Goal: Information Seeking & Learning: Learn about a topic

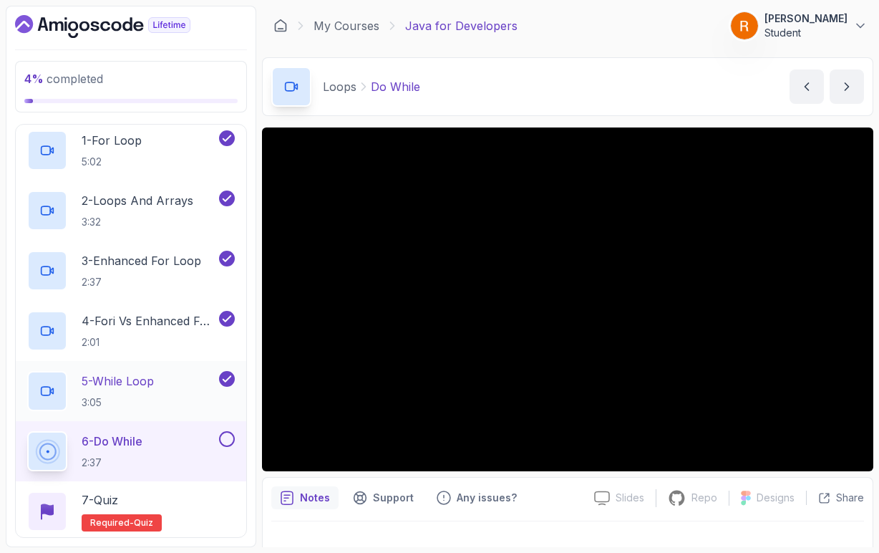
click at [166, 402] on div "5 - While Loop 3:05" at bounding box center [121, 391] width 189 height 40
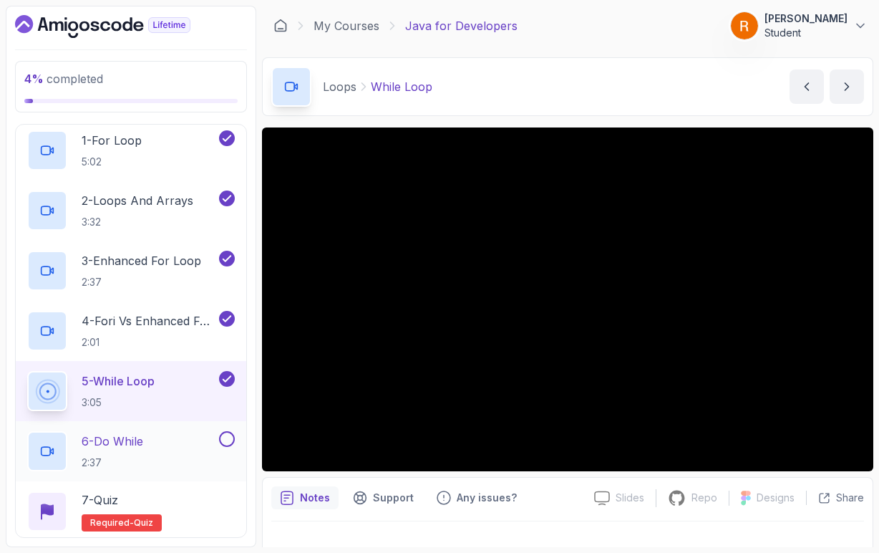
click at [168, 442] on div "6 - Do While 2:37" at bounding box center [121, 451] width 189 height 40
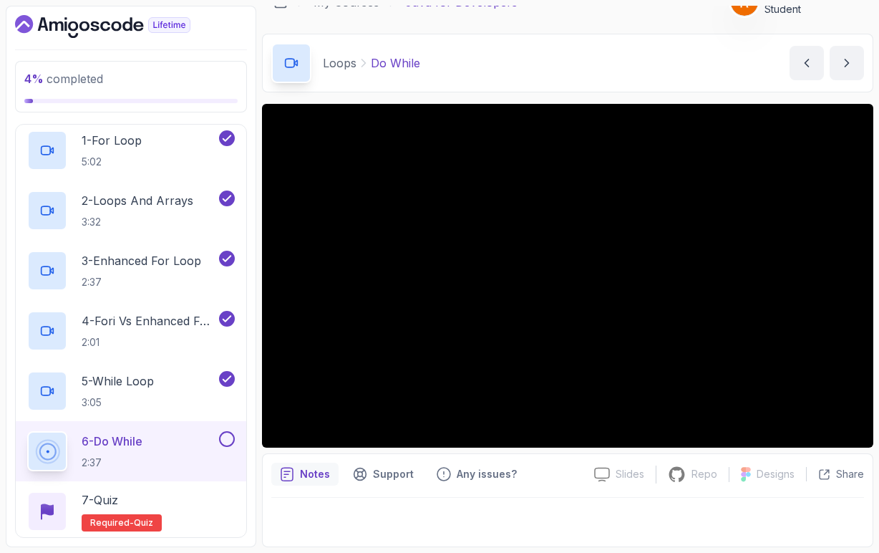
scroll to position [24, 0]
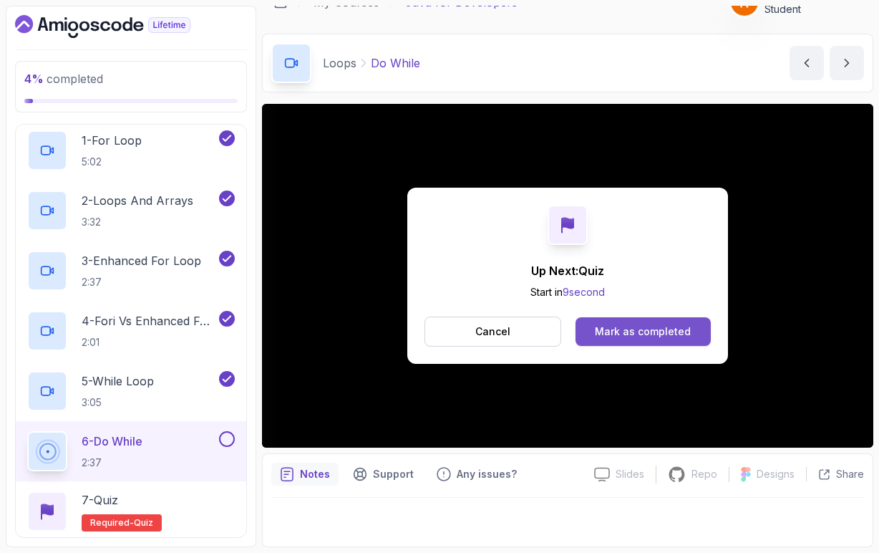
click at [647, 337] on div "Mark as completed" at bounding box center [643, 331] width 96 height 14
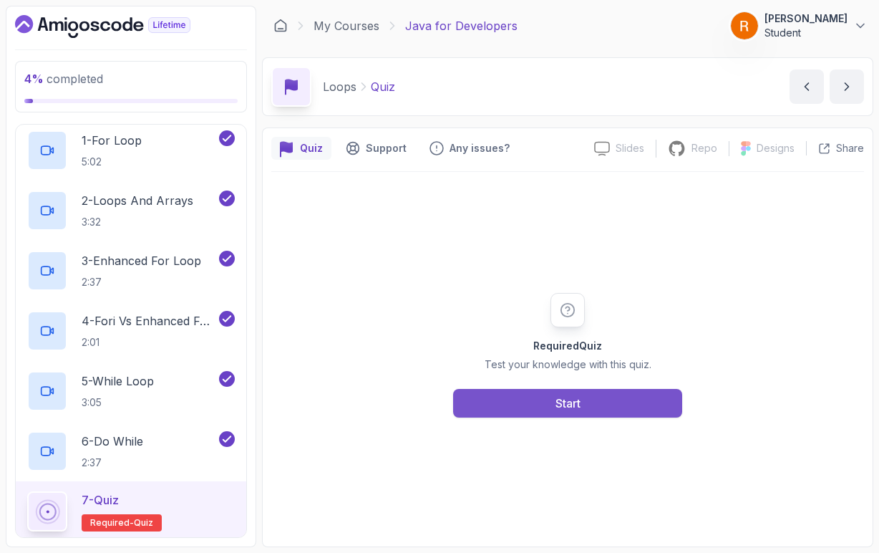
click at [571, 402] on div "Start" at bounding box center [568, 403] width 25 height 17
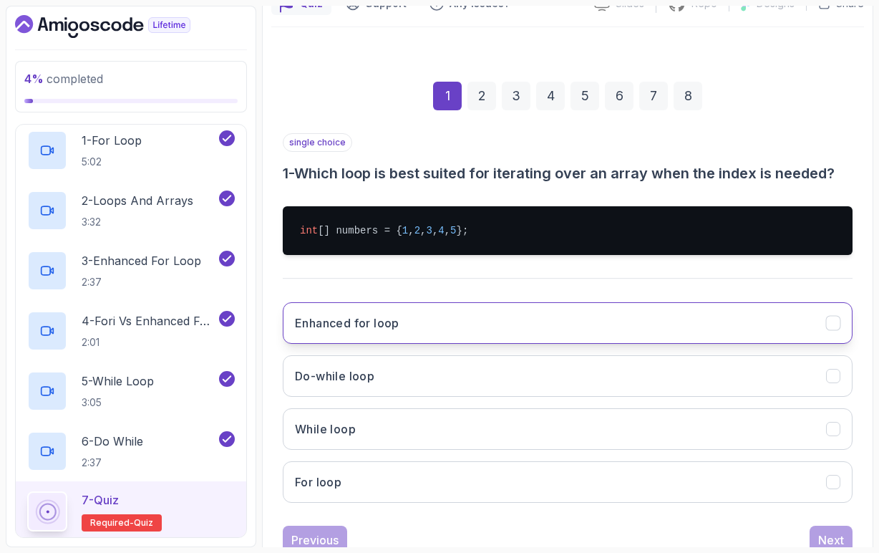
scroll to position [147, 0]
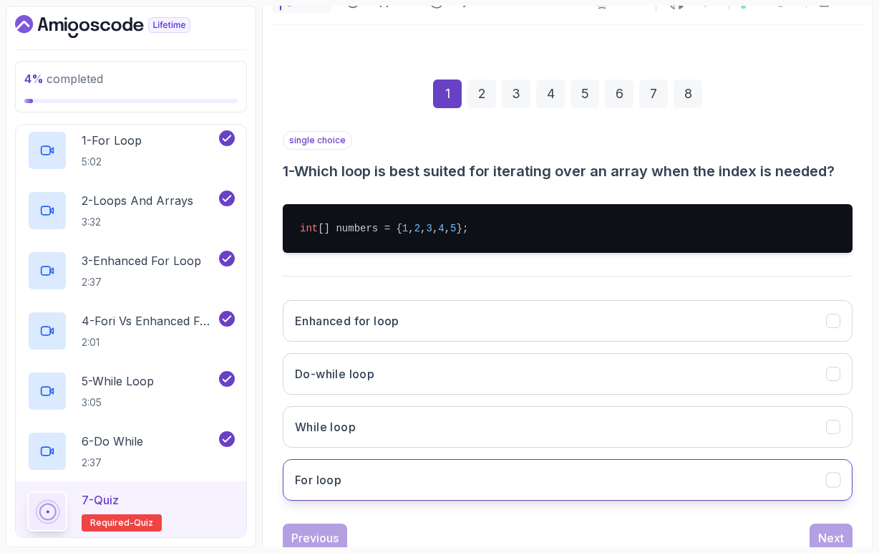
click at [370, 485] on button "For loop" at bounding box center [568, 480] width 570 height 42
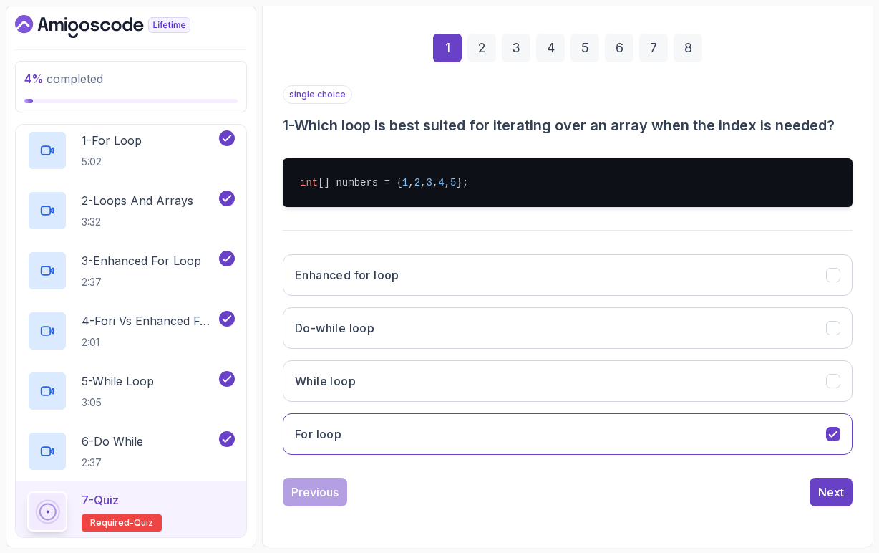
scroll to position [193, 0]
click at [821, 493] on div "Next" at bounding box center [831, 491] width 26 height 17
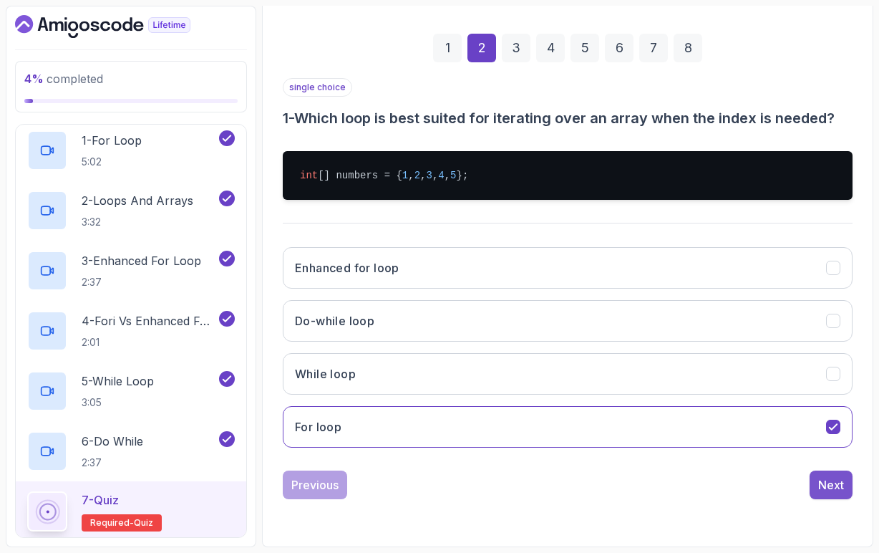
scroll to position [130, 0]
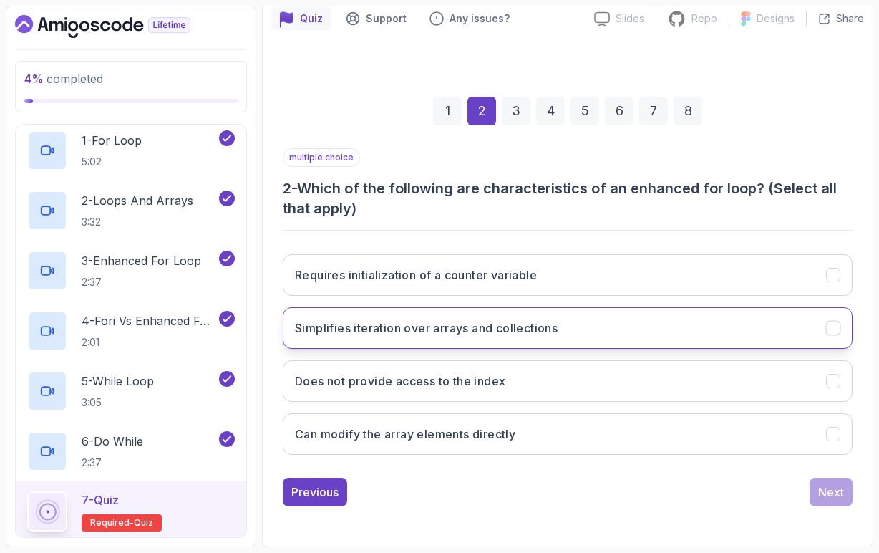
click at [510, 336] on h3 "Simplifies iteration over arrays and collections" at bounding box center [426, 327] width 263 height 17
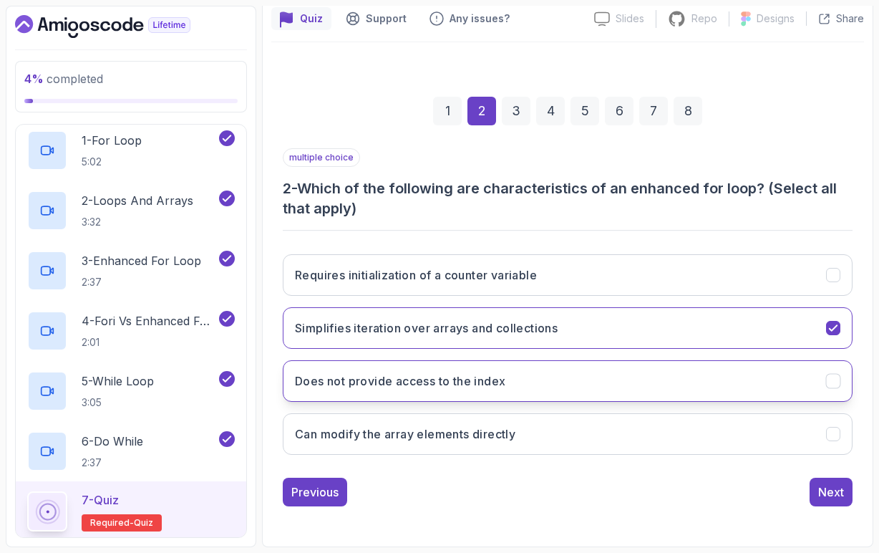
click at [480, 389] on button "Does not provide access to the index" at bounding box center [568, 381] width 570 height 42
click at [831, 500] on div "Next" at bounding box center [831, 491] width 26 height 17
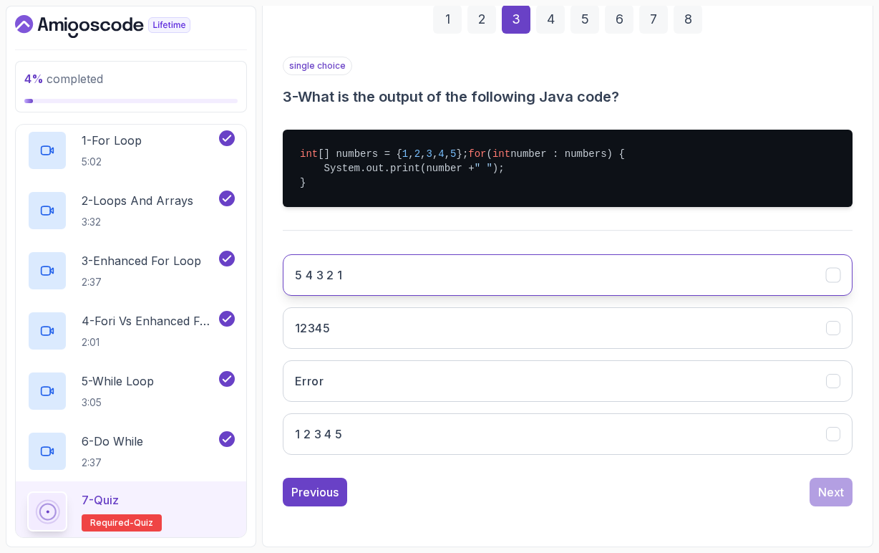
scroll to position [236, 0]
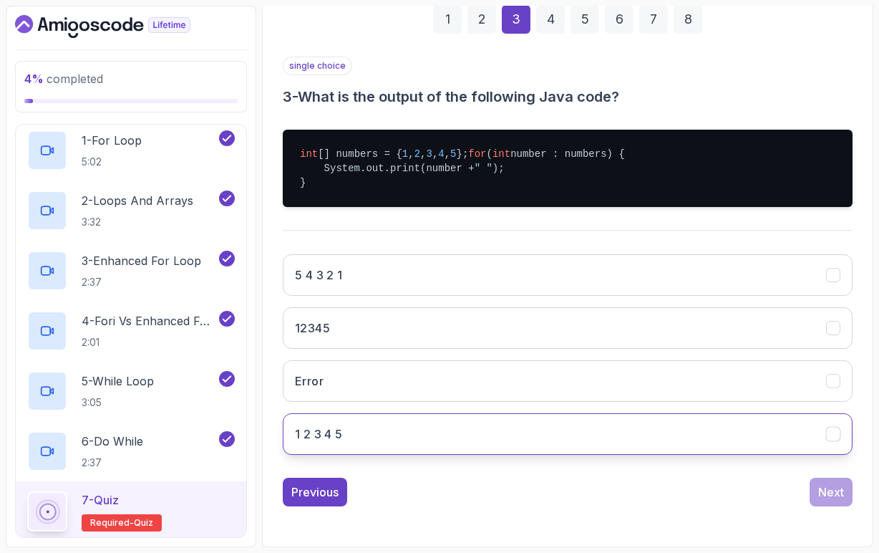
click at [385, 431] on button "1 2 3 4 5" at bounding box center [568, 434] width 570 height 42
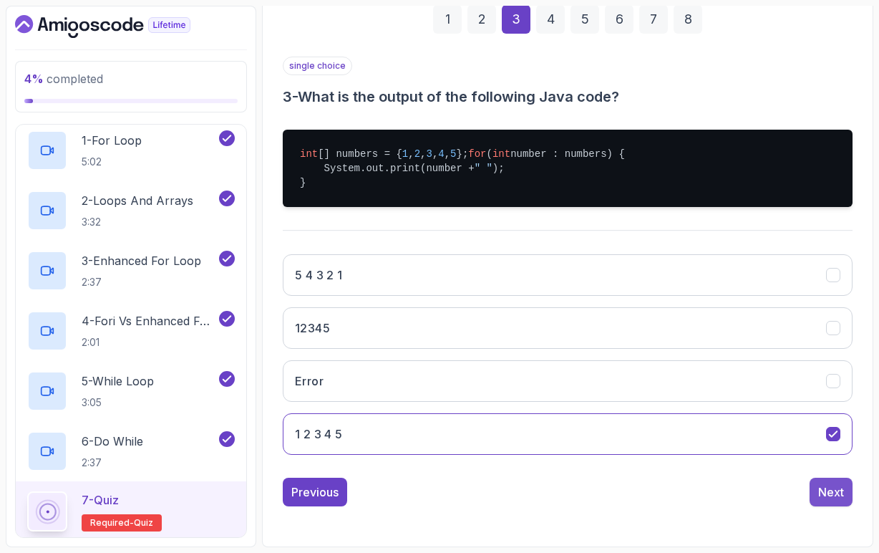
click at [833, 485] on div "Next" at bounding box center [831, 491] width 26 height 17
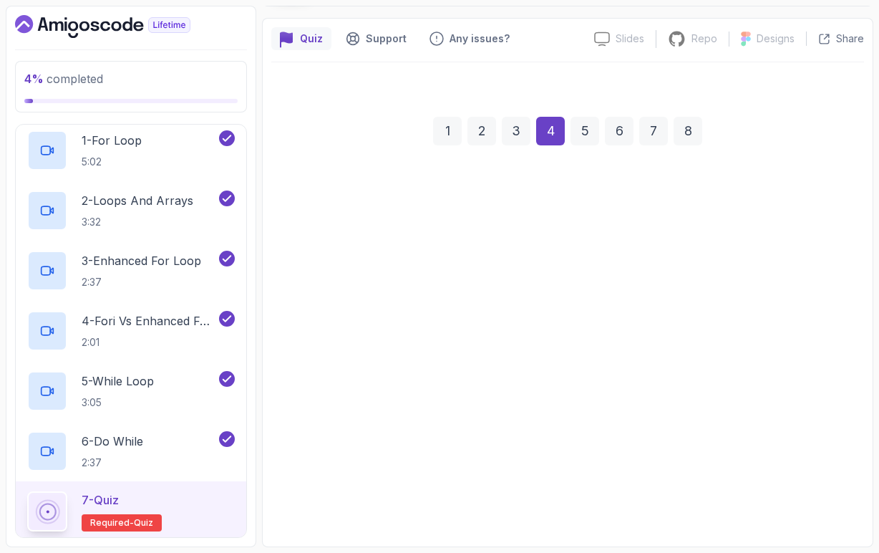
scroll to position [110, 0]
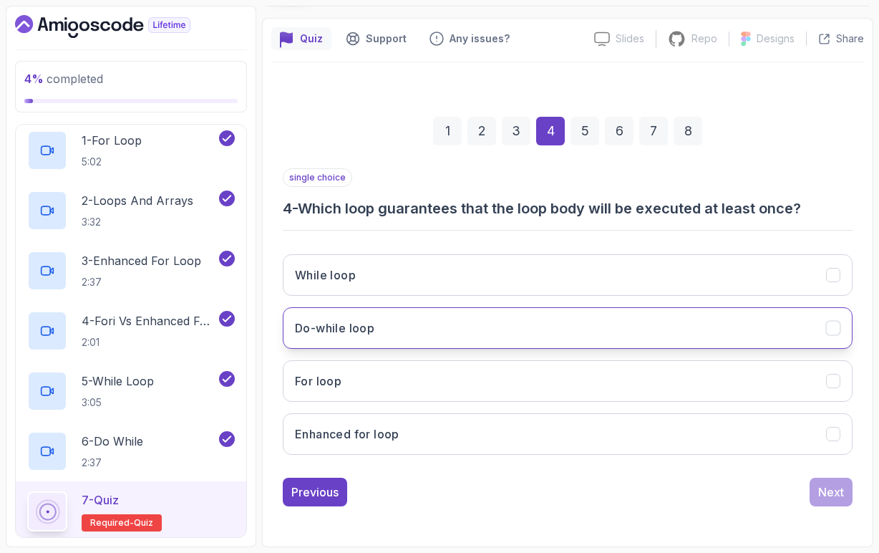
click at [413, 337] on button "Do-while loop" at bounding box center [568, 328] width 570 height 42
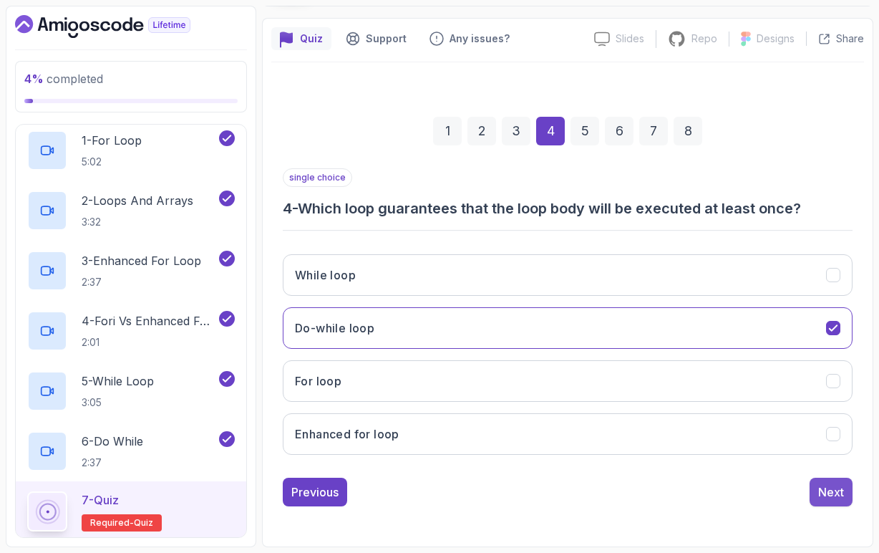
click at [840, 492] on div "Next" at bounding box center [831, 491] width 26 height 17
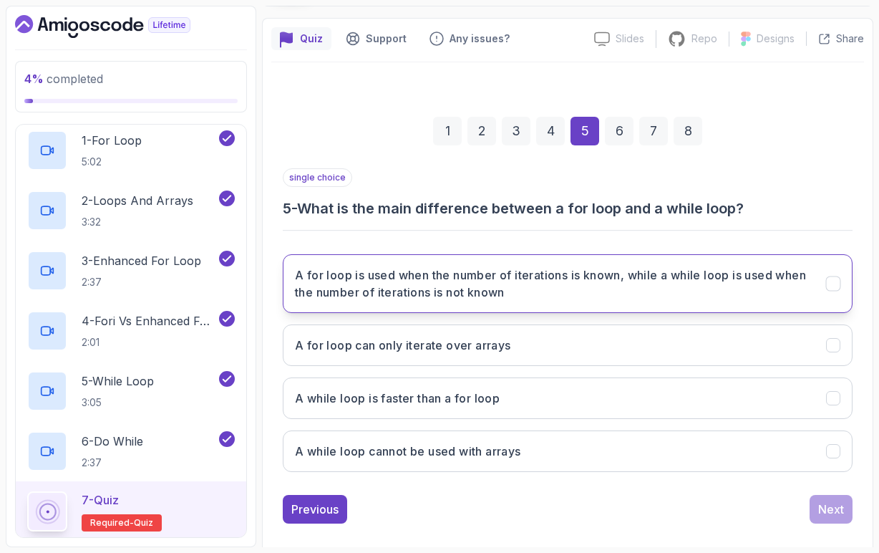
click at [521, 296] on h3 "A for loop is used when the number of iterations is known, while a while loop i…" at bounding box center [552, 283] width 514 height 34
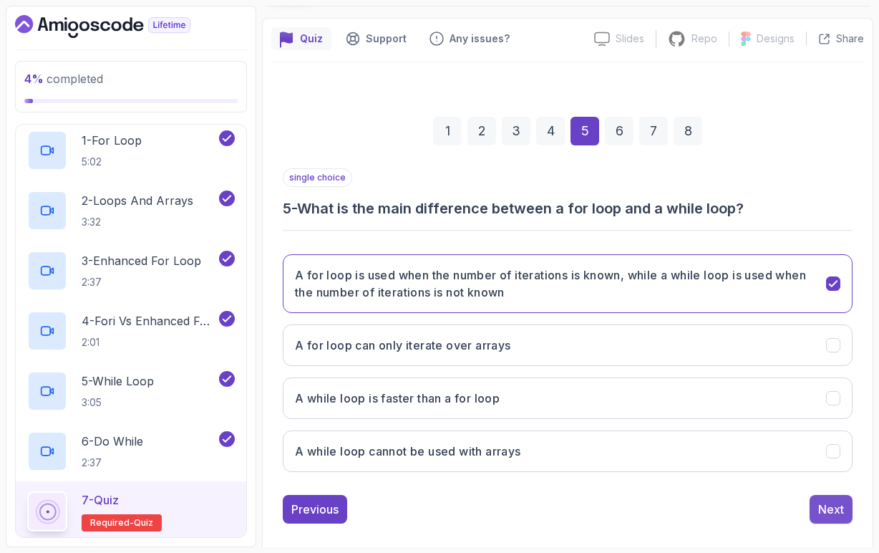
click at [848, 511] on button "Next" at bounding box center [831, 509] width 43 height 29
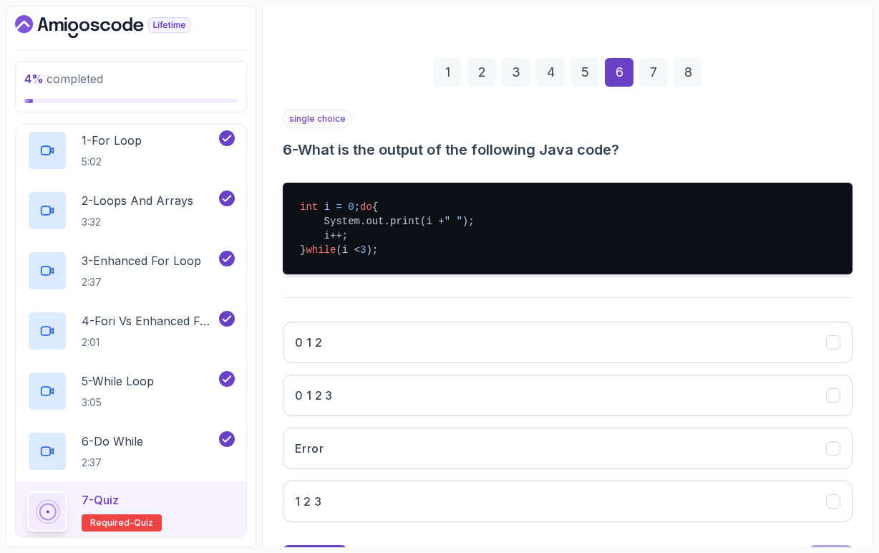
scroll to position [165, 0]
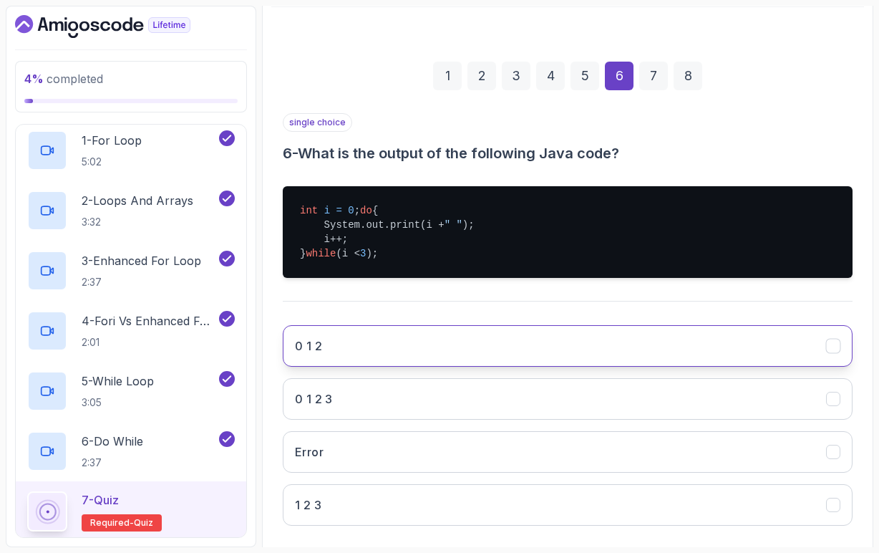
click at [384, 357] on button "0 1 2" at bounding box center [568, 346] width 570 height 42
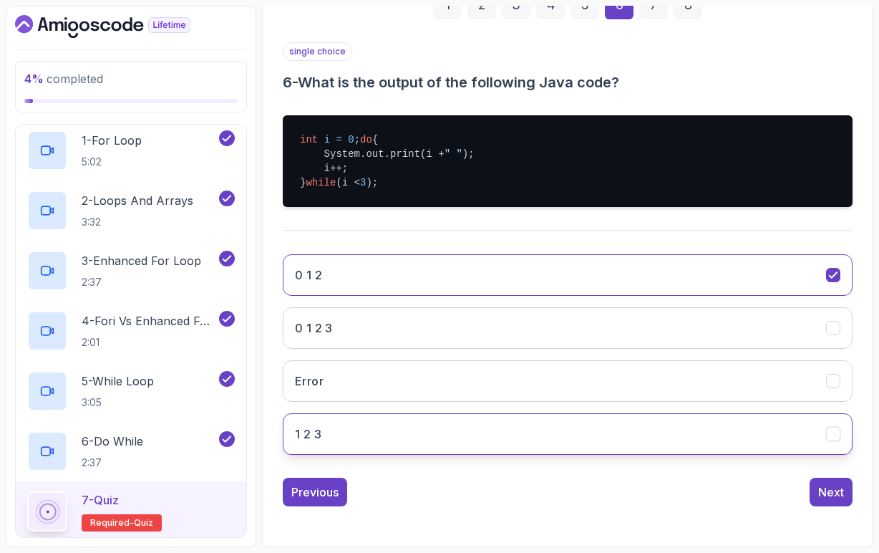
scroll to position [250, 0]
click at [829, 499] on div "Next" at bounding box center [831, 491] width 26 height 17
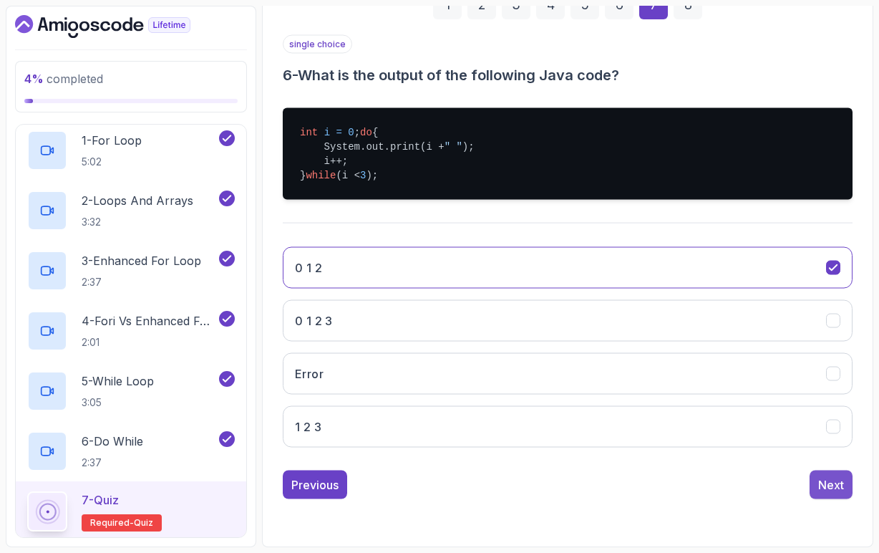
scroll to position [130, 0]
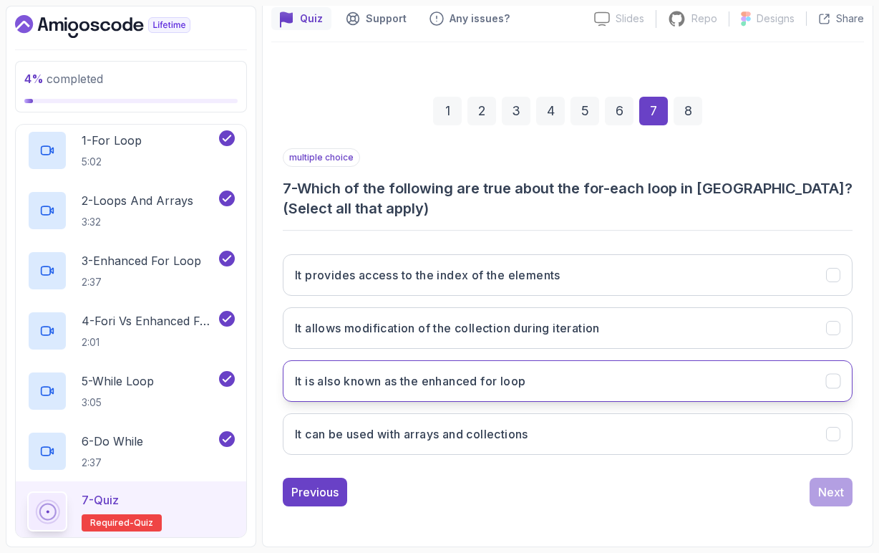
click at [432, 384] on h3 "It is also known as the enhanced for loop" at bounding box center [410, 380] width 231 height 17
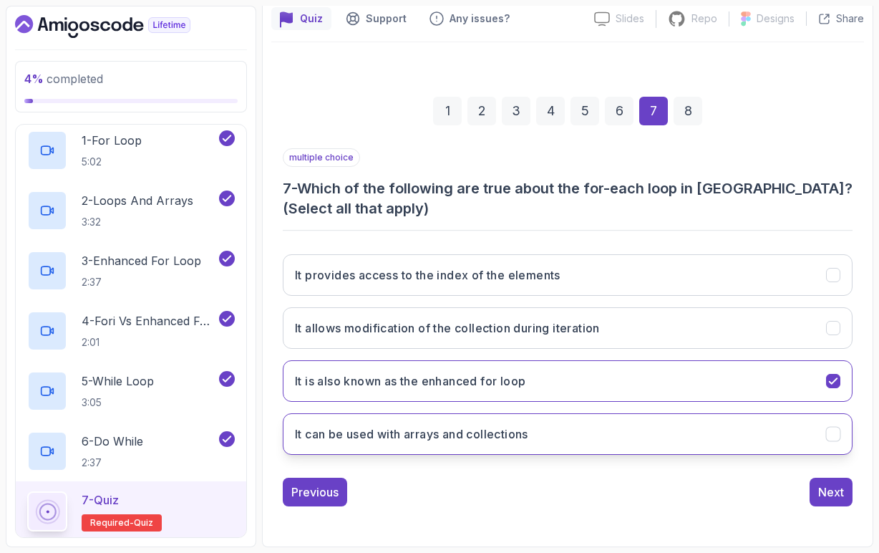
click at [427, 441] on h3 "It can be used with arrays and collections" at bounding box center [411, 433] width 233 height 17
click at [825, 490] on div "Next" at bounding box center [831, 491] width 26 height 17
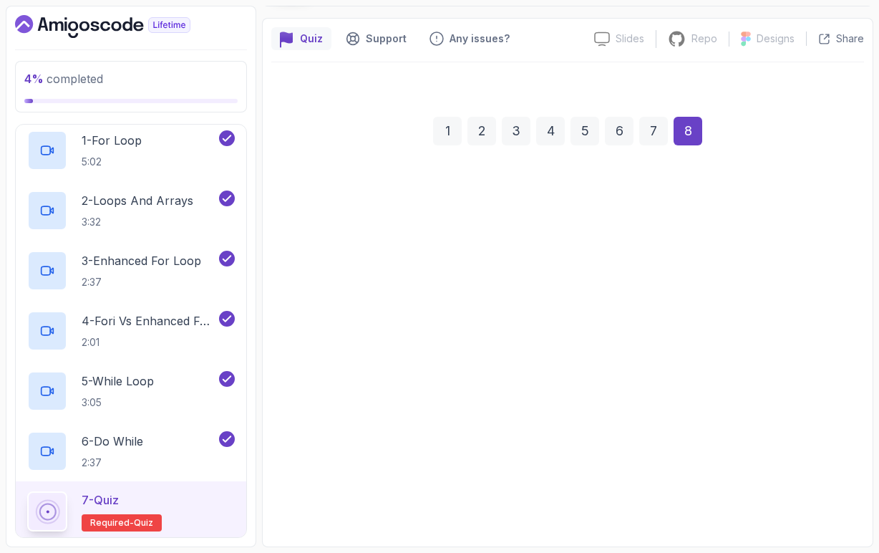
scroll to position [110, 0]
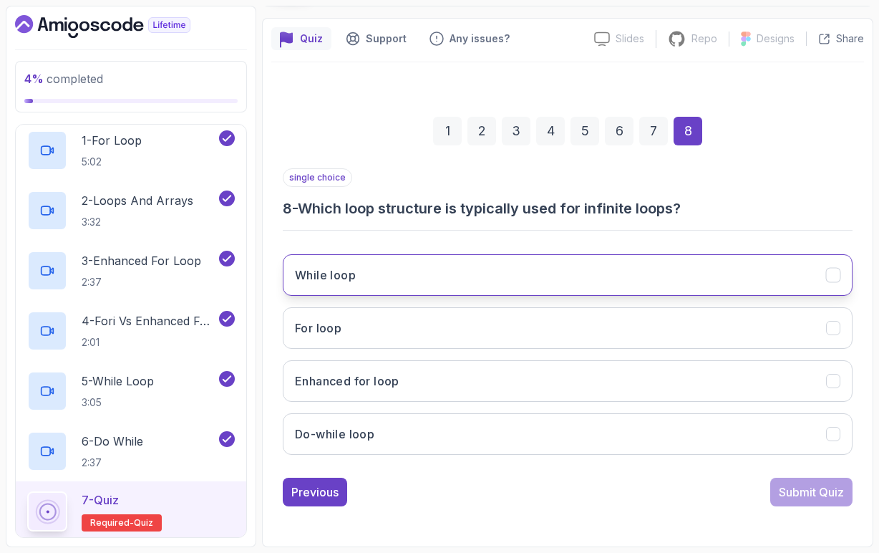
click at [442, 276] on button "While loop" at bounding box center [568, 275] width 570 height 42
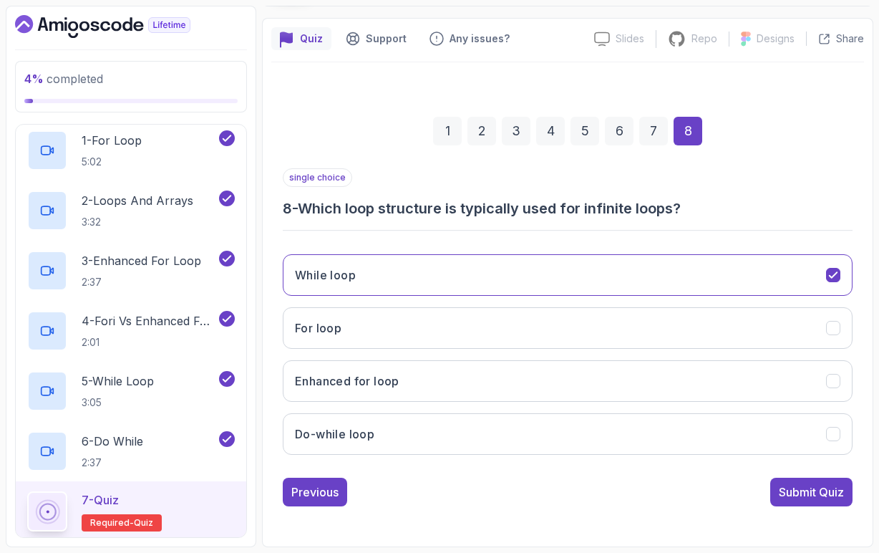
scroll to position [0, 0]
click at [809, 496] on div "Submit Quiz" at bounding box center [811, 491] width 65 height 17
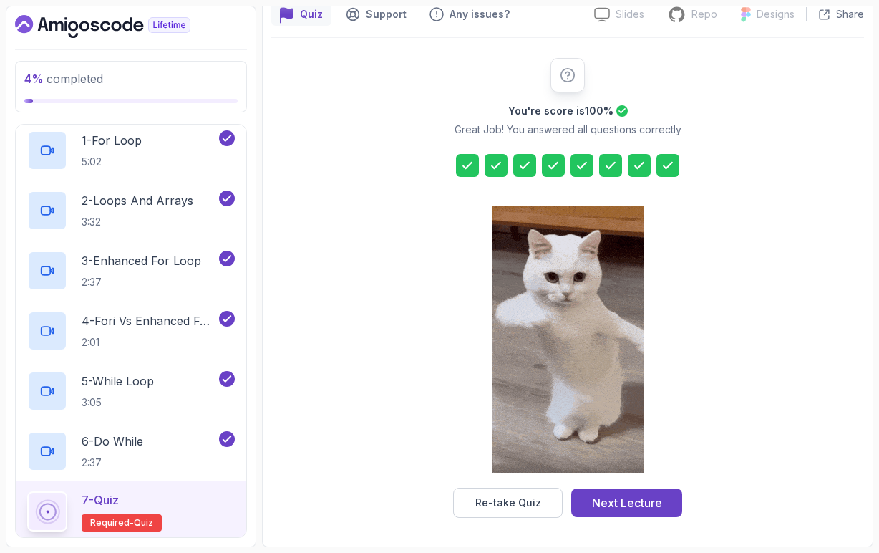
scroll to position [134, 0]
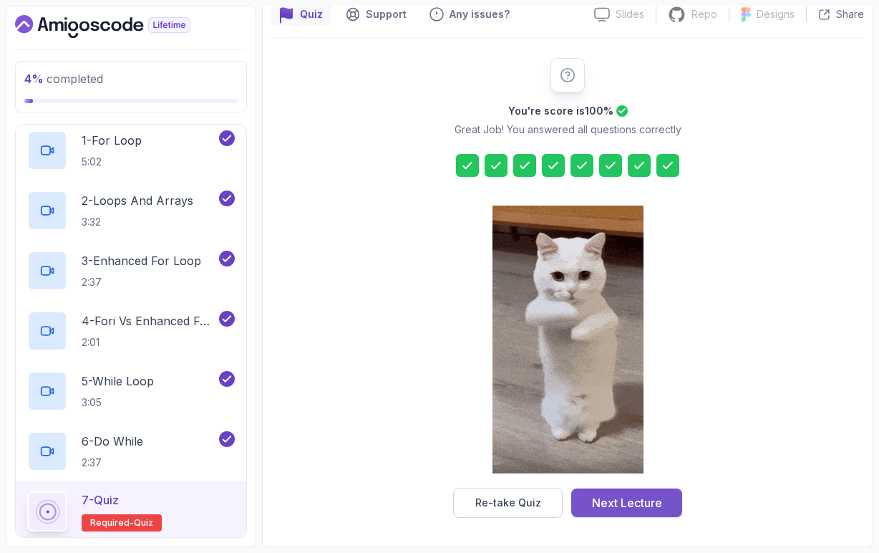
click at [631, 506] on div "Next Lecture" at bounding box center [627, 502] width 70 height 17
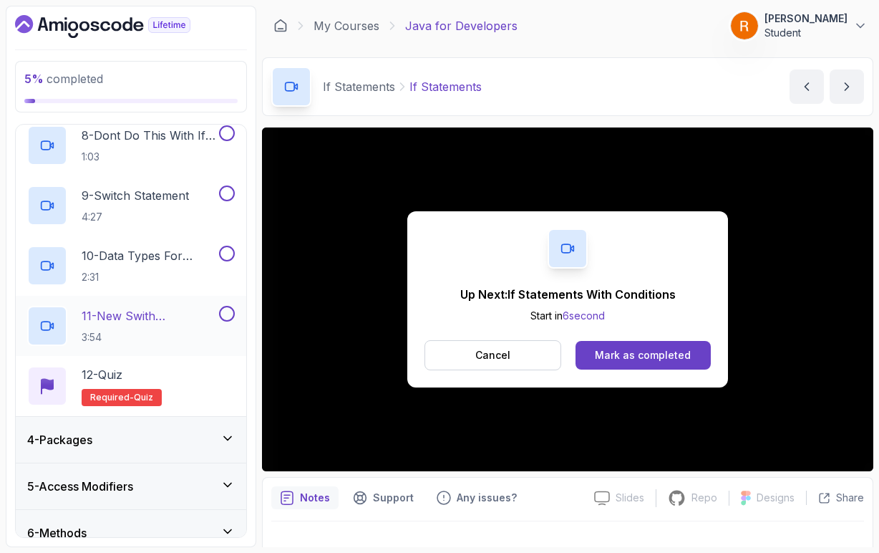
scroll to position [570, 0]
click at [638, 365] on button "Mark as completed" at bounding box center [643, 355] width 135 height 29
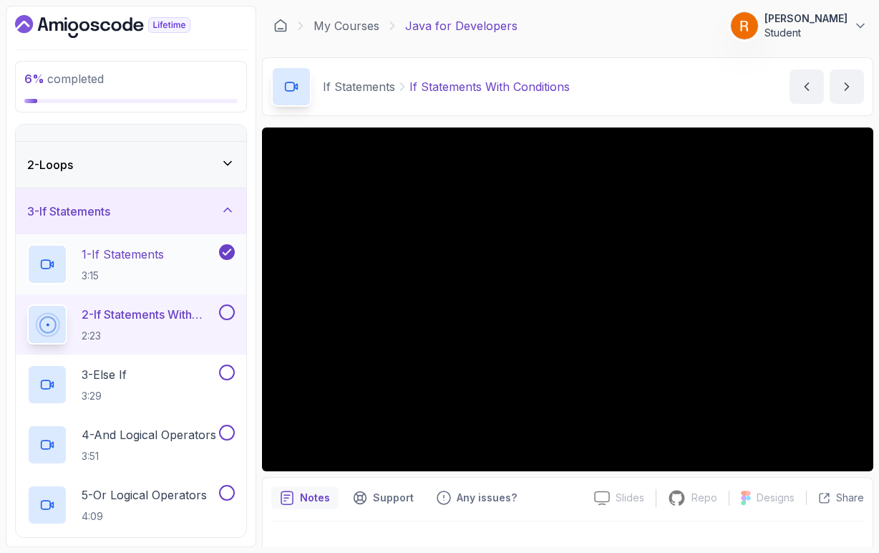
scroll to position [31, 0]
click at [553, 481] on div "Notes Support Any issues? Slides Slides not available Repo Repository not avail…" at bounding box center [567, 524] width 611 height 94
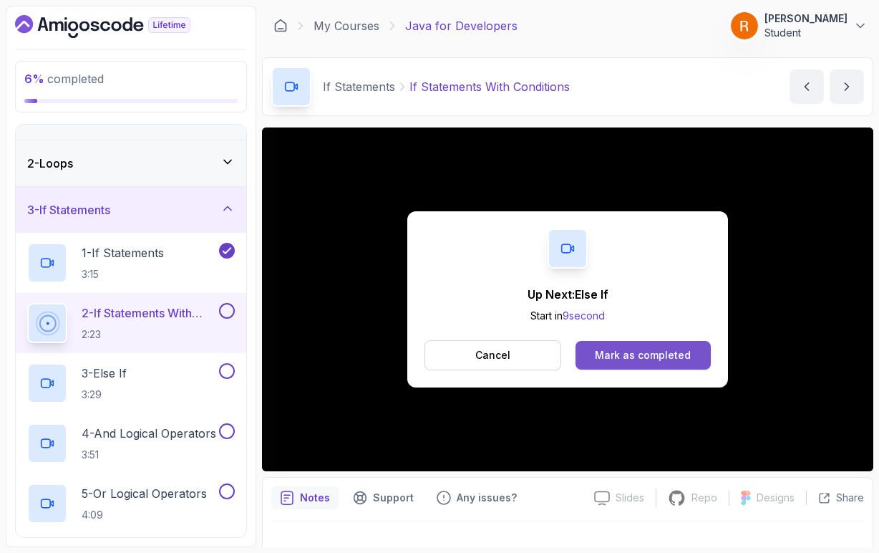
click at [616, 365] on button "Mark as completed" at bounding box center [643, 355] width 135 height 29
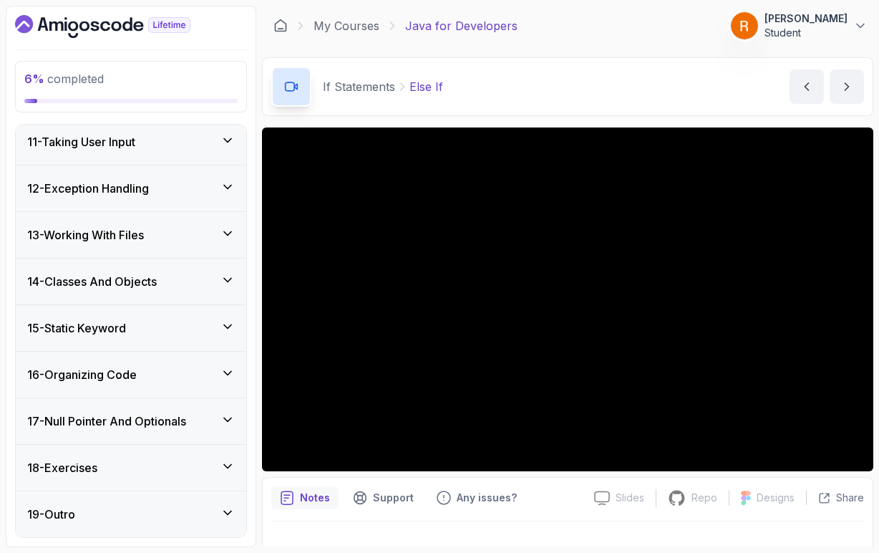
click at [232, 284] on icon at bounding box center [228, 280] width 14 height 14
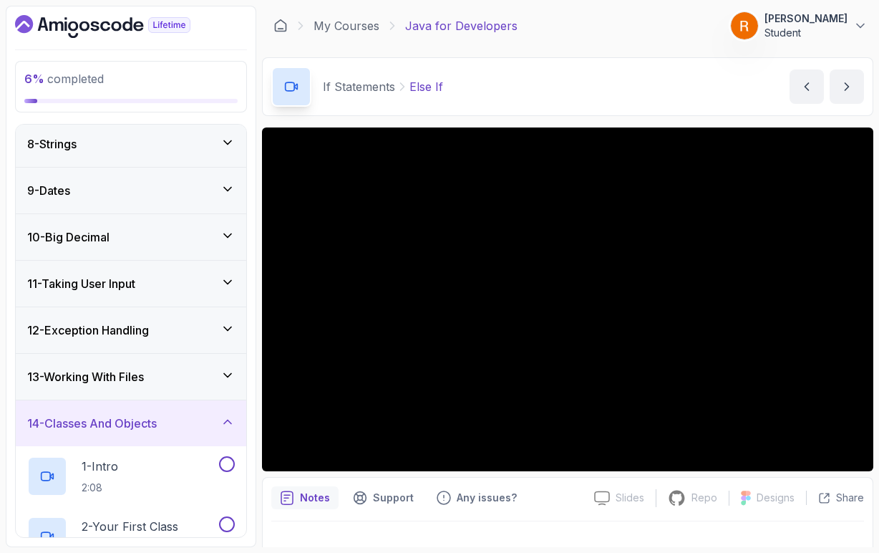
scroll to position [335, 0]
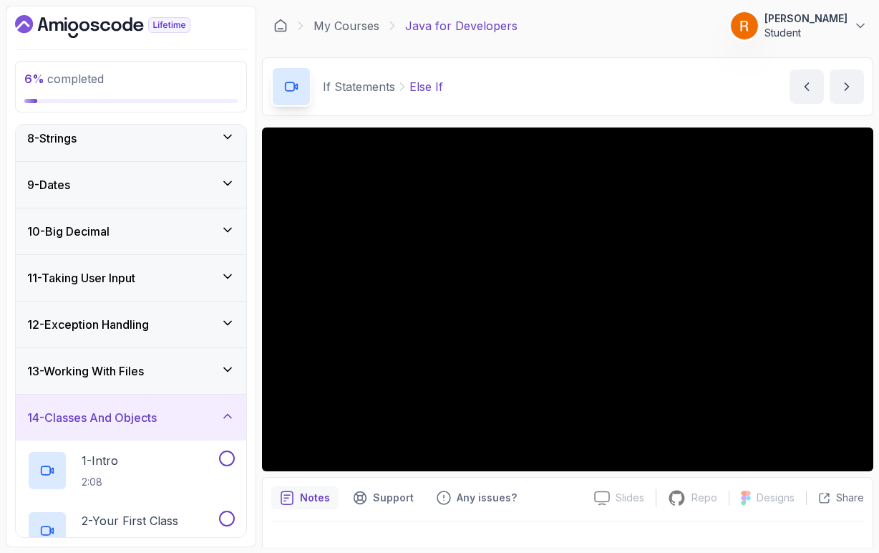
click at [228, 412] on icon at bounding box center [228, 416] width 14 height 14
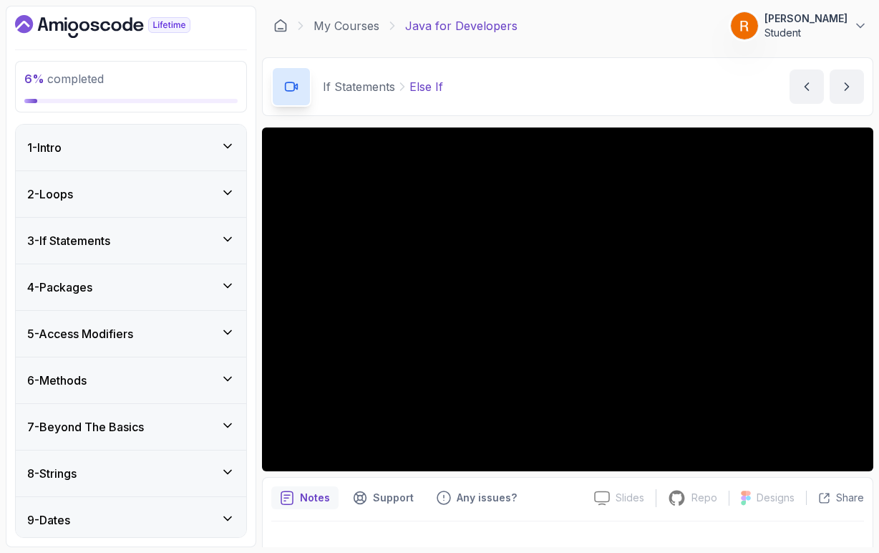
scroll to position [0, 0]
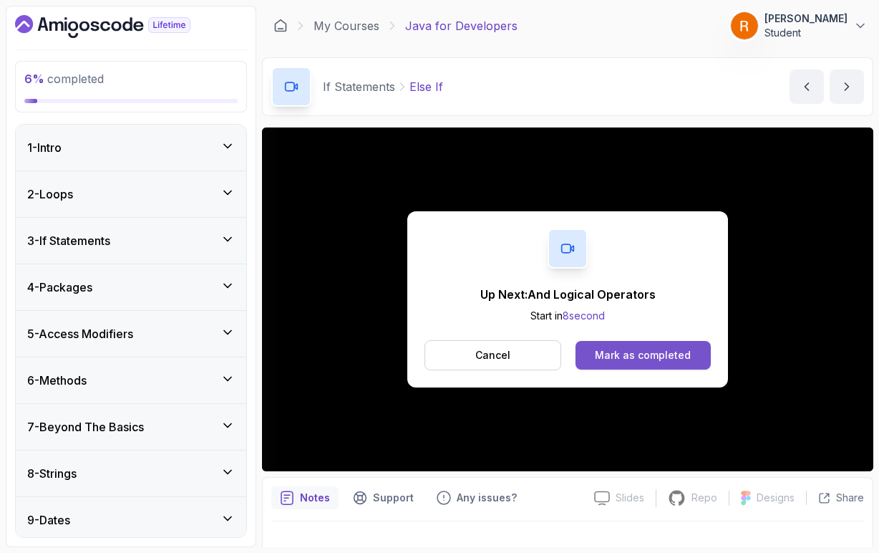
click at [617, 363] on button "Mark as completed" at bounding box center [643, 355] width 135 height 29
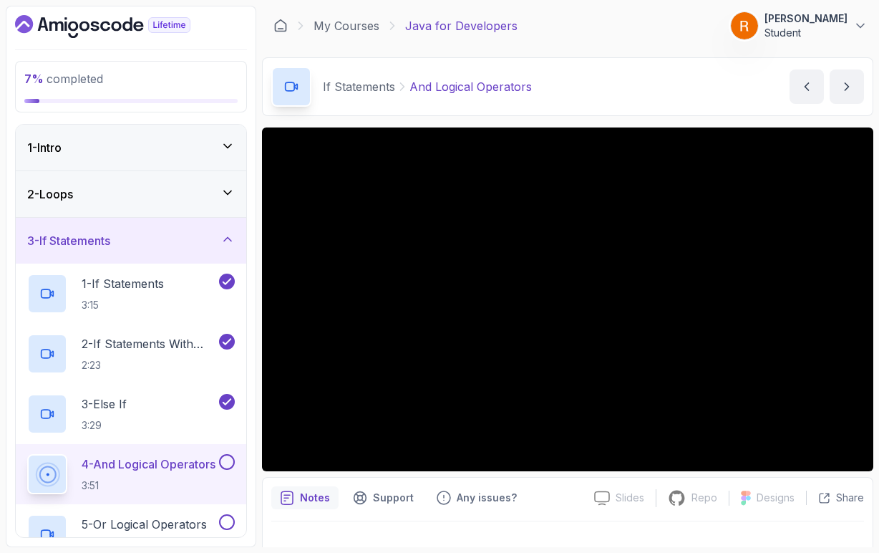
click at [231, 195] on icon at bounding box center [228, 192] width 14 height 14
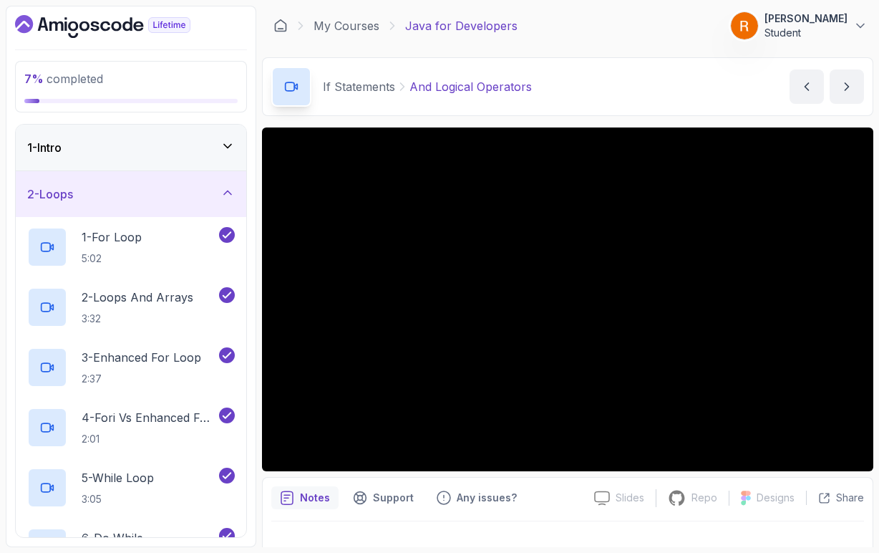
click at [231, 196] on icon at bounding box center [228, 192] width 14 height 14
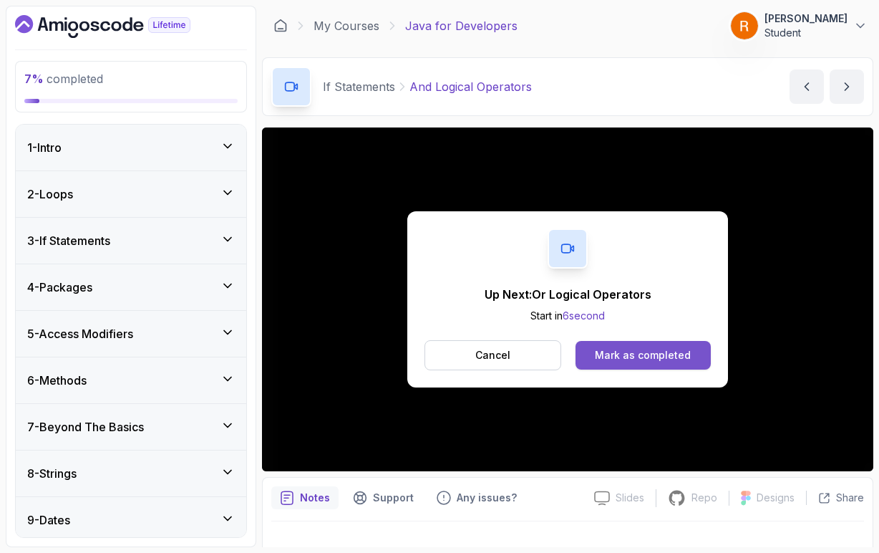
click at [644, 350] on div "Mark as completed" at bounding box center [643, 355] width 96 height 14
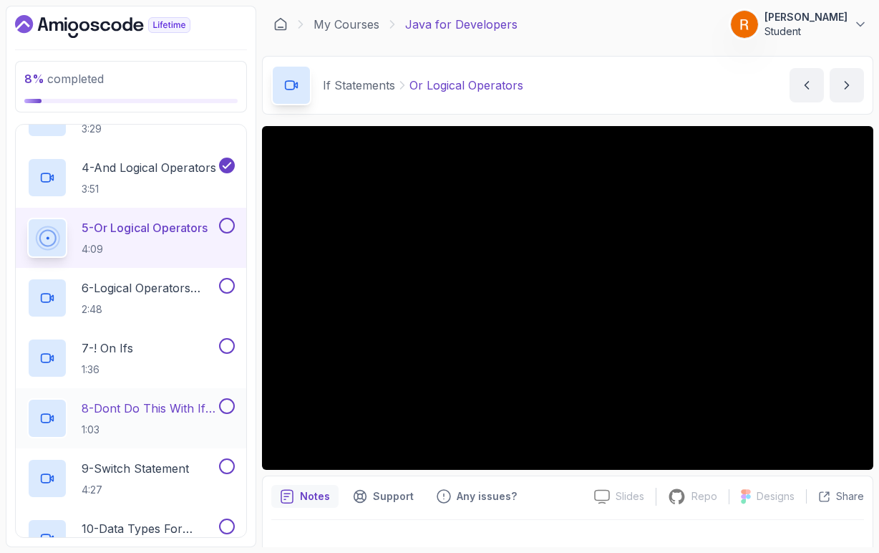
scroll to position [287, 0]
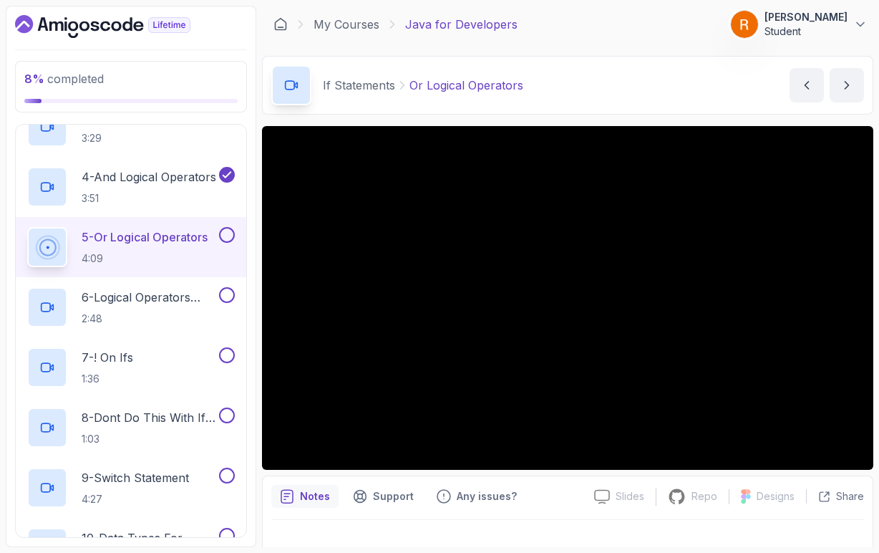
click at [552, 483] on div "Notes Support Any issues? Slides Slides not available Repo Repository not avail…" at bounding box center [567, 522] width 611 height 94
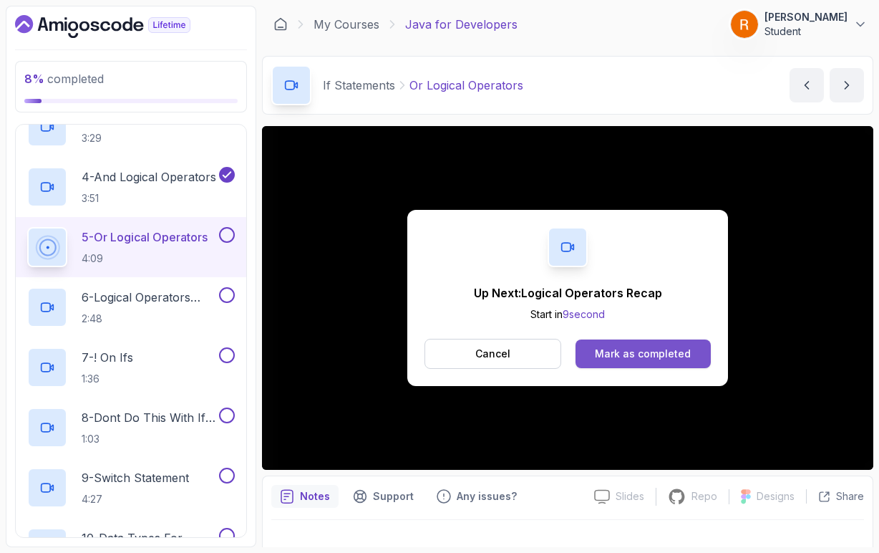
click at [644, 352] on div "Mark as completed" at bounding box center [643, 354] width 96 height 14
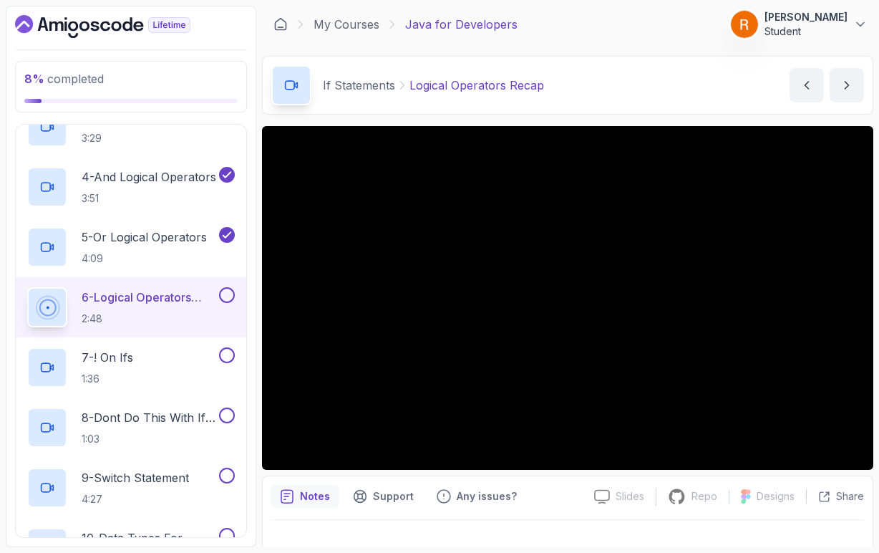
click at [687, 479] on div "Notes Support Any issues? Slides Slides not available Repo Repository not avail…" at bounding box center [567, 522] width 611 height 94
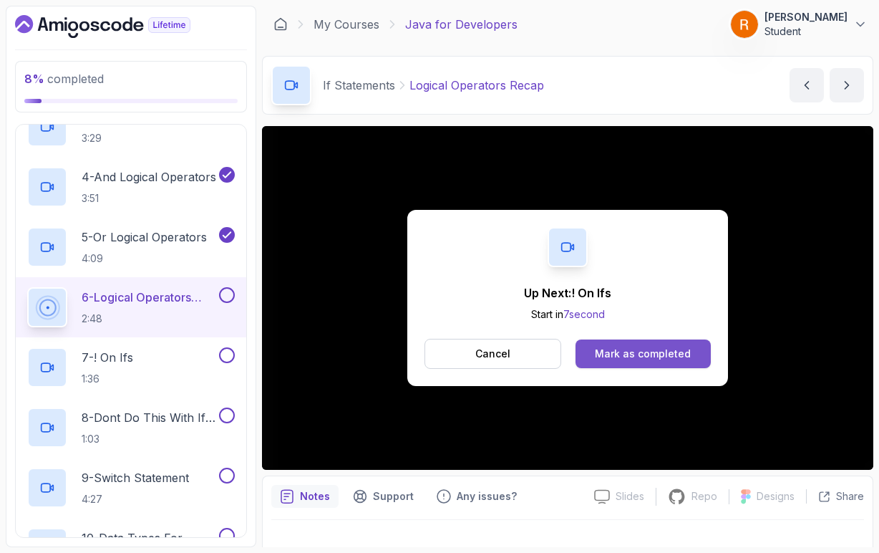
click at [639, 357] on div "Mark as completed" at bounding box center [643, 354] width 96 height 14
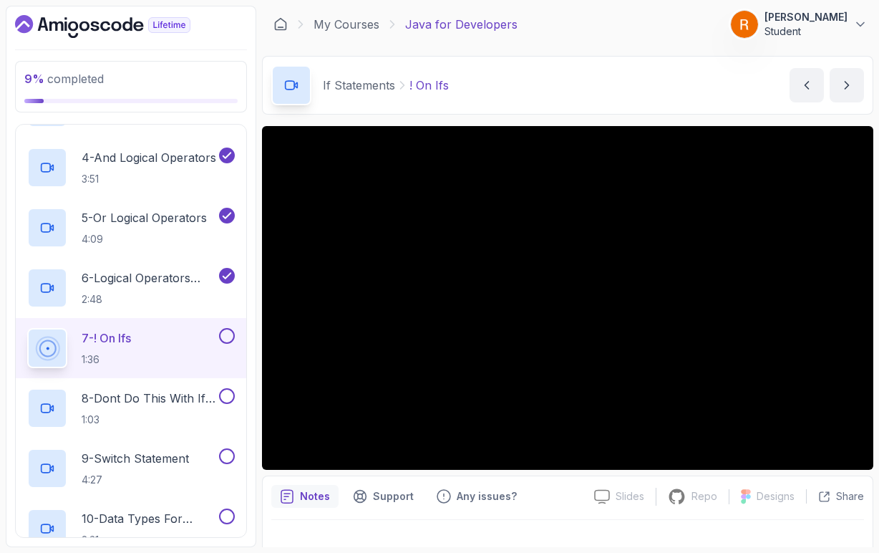
scroll to position [309, 0]
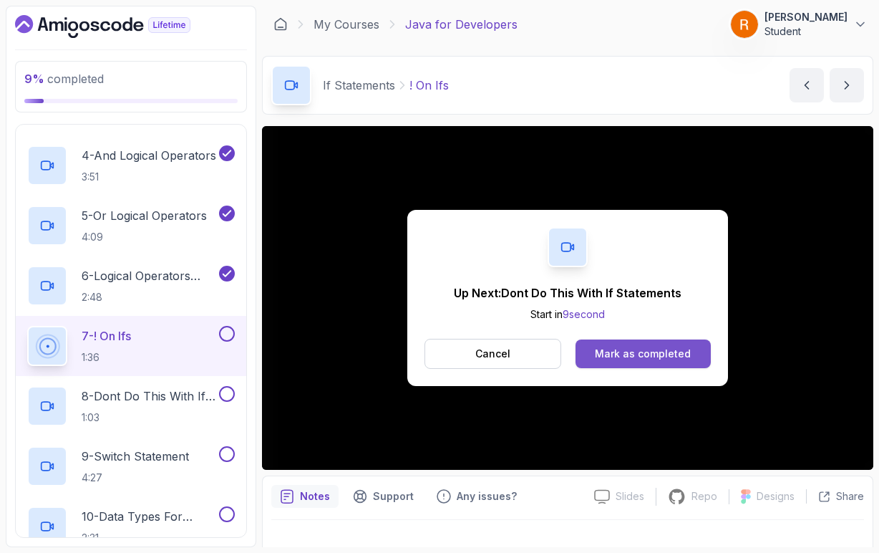
click at [699, 365] on button "Mark as completed" at bounding box center [643, 353] width 135 height 29
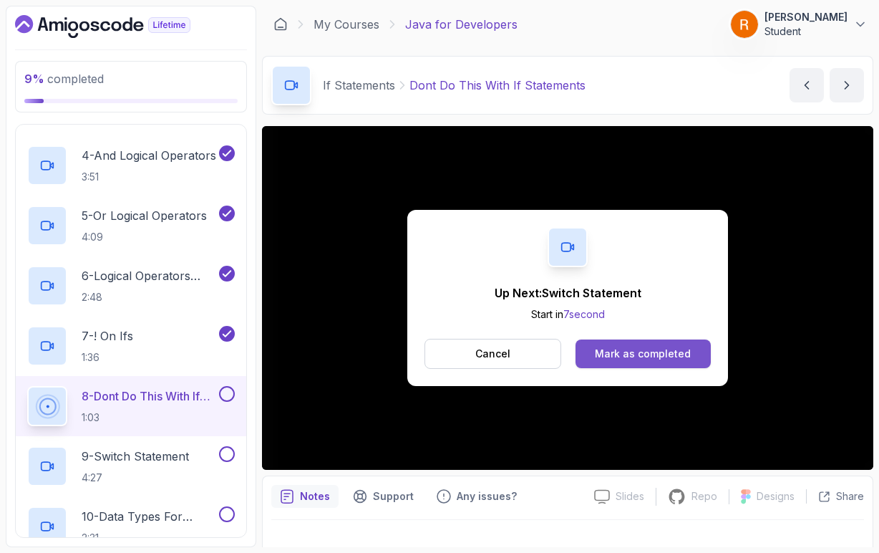
click at [627, 359] on div "Mark as completed" at bounding box center [643, 354] width 96 height 14
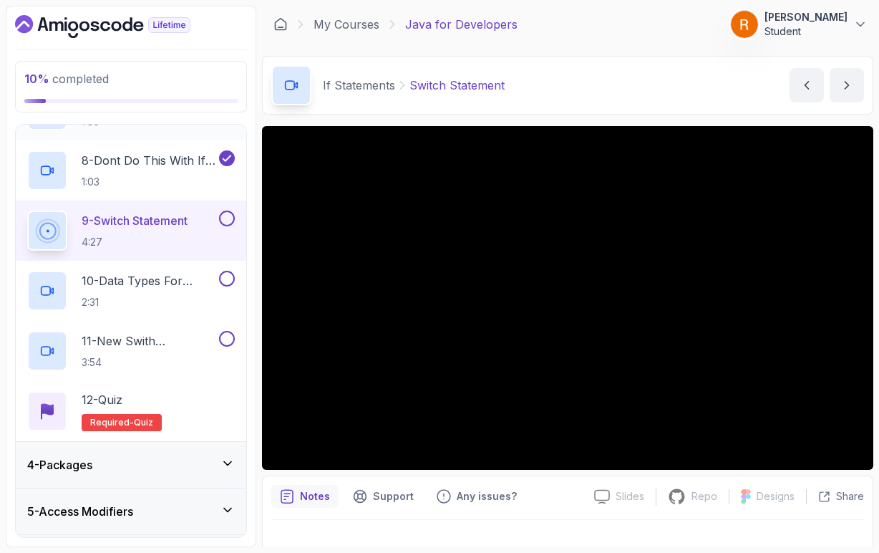
scroll to position [553, 0]
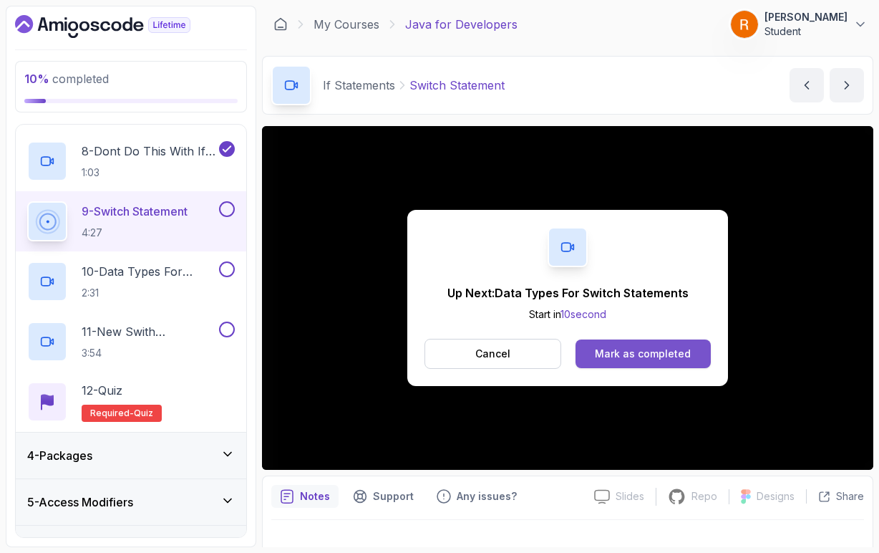
click at [609, 364] on button "Mark as completed" at bounding box center [643, 353] width 135 height 29
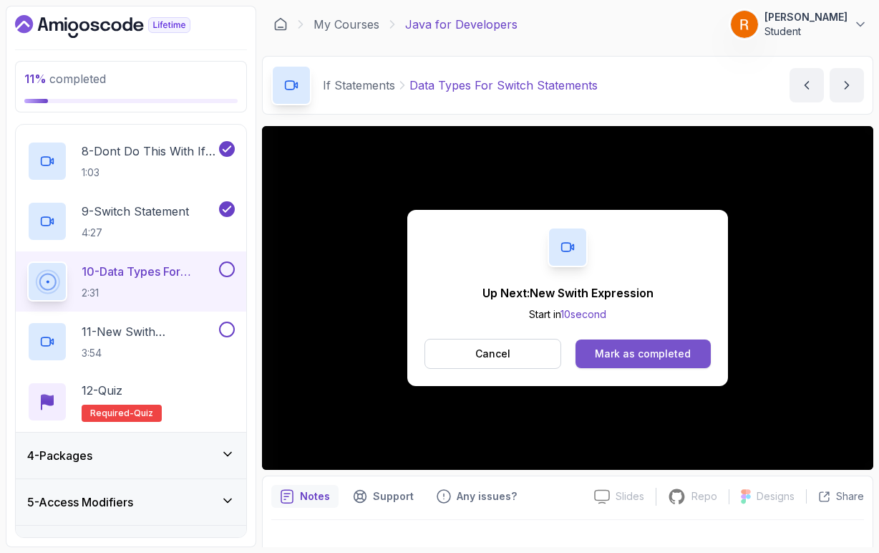
click at [667, 356] on div "Mark as completed" at bounding box center [643, 354] width 96 height 14
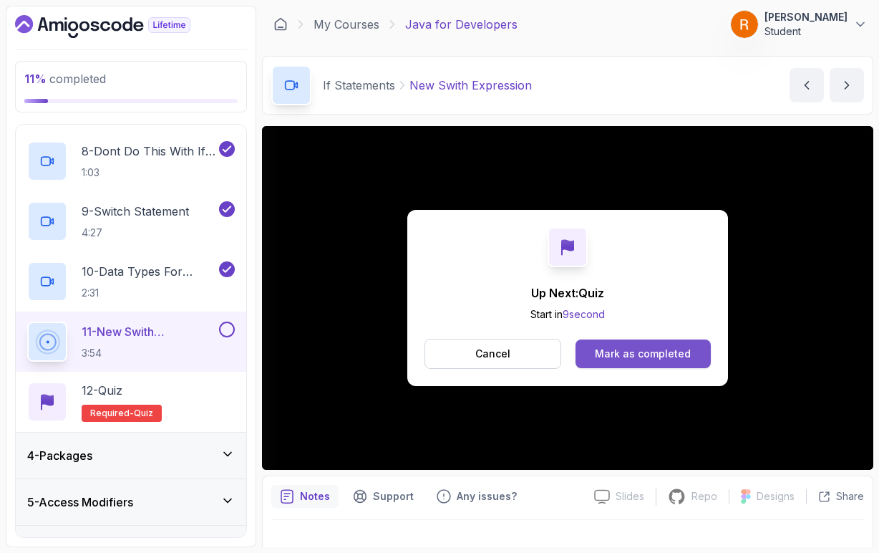
click at [636, 352] on div "Mark as completed" at bounding box center [643, 354] width 96 height 14
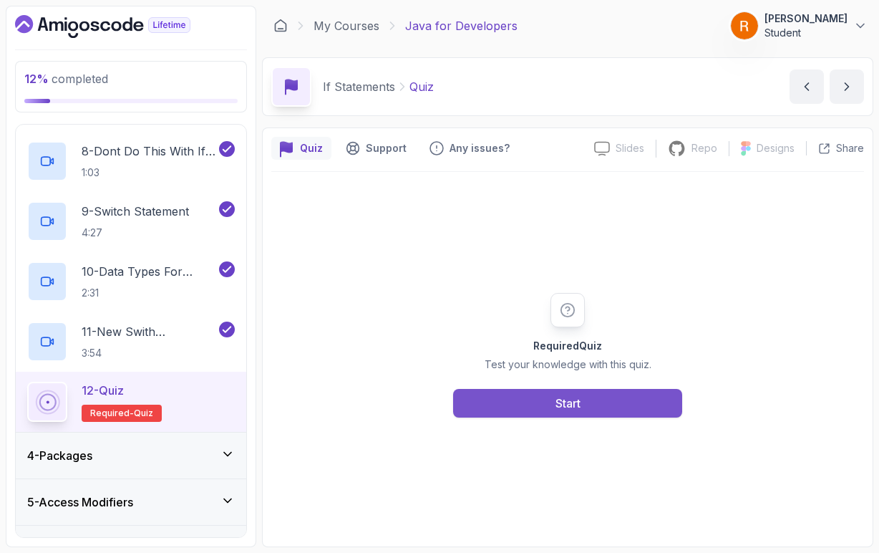
click at [564, 408] on div "Start" at bounding box center [568, 403] width 25 height 17
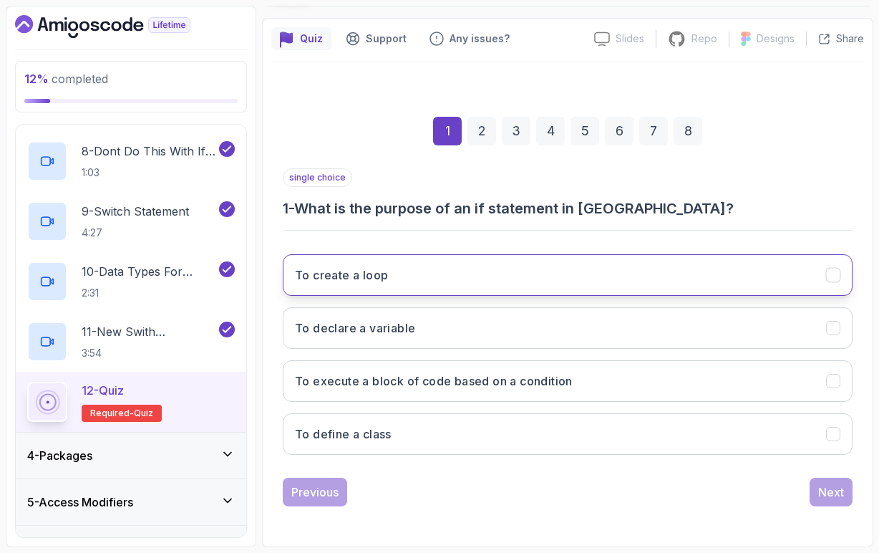
scroll to position [110, 0]
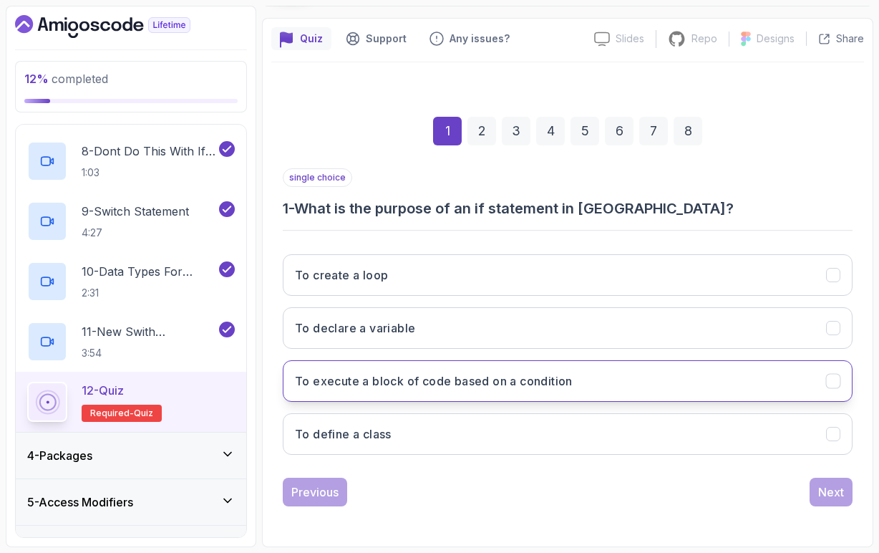
click at [483, 384] on h3 "To execute a block of code based on a condition" at bounding box center [434, 380] width 278 height 17
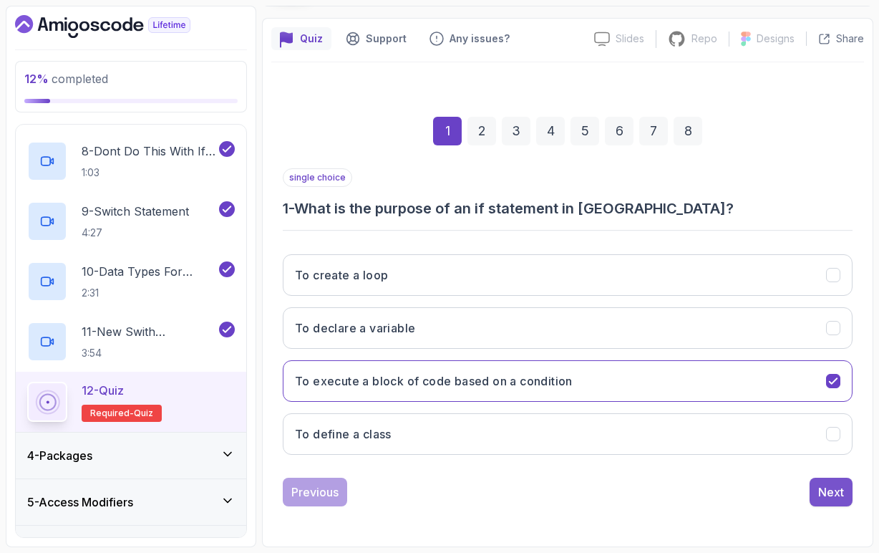
click at [837, 493] on div "Next" at bounding box center [831, 491] width 26 height 17
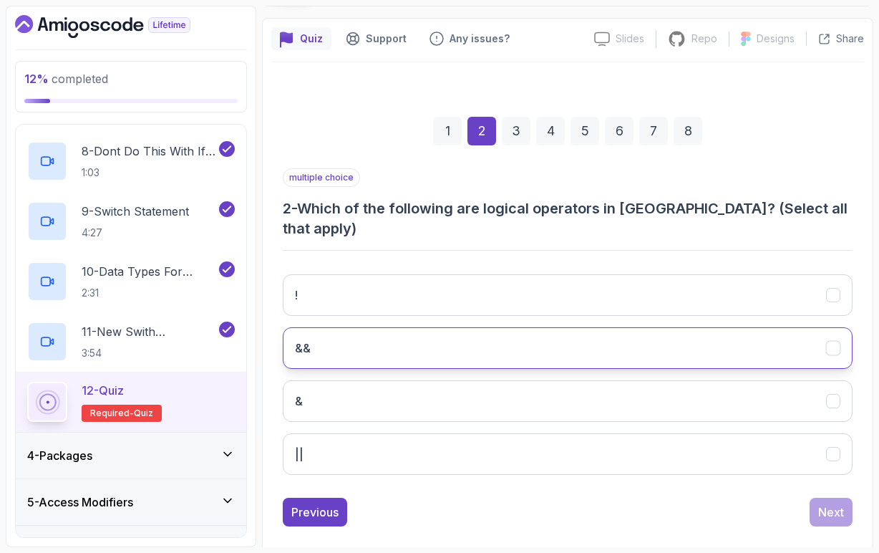
click at [354, 343] on button "&&" at bounding box center [568, 348] width 570 height 42
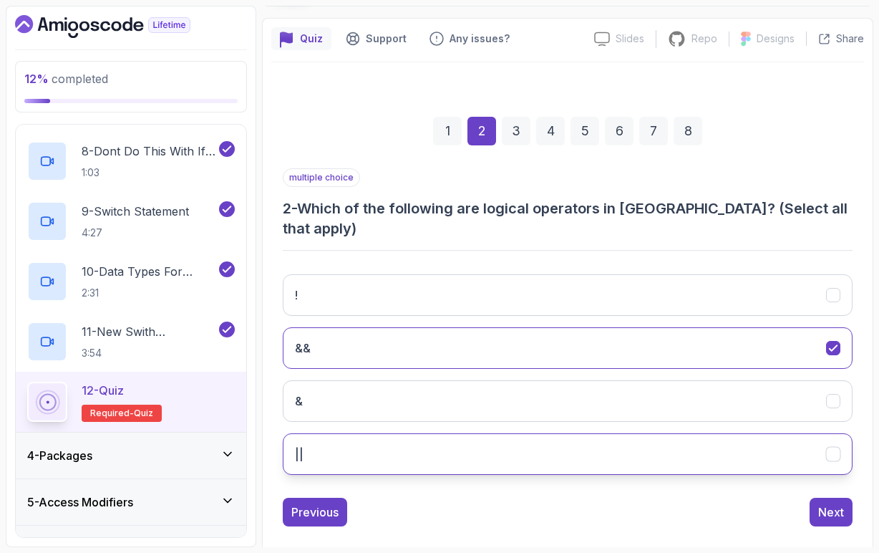
click at [347, 442] on button "||" at bounding box center [568, 454] width 570 height 42
click at [827, 503] on div "Next" at bounding box center [831, 511] width 26 height 17
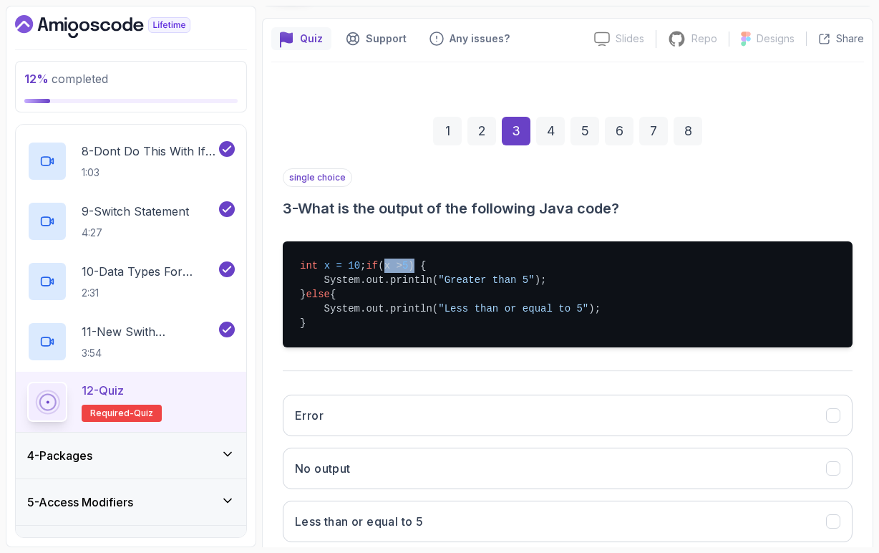
drag, startPoint x: 319, startPoint y: 282, endPoint x: 362, endPoint y: 282, distance: 43.7
click at [362, 282] on pre "int x = 10 ; if (x > 5 ) { System.out.println( "Greater than 5" ); } else { Sys…" at bounding box center [568, 294] width 570 height 106
drag, startPoint x: 446, startPoint y: 296, endPoint x: 537, endPoint y: 297, distance: 90.9
click at [534, 286] on span ""Greater than 5"" at bounding box center [486, 279] width 96 height 11
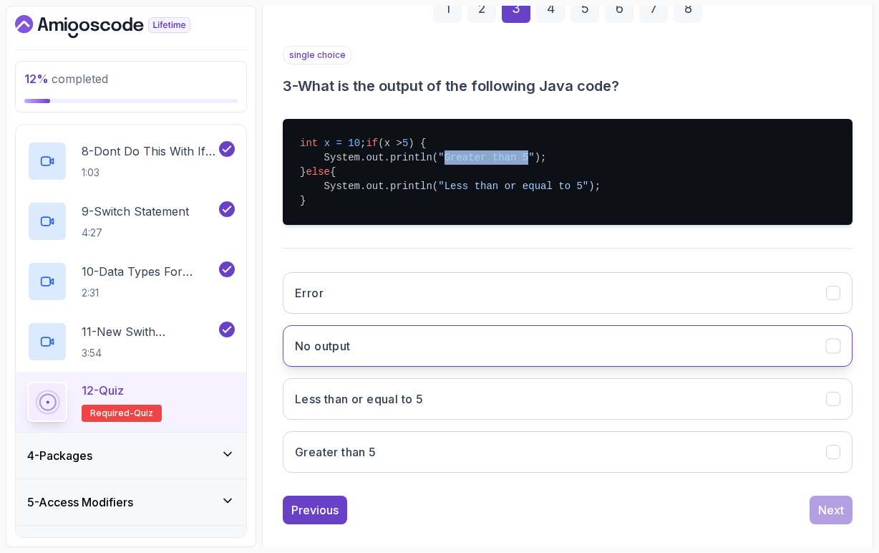
scroll to position [233, 0]
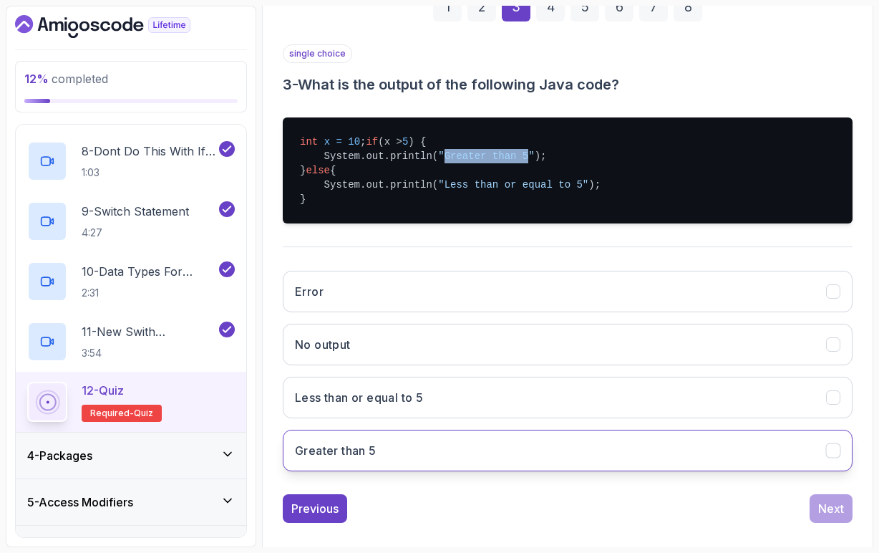
click at [421, 471] on button "Greater than 5" at bounding box center [568, 451] width 570 height 42
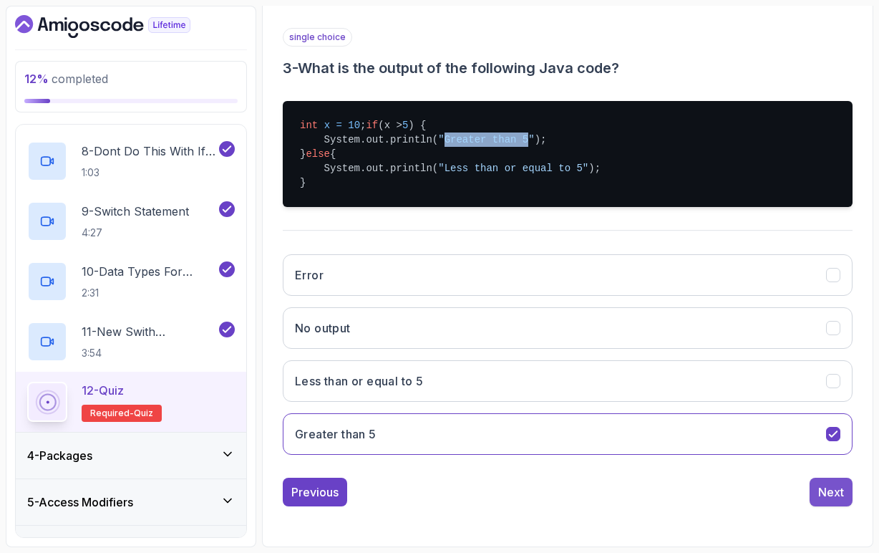
click at [838, 496] on div "Next" at bounding box center [831, 491] width 26 height 17
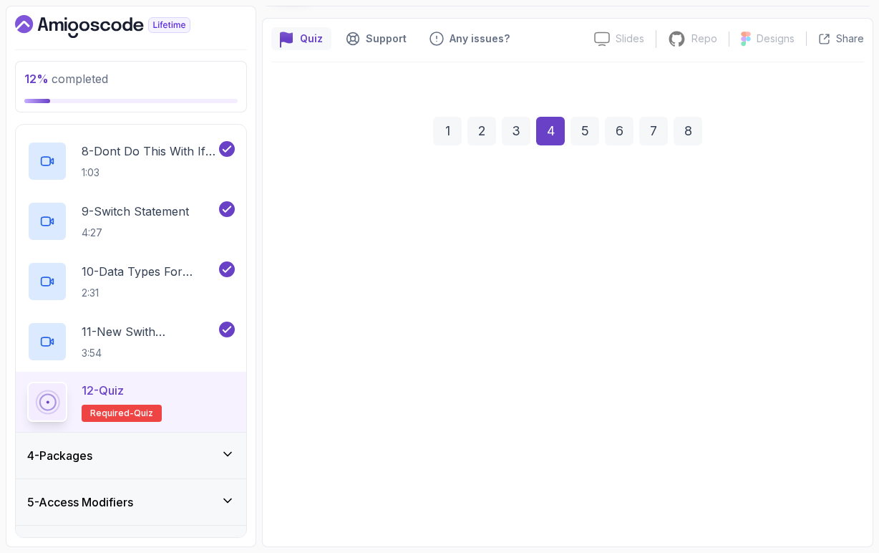
scroll to position [110, 0]
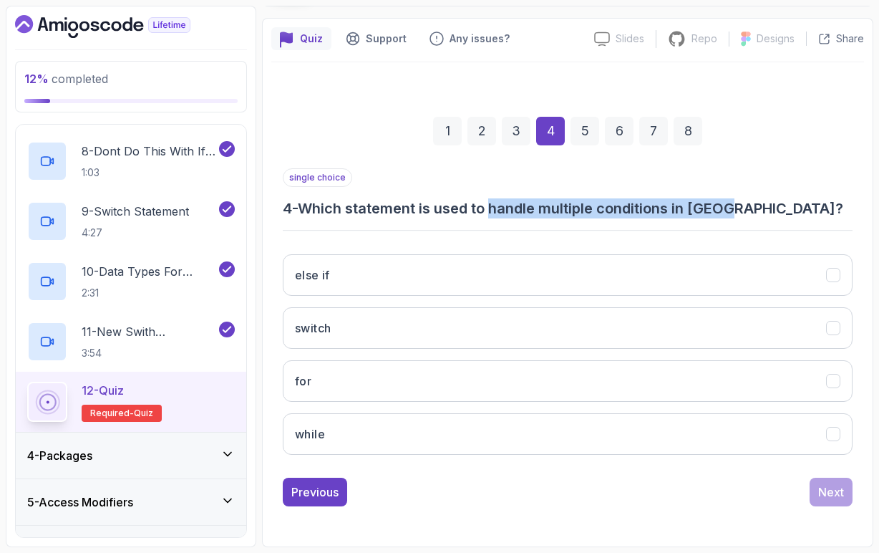
drag, startPoint x: 496, startPoint y: 206, endPoint x: 742, endPoint y: 210, distance: 246.3
click at [742, 210] on h3 "4 - Which statement is used to handle multiple conditions in [GEOGRAPHIC_DATA]?" at bounding box center [568, 208] width 570 height 20
click at [755, 193] on div "single choice 4 - Which statement is used to handle multiple conditions in [GEO…" at bounding box center [568, 193] width 570 height 50
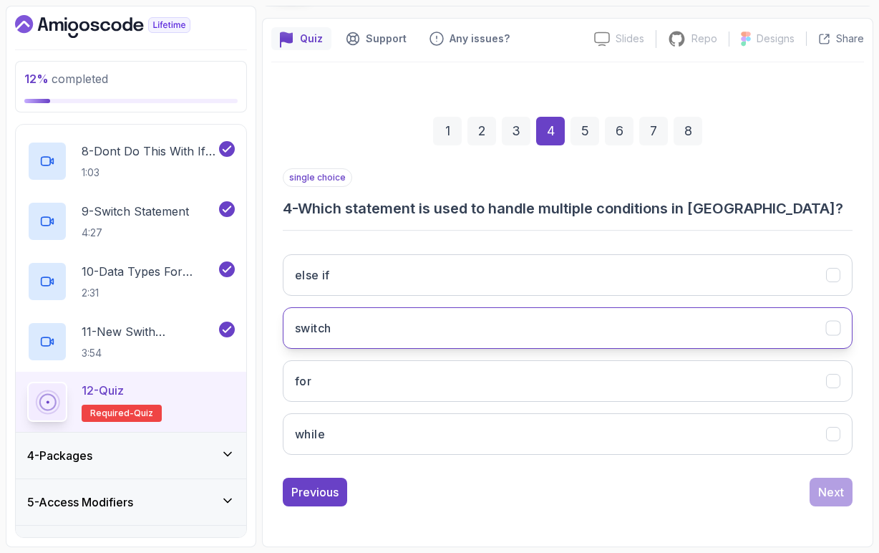
click at [347, 329] on button "switch" at bounding box center [568, 328] width 570 height 42
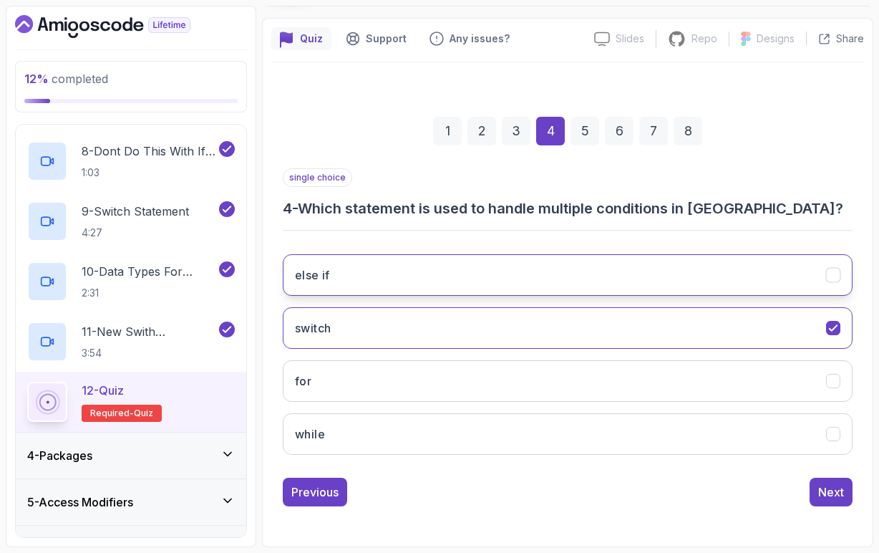
click at [835, 280] on icon "else if" at bounding box center [834, 275] width 14 height 14
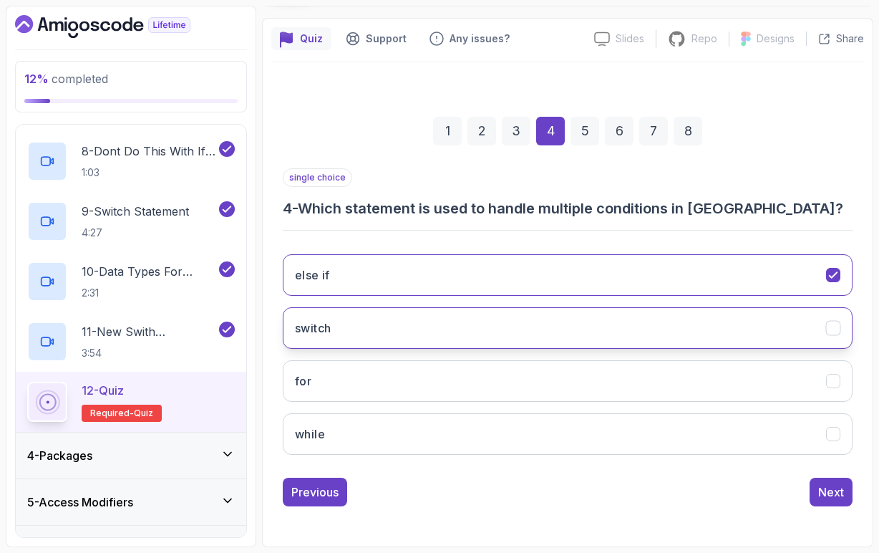
click at [833, 324] on icon "switch" at bounding box center [834, 328] width 14 height 14
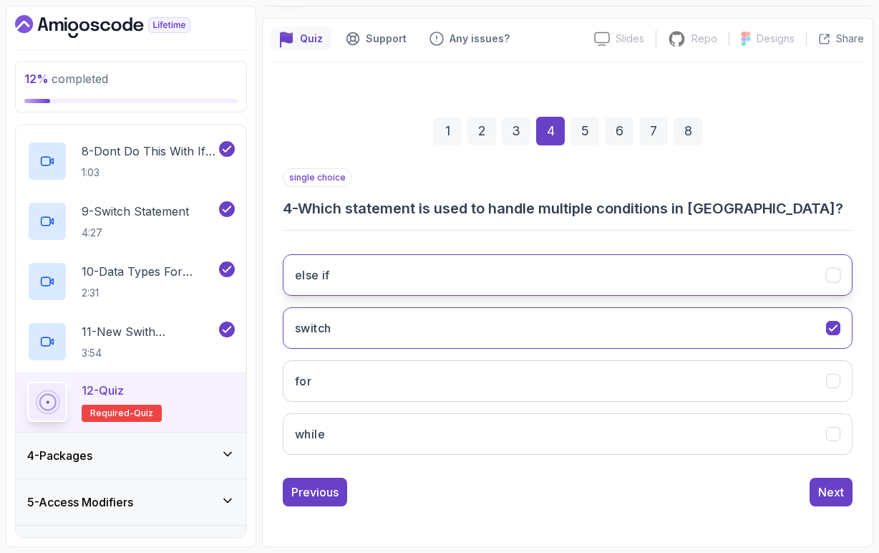
click at [548, 265] on button "else if" at bounding box center [568, 275] width 570 height 42
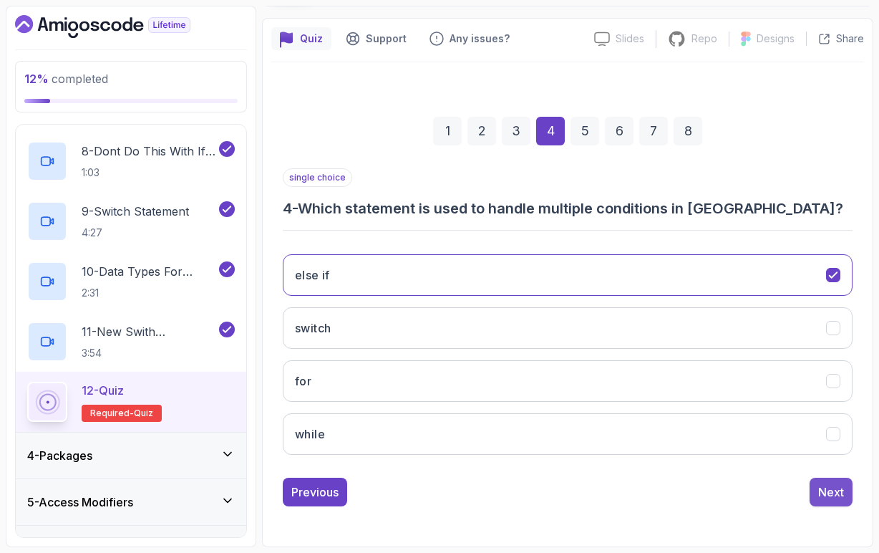
click at [825, 491] on div "Next" at bounding box center [831, 491] width 26 height 17
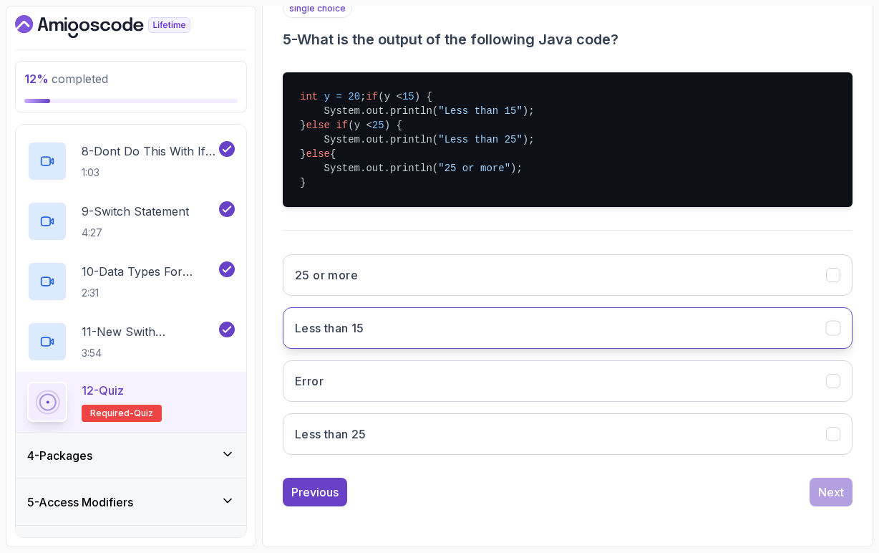
scroll to position [293, 0]
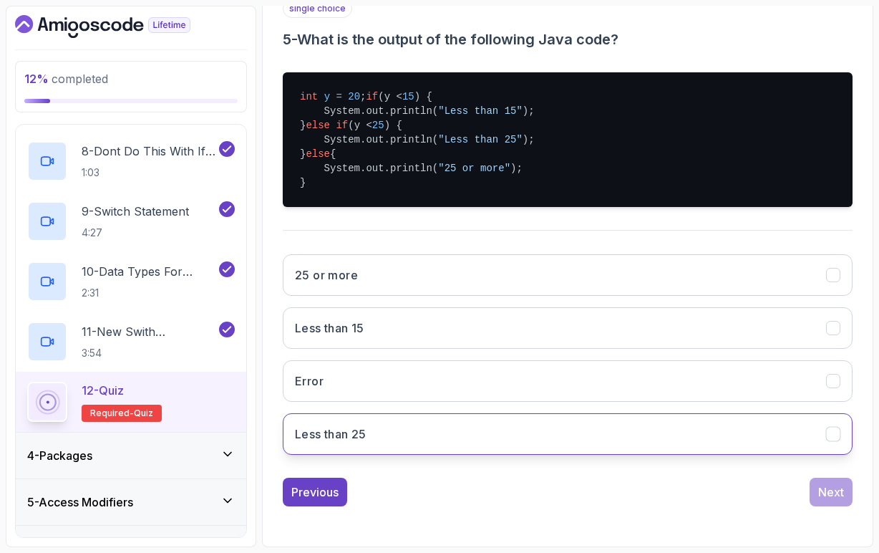
click at [397, 427] on button "Less than 25" at bounding box center [568, 434] width 570 height 42
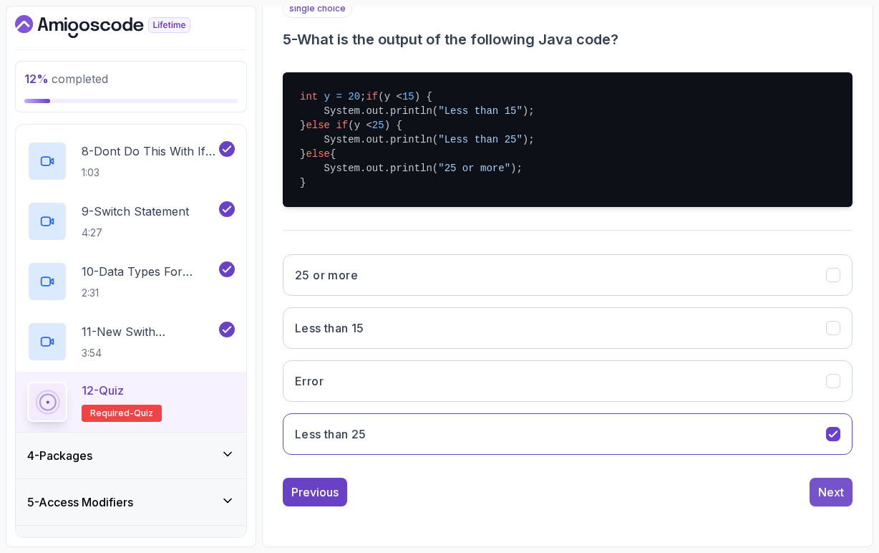
click at [833, 499] on div "Next" at bounding box center [831, 491] width 26 height 17
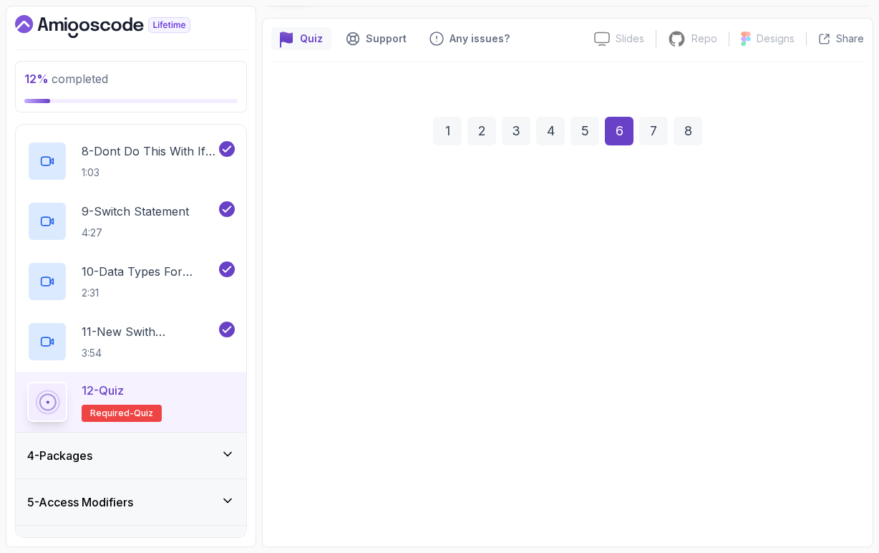
scroll to position [110, 0]
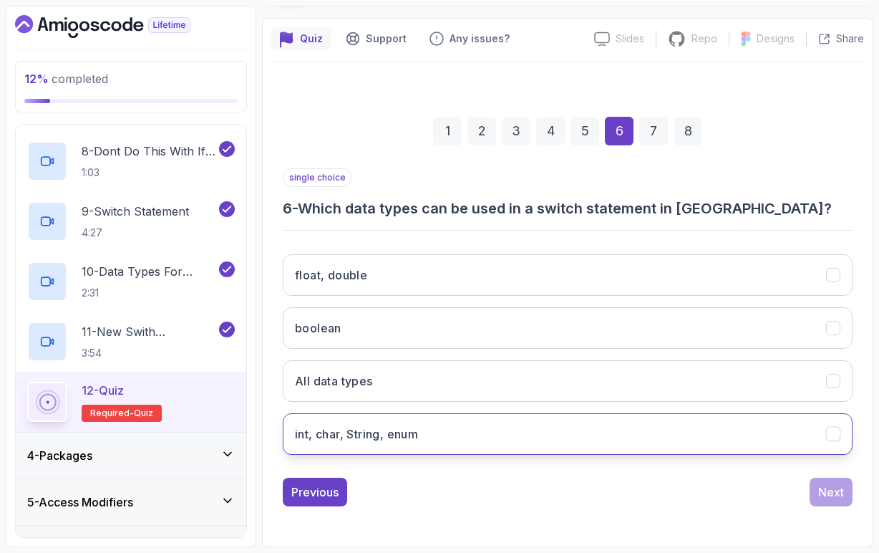
click at [359, 439] on h3 "int, char, String, enum" at bounding box center [356, 433] width 123 height 17
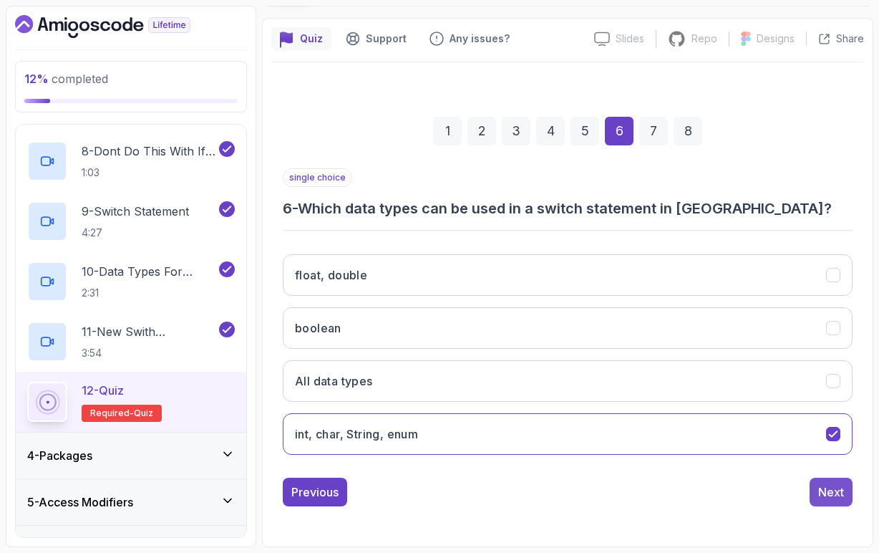
click at [833, 486] on div "Next" at bounding box center [831, 491] width 26 height 17
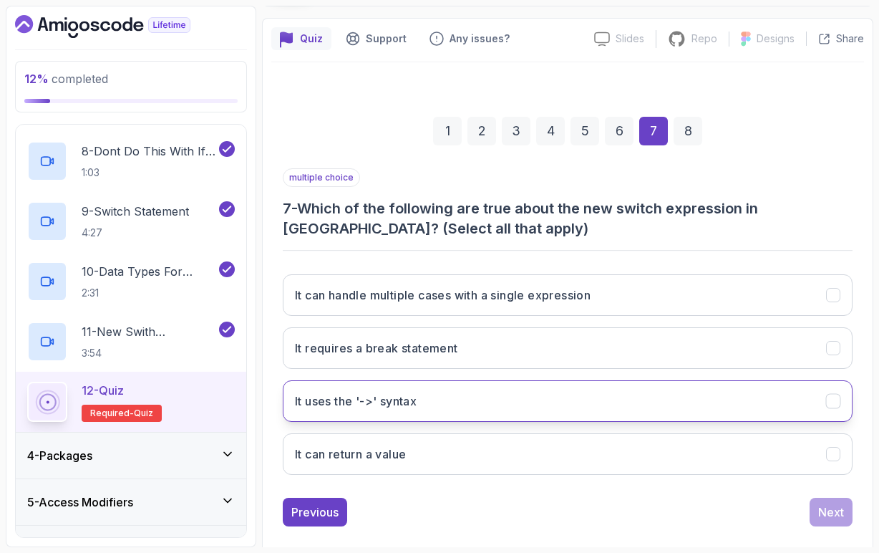
click at [417, 404] on h3 "It uses the '->' syntax" at bounding box center [356, 400] width 122 height 17
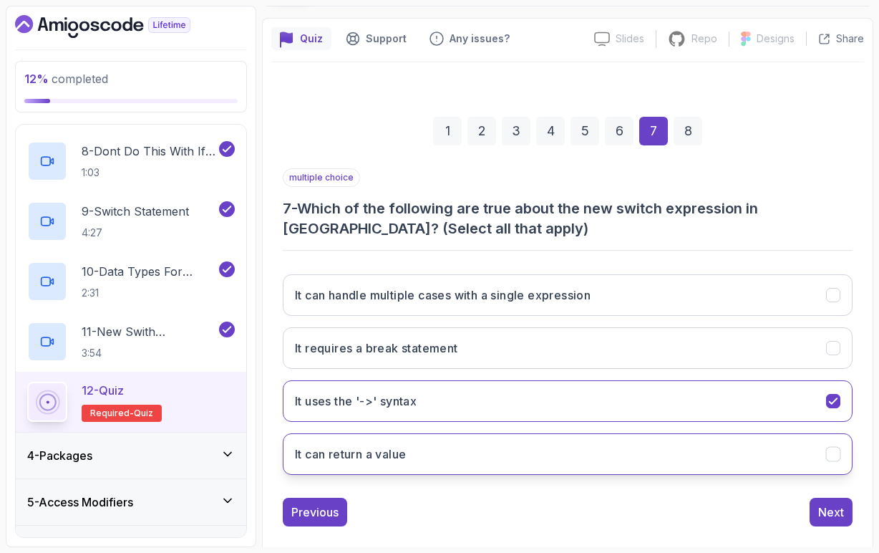
click at [406, 458] on h3 "It can return a value" at bounding box center [350, 453] width 111 height 17
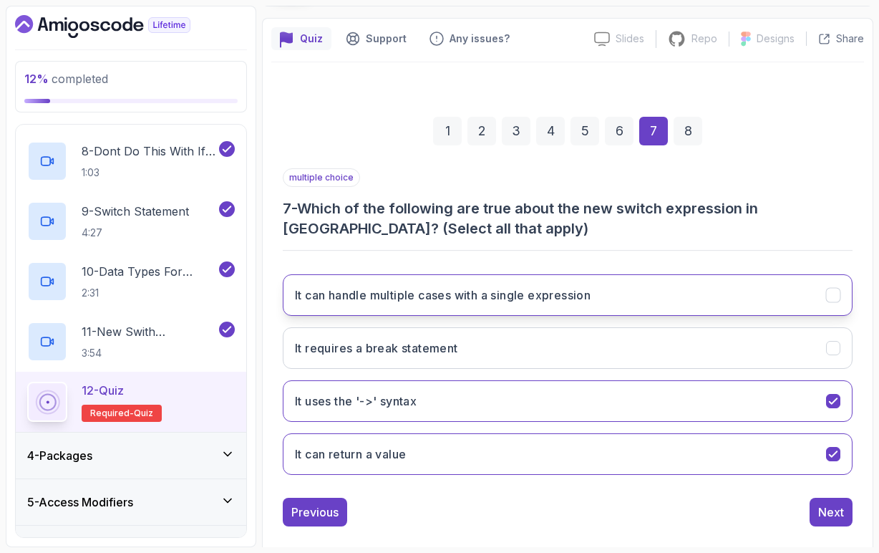
click at [462, 300] on h3 "It can handle multiple cases with a single expression" at bounding box center [443, 294] width 296 height 17
click at [841, 521] on button "Next" at bounding box center [831, 512] width 43 height 29
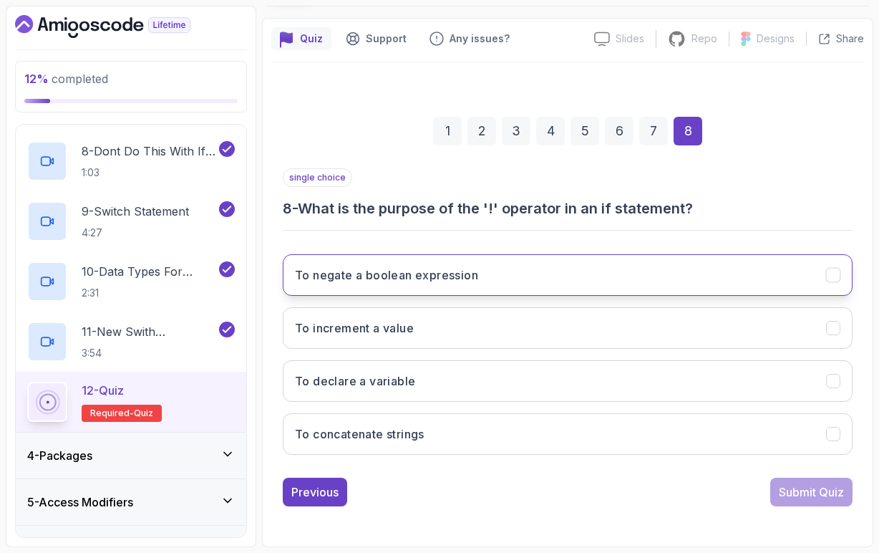
click at [435, 274] on h3 "To negate a boolean expression" at bounding box center [386, 274] width 183 height 17
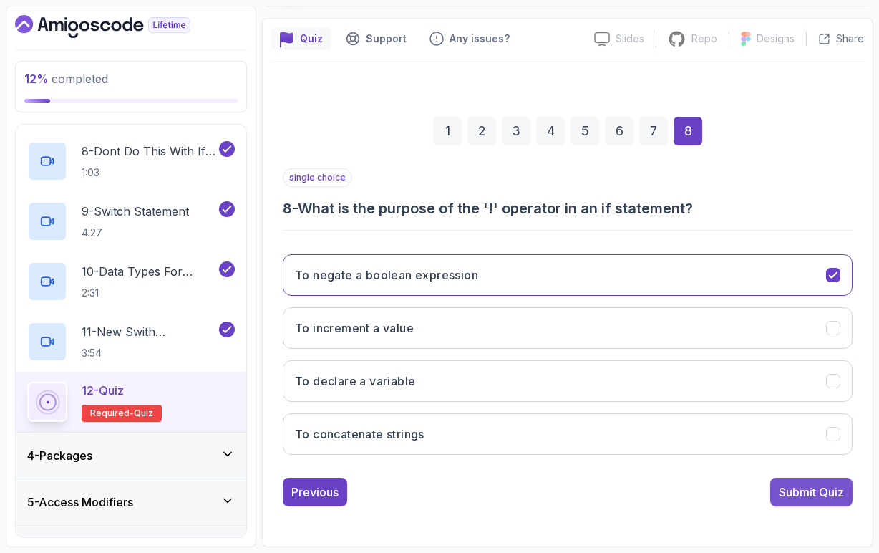
click at [808, 502] on button "Submit Quiz" at bounding box center [811, 492] width 82 height 29
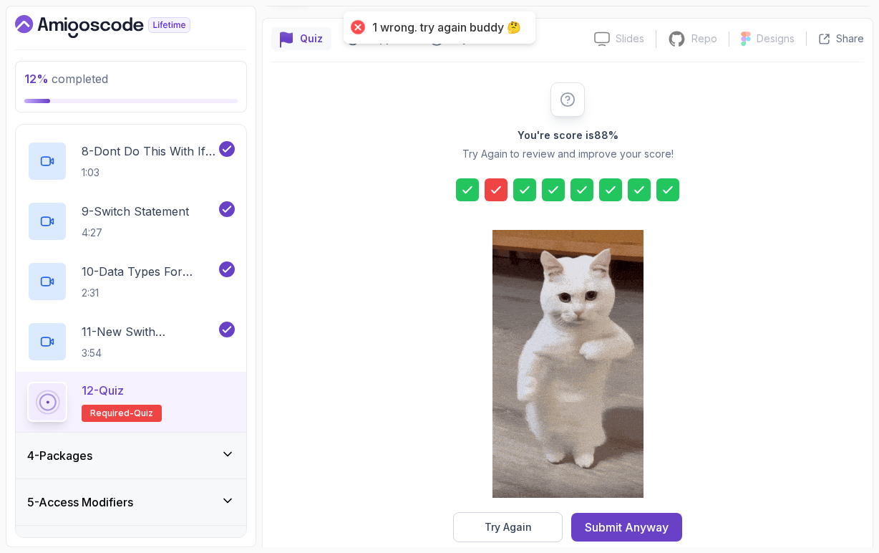
click at [498, 199] on div at bounding box center [496, 189] width 23 height 23
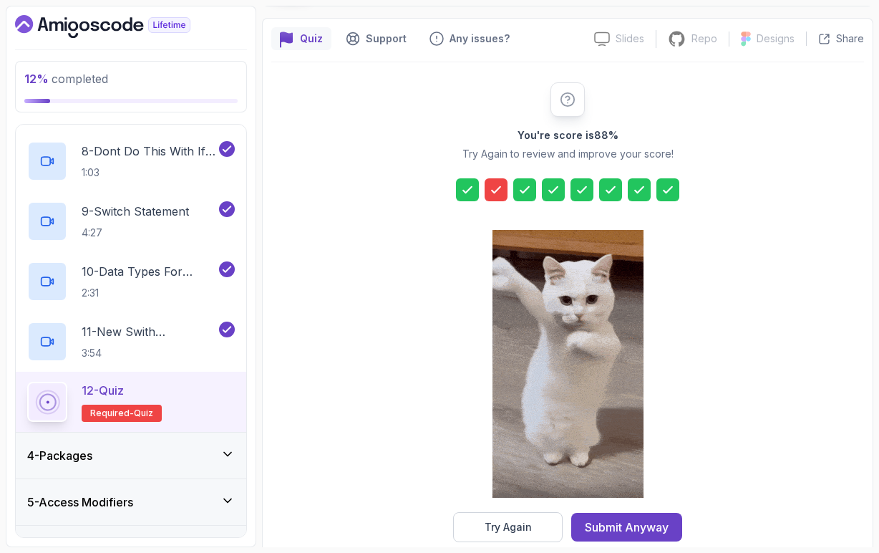
click at [497, 193] on icon at bounding box center [496, 190] width 14 height 14
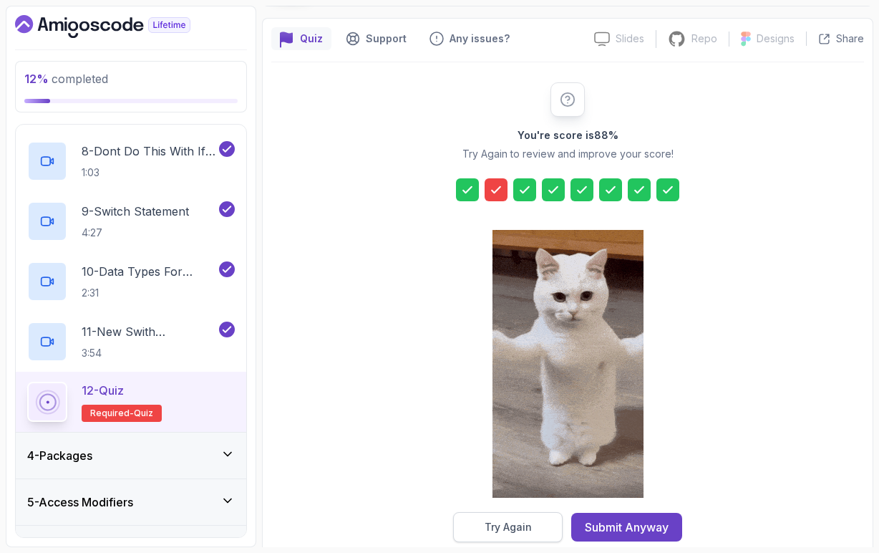
click at [490, 526] on div "Try Again" at bounding box center [508, 527] width 47 height 14
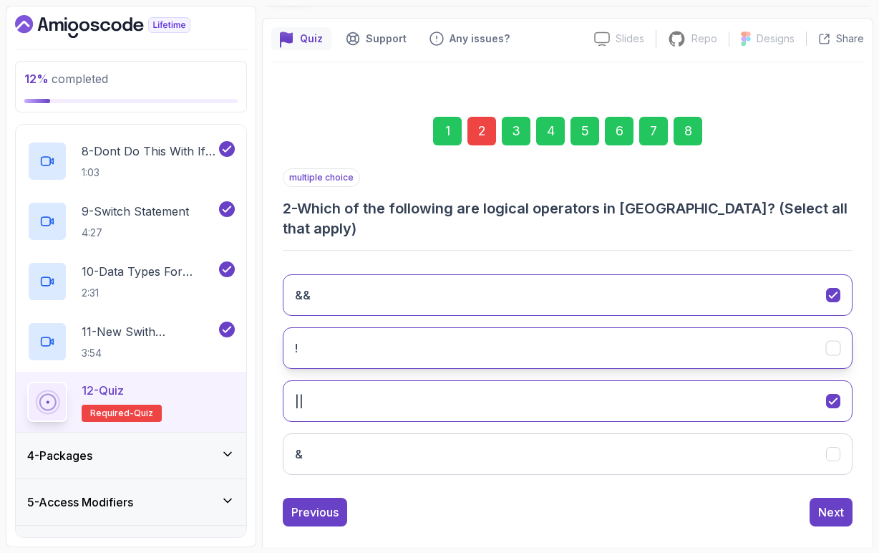
scroll to position [0, 0]
click at [372, 334] on button "!" at bounding box center [568, 348] width 570 height 42
click at [838, 503] on div "Next" at bounding box center [831, 511] width 26 height 17
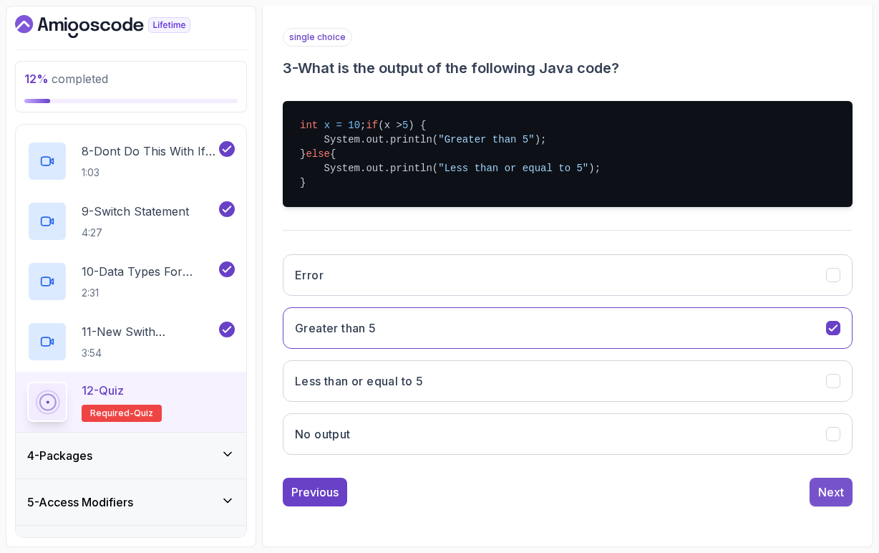
click at [841, 503] on button "Next" at bounding box center [831, 492] width 43 height 29
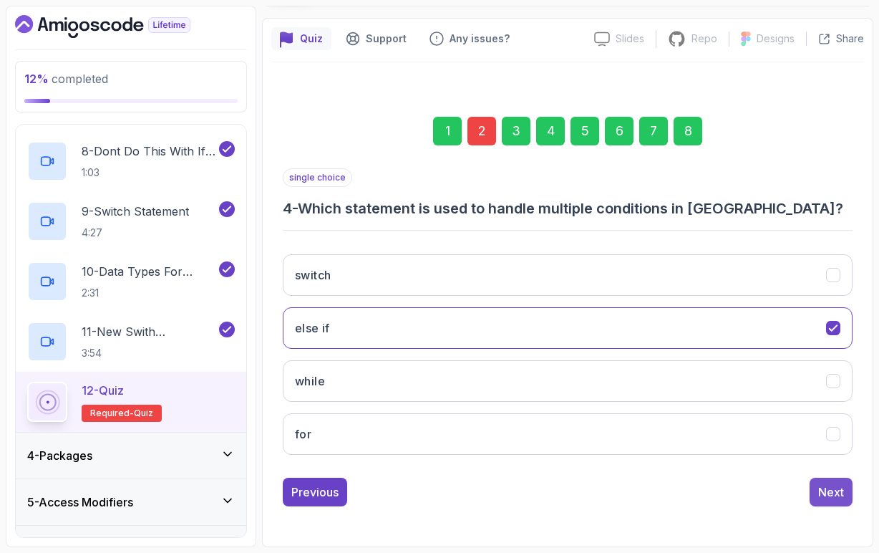
click at [834, 483] on div "Next" at bounding box center [831, 491] width 26 height 17
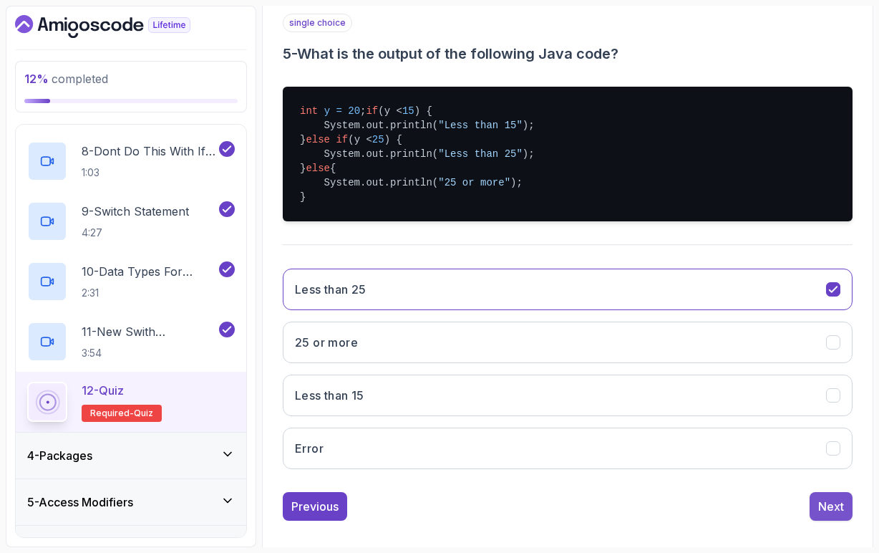
click at [828, 513] on div "Next" at bounding box center [831, 506] width 26 height 17
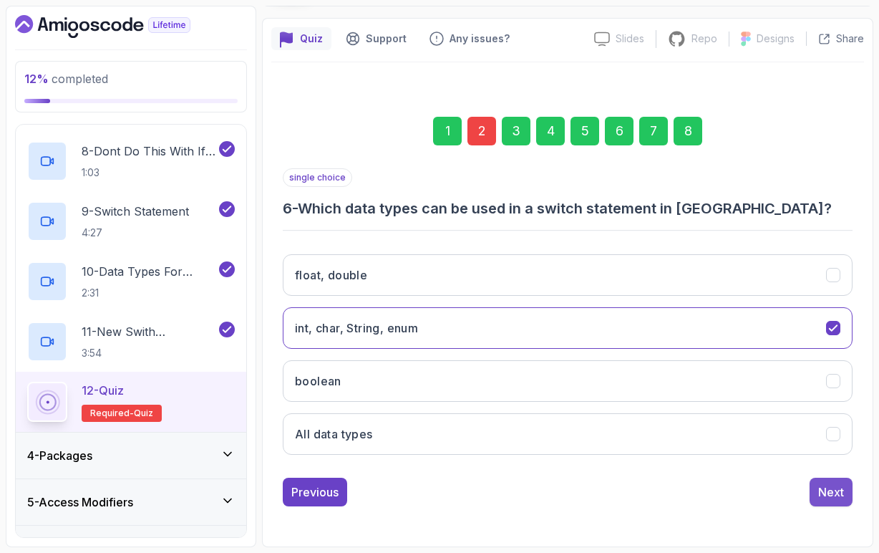
click at [836, 483] on div "Next" at bounding box center [831, 491] width 26 height 17
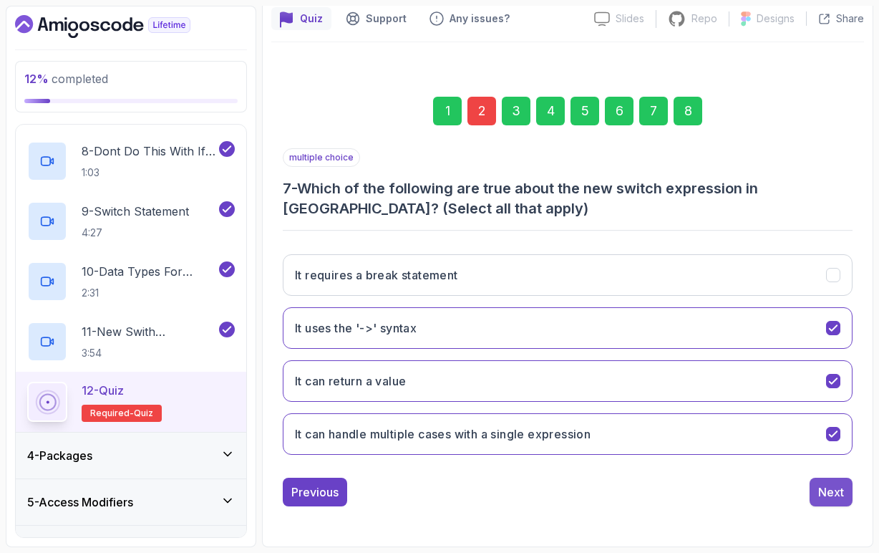
click at [836, 483] on div "Next" at bounding box center [831, 491] width 26 height 17
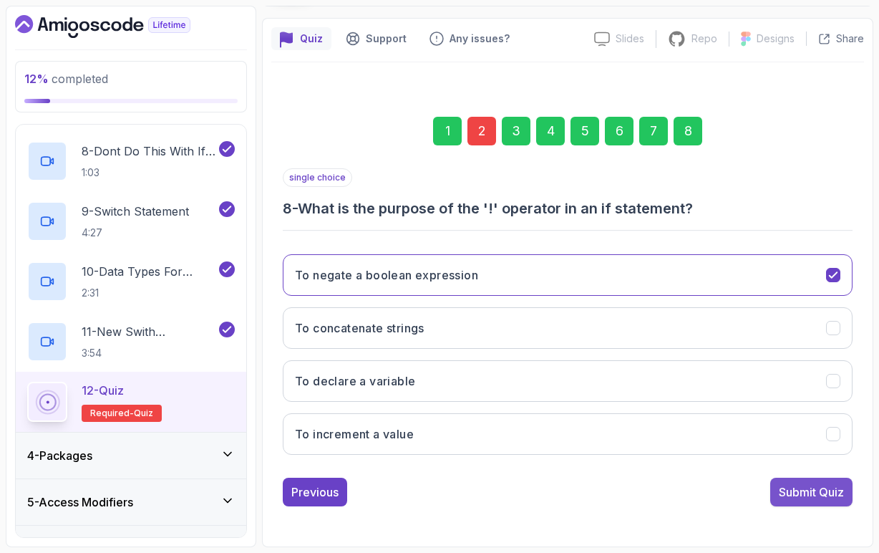
click at [831, 483] on div "Submit Quiz" at bounding box center [811, 491] width 65 height 17
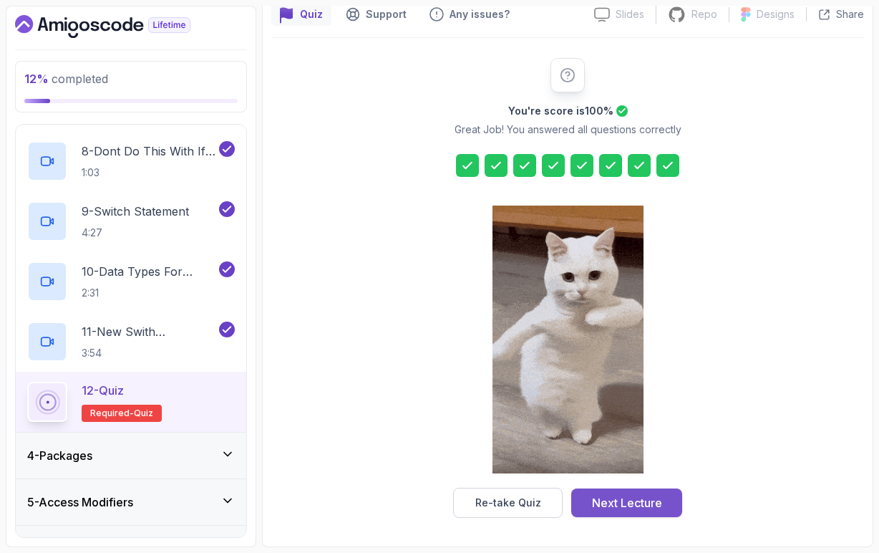
click at [661, 502] on div "Next Lecture" at bounding box center [627, 502] width 70 height 17
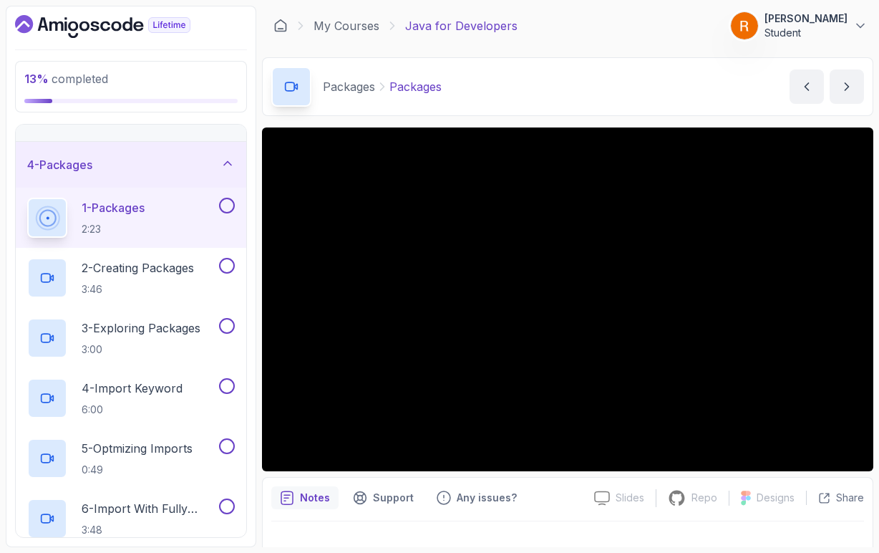
scroll to position [120, 0]
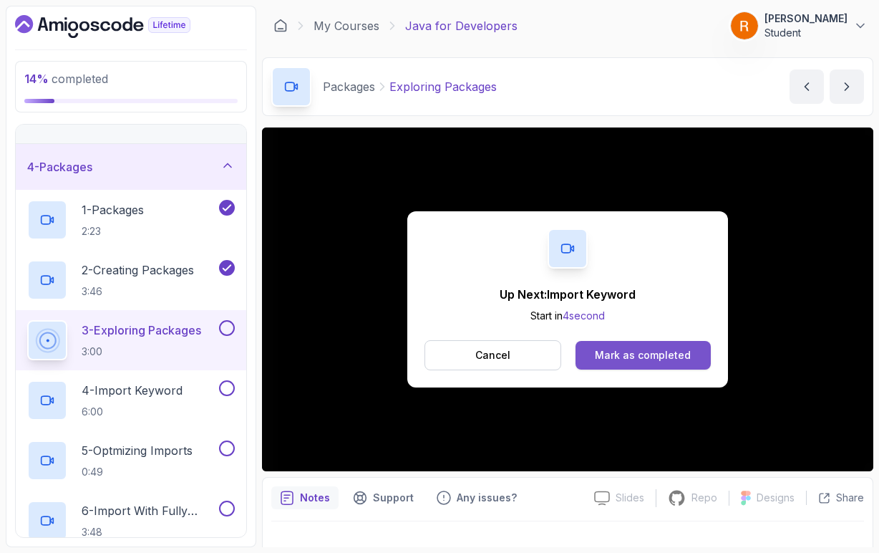
click at [604, 354] on div "Mark as completed" at bounding box center [643, 355] width 96 height 14
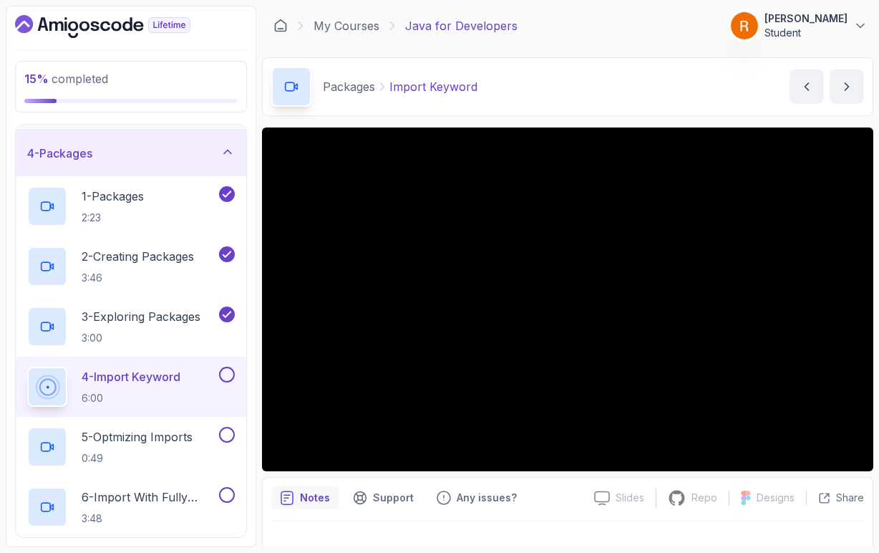
scroll to position [137, 0]
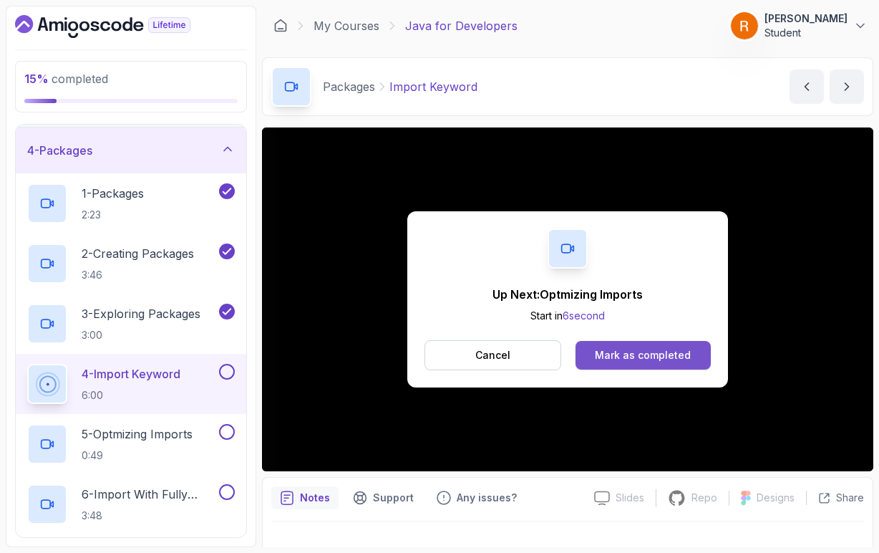
click at [662, 352] on div "Mark as completed" at bounding box center [643, 355] width 96 height 14
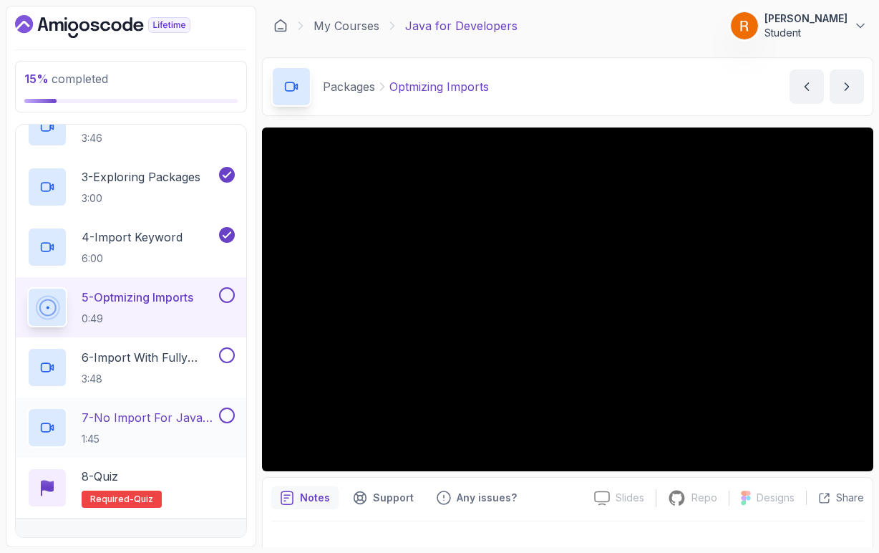
scroll to position [277, 0]
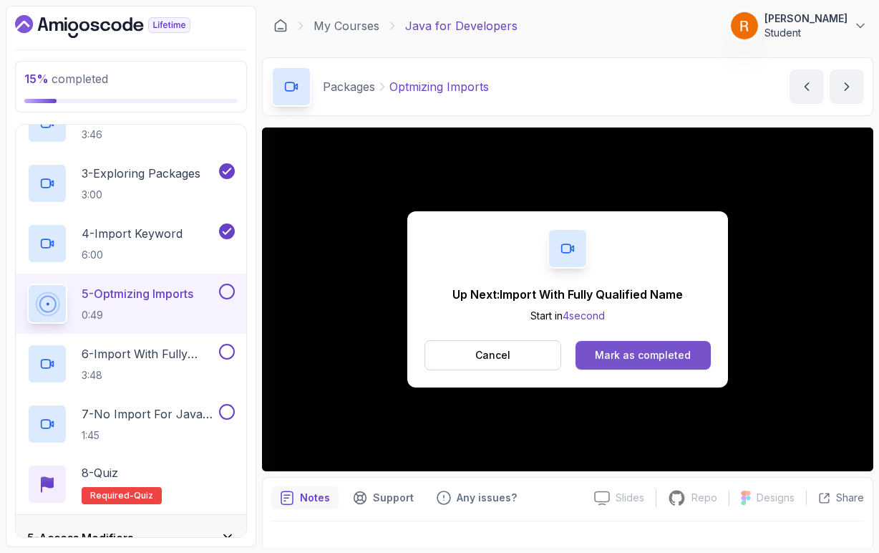
click at [606, 364] on button "Mark as completed" at bounding box center [643, 355] width 135 height 29
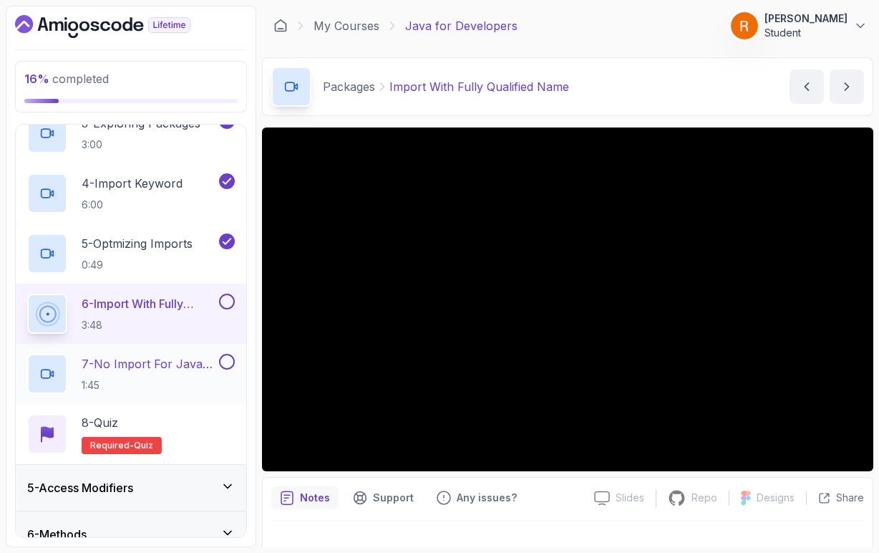
scroll to position [330, 0]
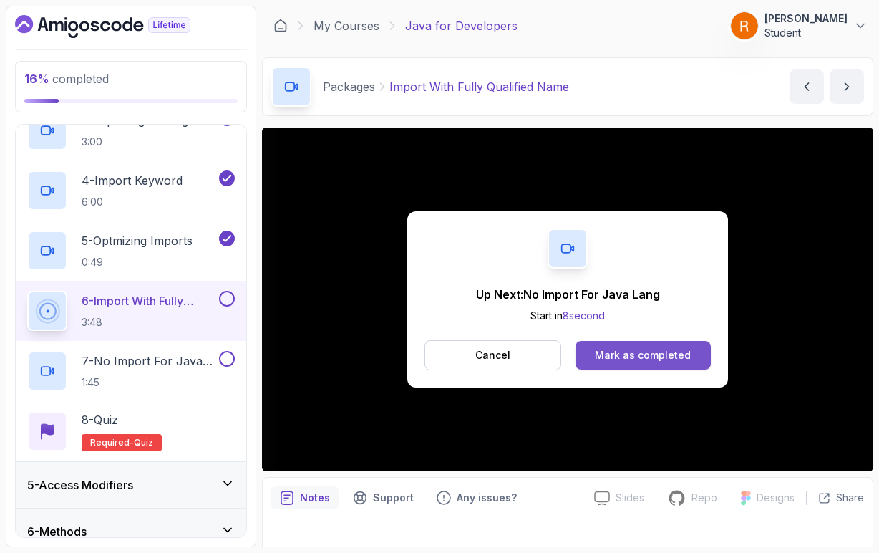
click at [609, 364] on button "Mark as completed" at bounding box center [643, 355] width 135 height 29
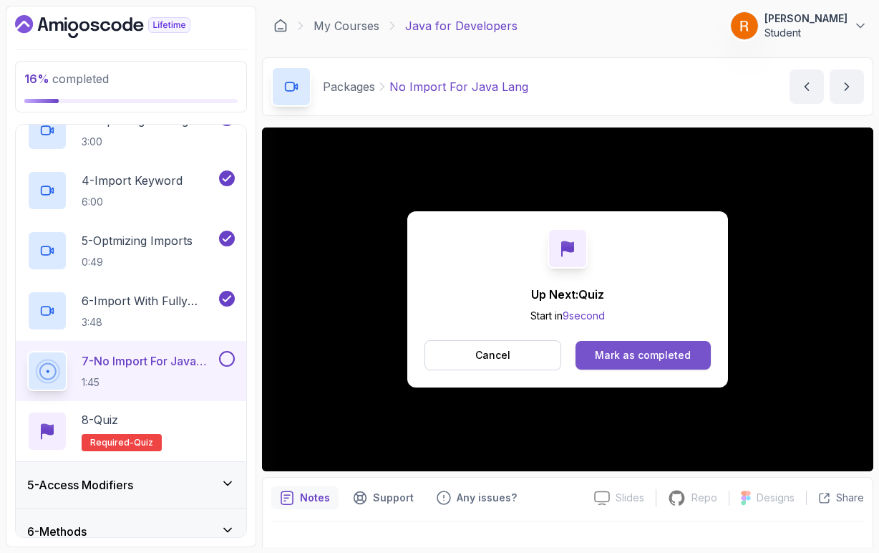
click at [637, 357] on div "Mark as completed" at bounding box center [643, 355] width 96 height 14
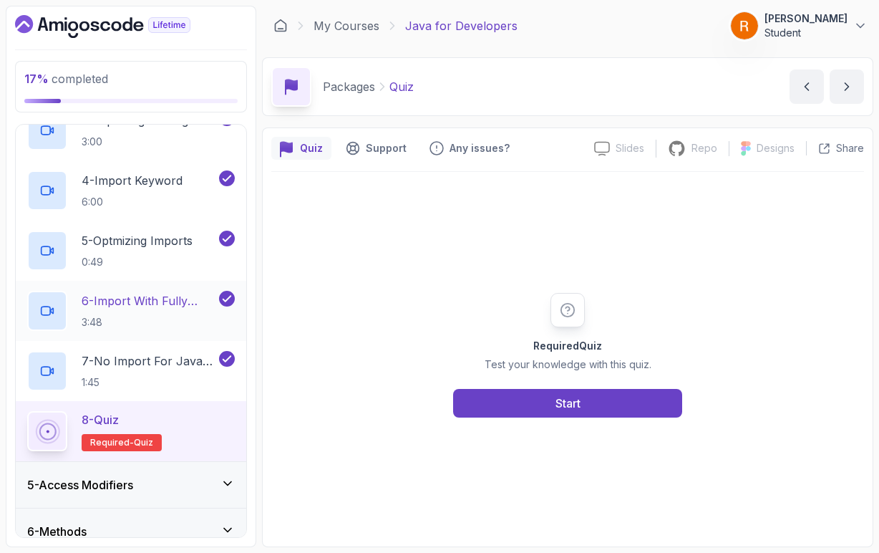
click at [185, 321] on p "3:48" at bounding box center [149, 322] width 135 height 14
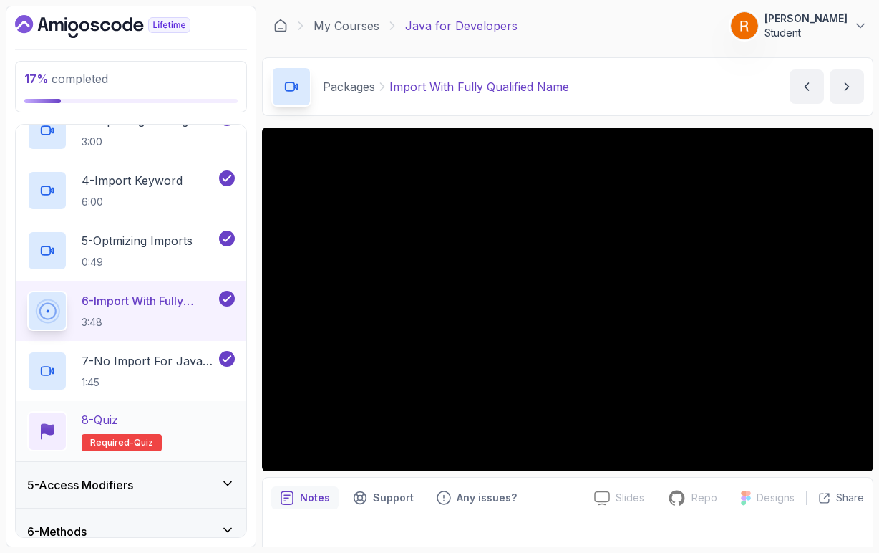
click at [173, 425] on div "8 - Quiz Required- quiz" at bounding box center [131, 431] width 208 height 40
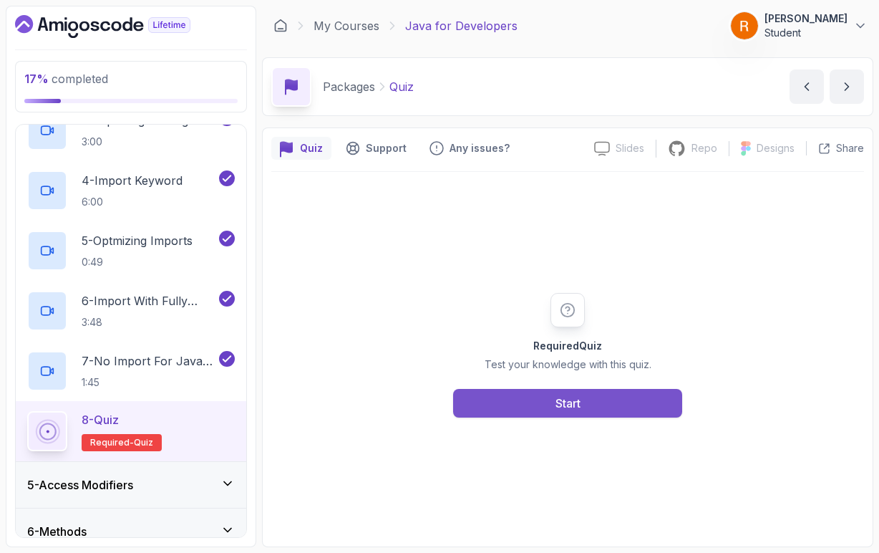
click at [518, 397] on button "Start" at bounding box center [567, 403] width 229 height 29
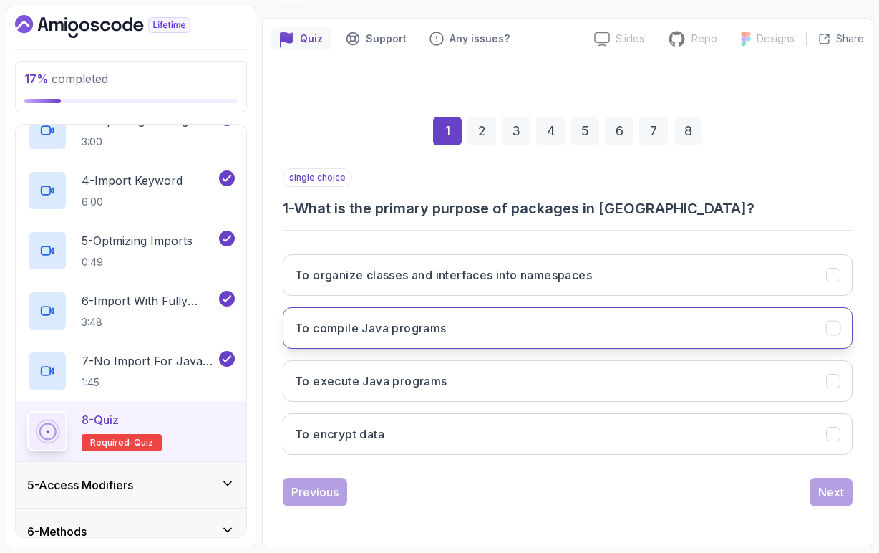
scroll to position [110, 0]
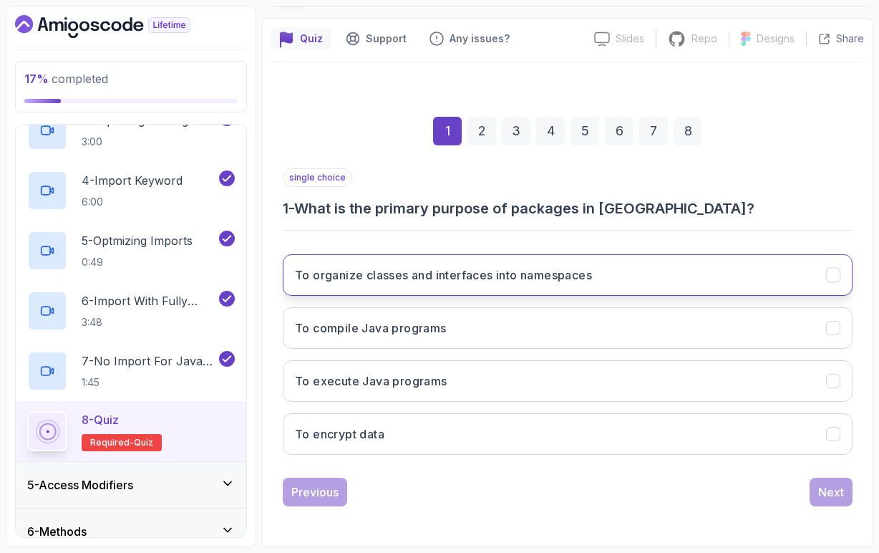
click at [395, 280] on h3 "To organize classes and interfaces into namespaces" at bounding box center [443, 274] width 297 height 17
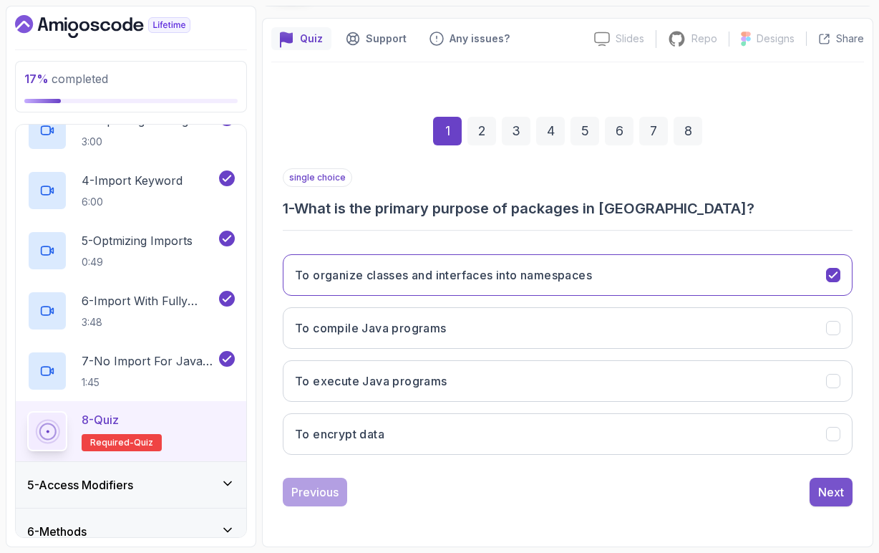
click at [831, 502] on button "Next" at bounding box center [831, 492] width 43 height 29
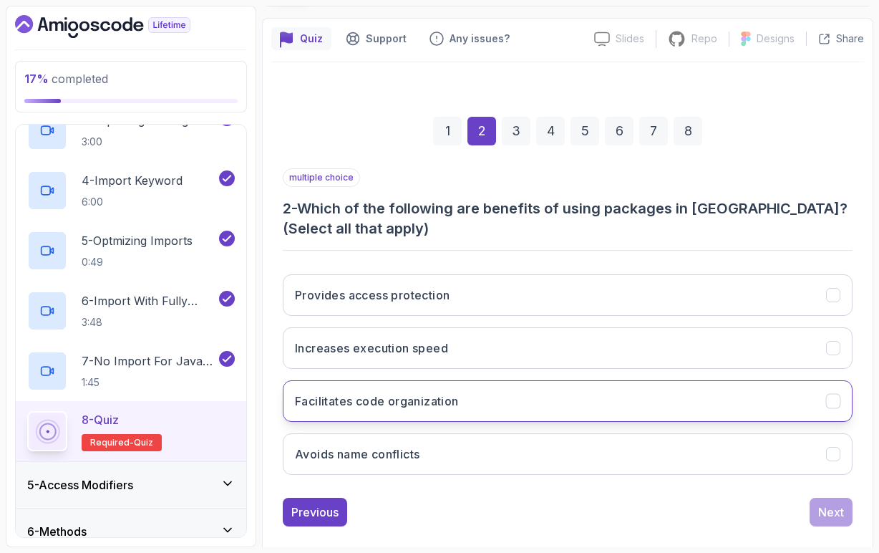
click at [403, 405] on h3 "Facilitates code organization" at bounding box center [377, 400] width 164 height 17
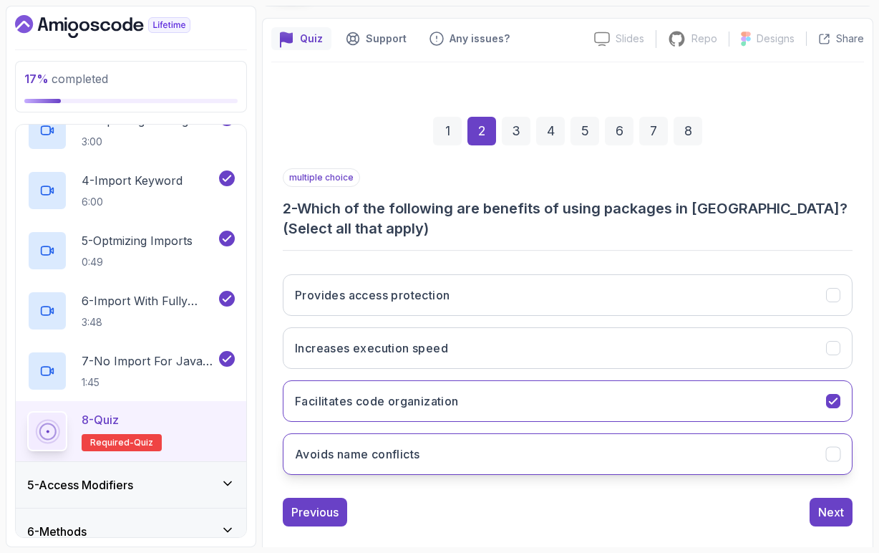
click at [397, 450] on h3 "Avoids name conflicts" at bounding box center [357, 453] width 125 height 17
click at [825, 503] on button "Next" at bounding box center [831, 512] width 43 height 29
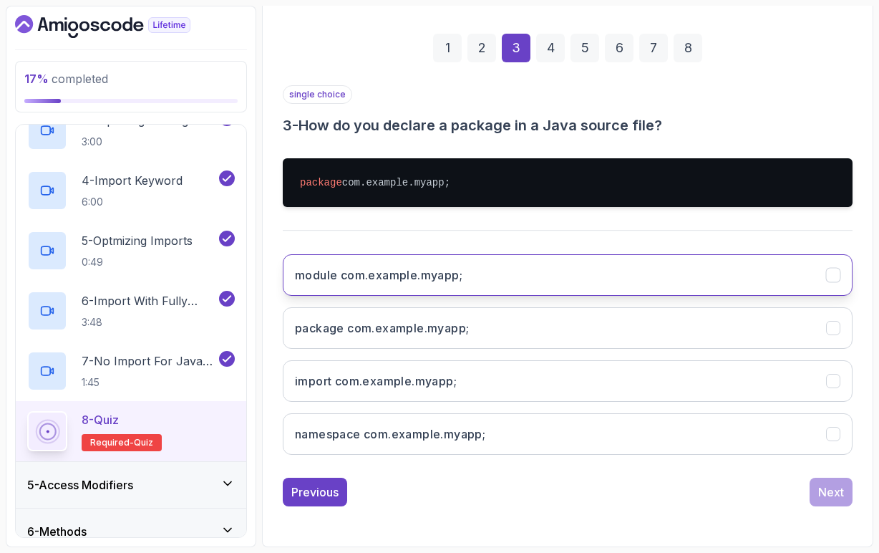
scroll to position [193, 0]
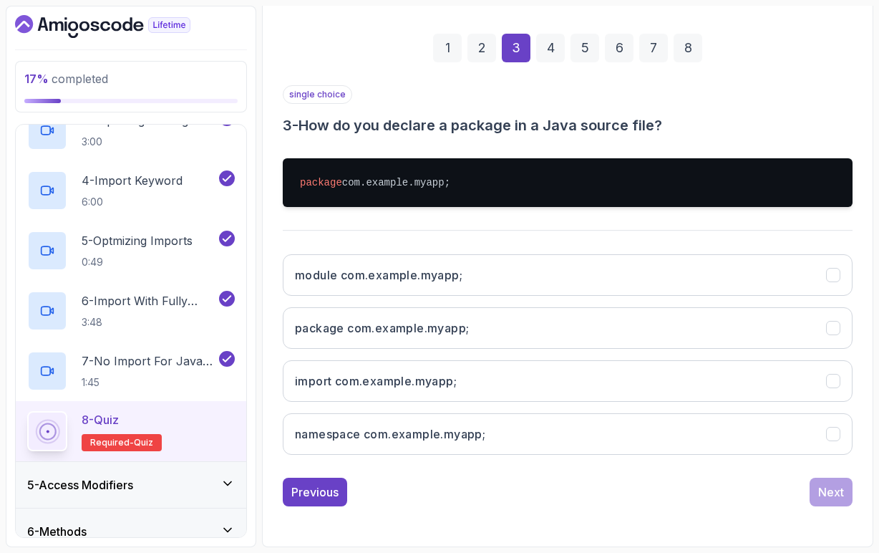
drag, startPoint x: 349, startPoint y: 185, endPoint x: 460, endPoint y: 183, distance: 111.0
click at [460, 183] on pre "package com.example.myapp;" at bounding box center [568, 182] width 570 height 49
click at [478, 188] on pre "package com.example.myapp;" at bounding box center [568, 182] width 570 height 49
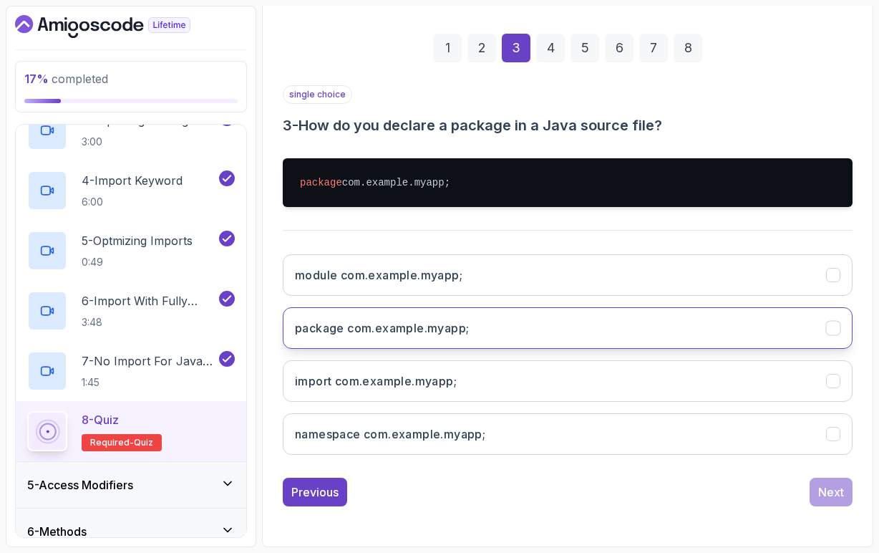
click at [391, 337] on button "package com.example.myapp;" at bounding box center [568, 328] width 570 height 42
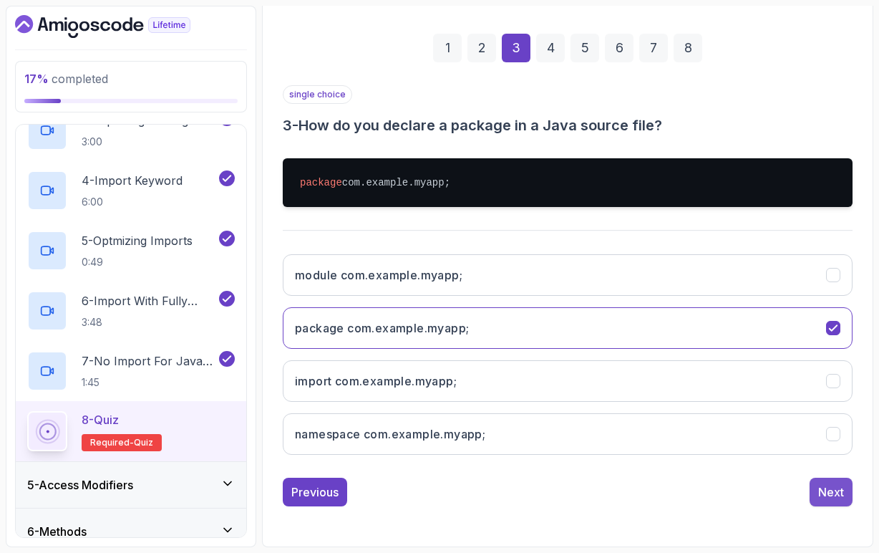
click at [843, 494] on div "Next" at bounding box center [831, 491] width 26 height 17
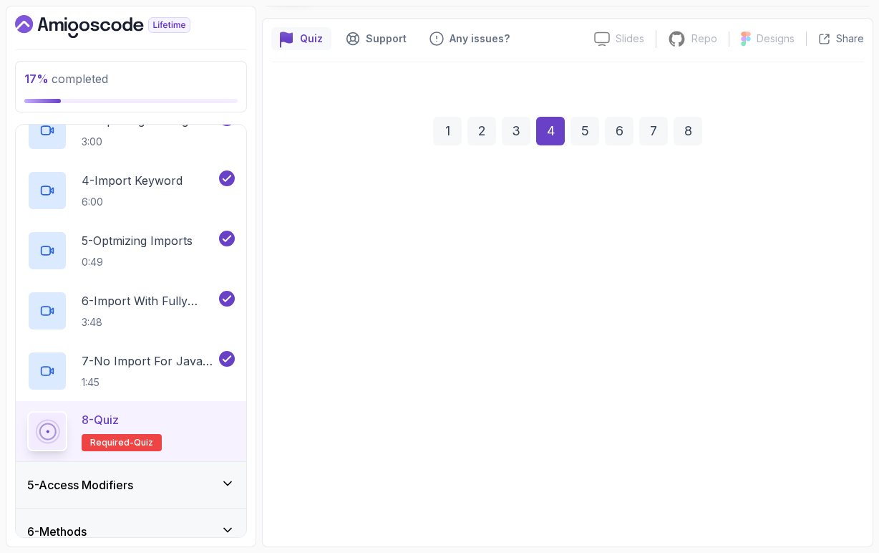
scroll to position [110, 0]
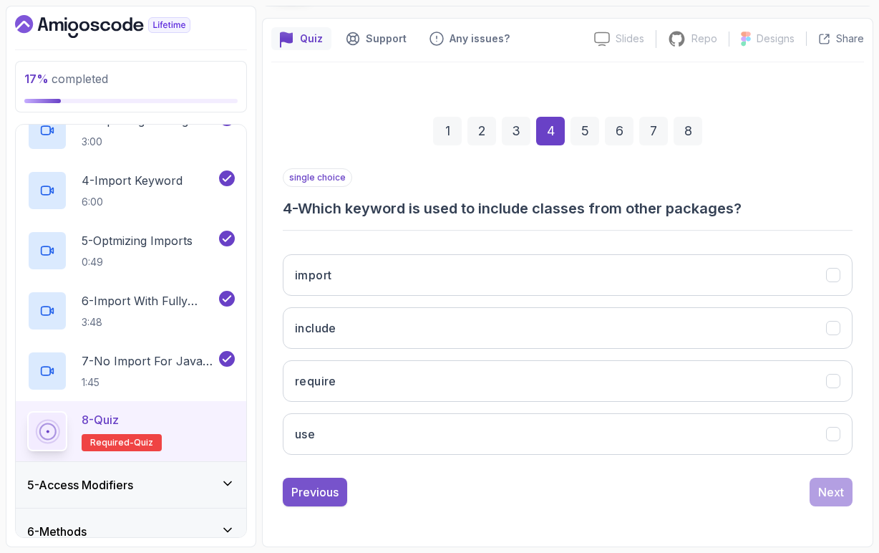
click at [324, 487] on div "Previous" at bounding box center [314, 491] width 47 height 17
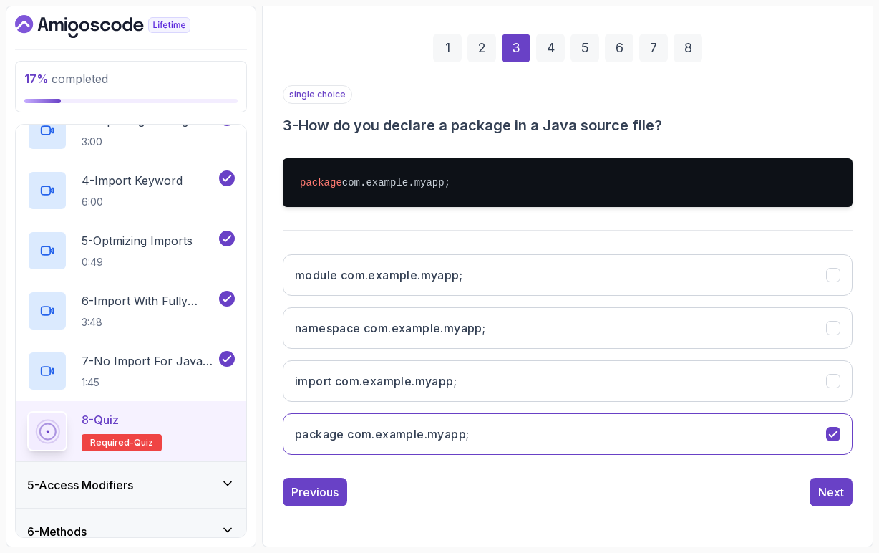
scroll to position [193, 0]
click at [823, 495] on div "Next" at bounding box center [831, 491] width 26 height 17
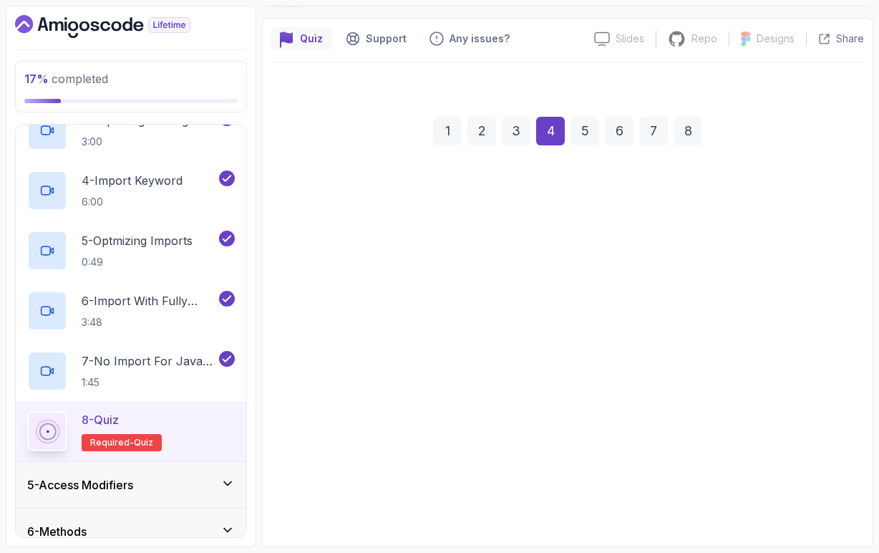
scroll to position [110, 0]
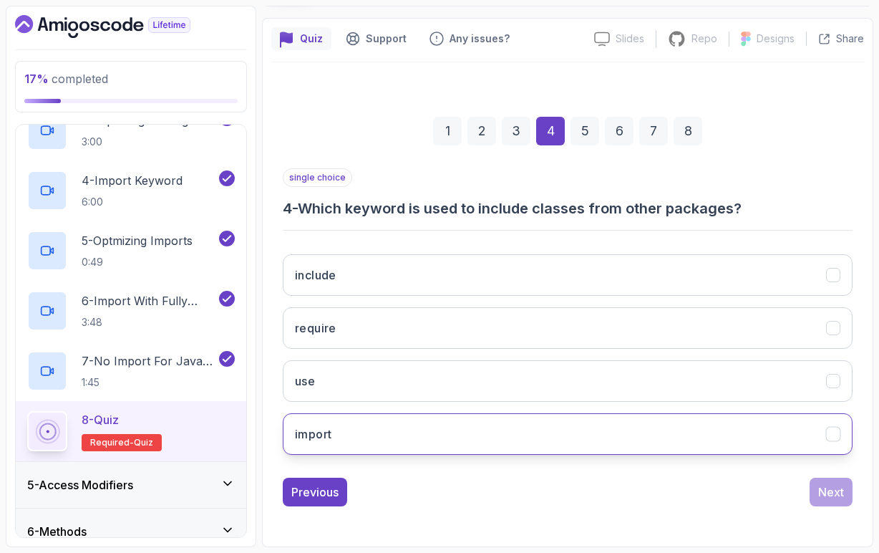
click at [377, 433] on button "import" at bounding box center [568, 434] width 570 height 42
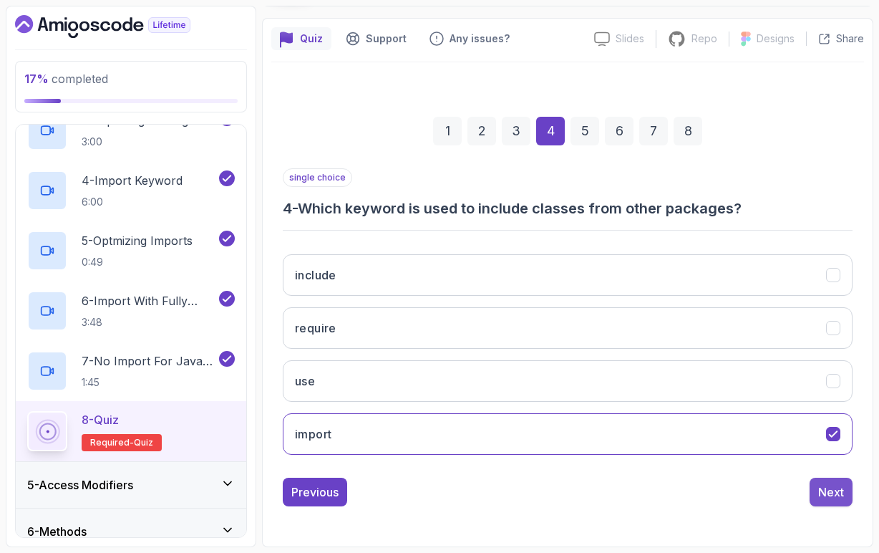
click at [818, 495] on div "Next" at bounding box center [831, 491] width 26 height 17
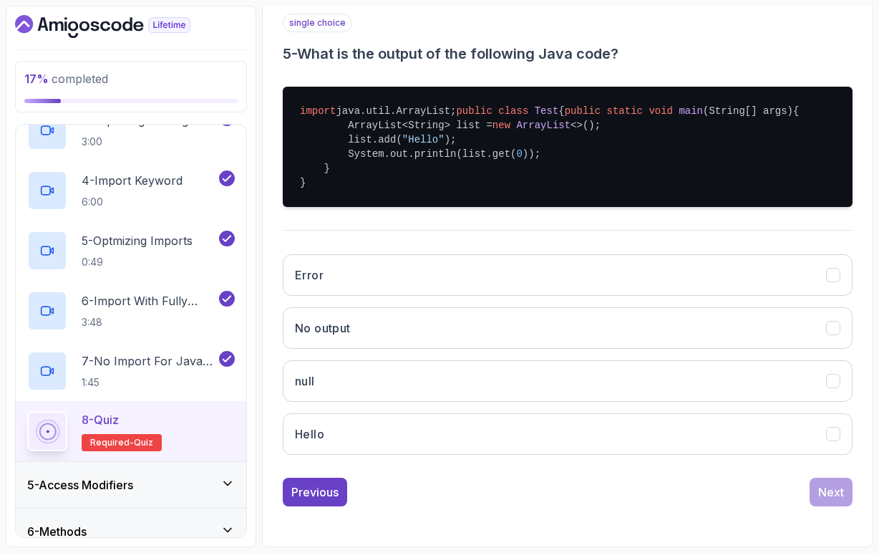
scroll to position [0, 0]
click at [316, 497] on div "Previous" at bounding box center [314, 491] width 47 height 17
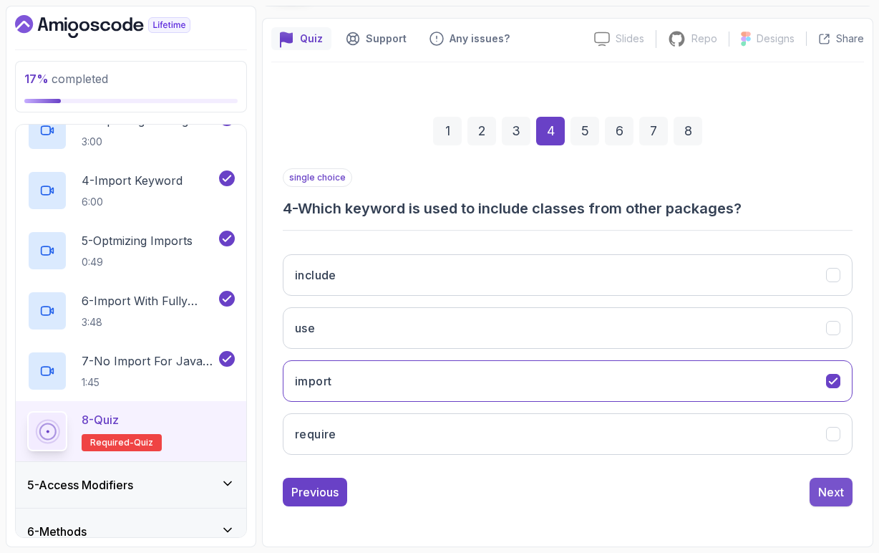
click at [838, 483] on div "Next" at bounding box center [831, 491] width 26 height 17
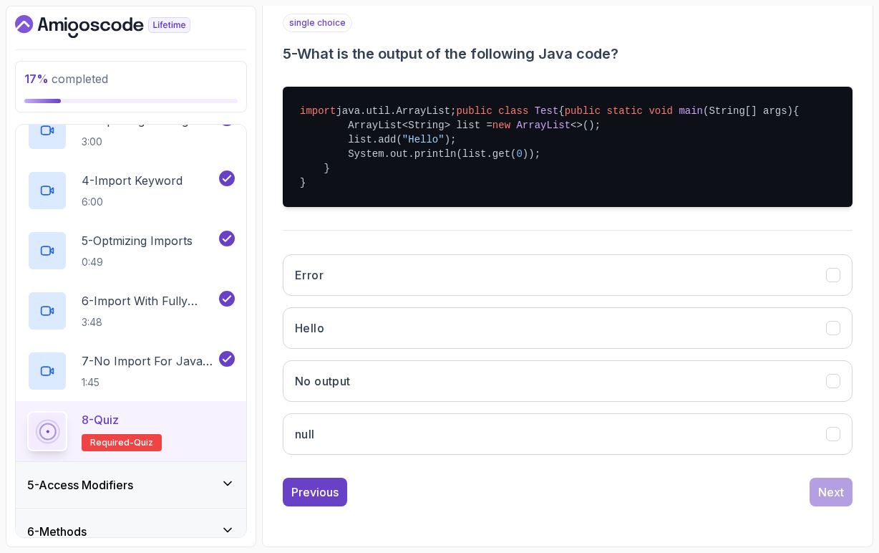
click at [551, 128] on span "ArrayList" at bounding box center [543, 125] width 54 height 11
click at [432, 126] on pre "import java.util.ArrayList; public class Test { public static void main (String…" at bounding box center [568, 147] width 570 height 120
click at [425, 141] on span ""Hello"" at bounding box center [423, 139] width 42 height 11
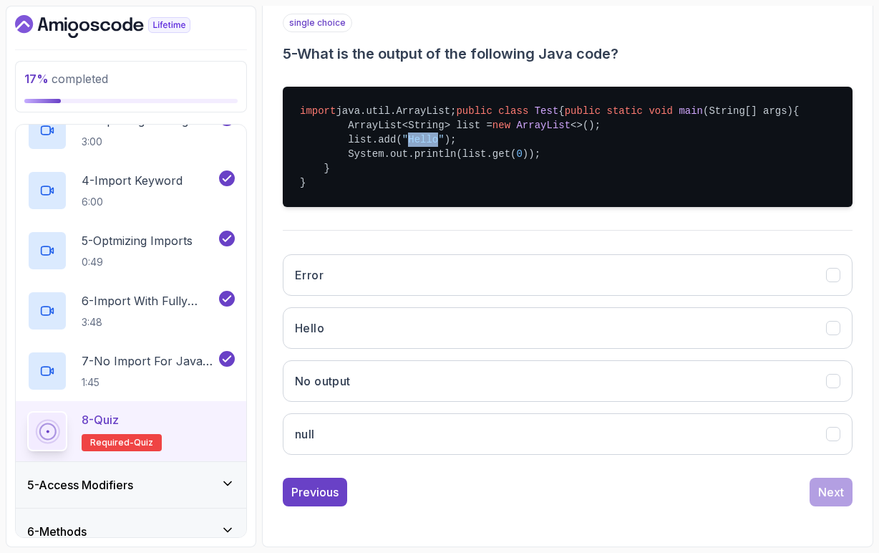
click at [425, 141] on span ""Hello"" at bounding box center [423, 139] width 42 height 11
click at [467, 140] on pre "import java.util.ArrayList; public class Test { public static void main (String…" at bounding box center [568, 147] width 570 height 120
click at [510, 155] on pre "import java.util.ArrayList; public class Test { public static void main (String…" at bounding box center [568, 147] width 570 height 120
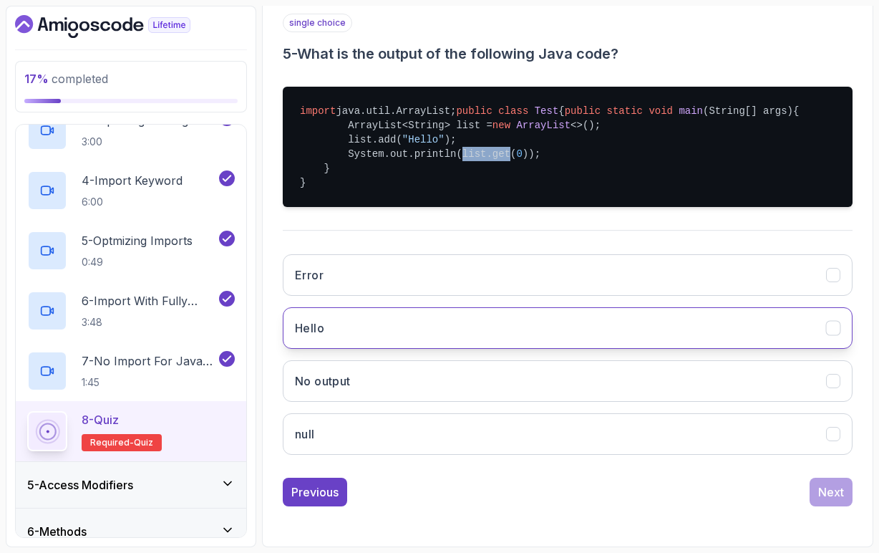
click at [387, 330] on button "Hello" at bounding box center [568, 328] width 570 height 42
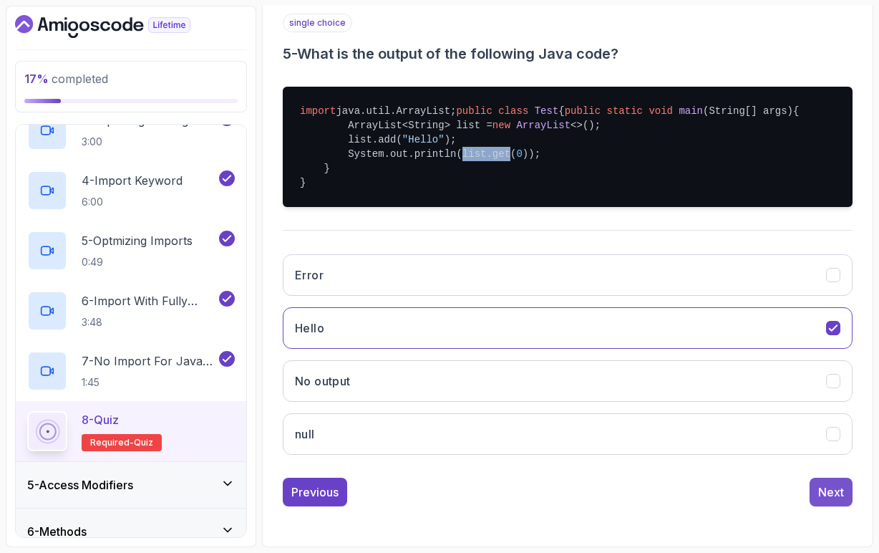
click at [847, 488] on button "Next" at bounding box center [831, 492] width 43 height 29
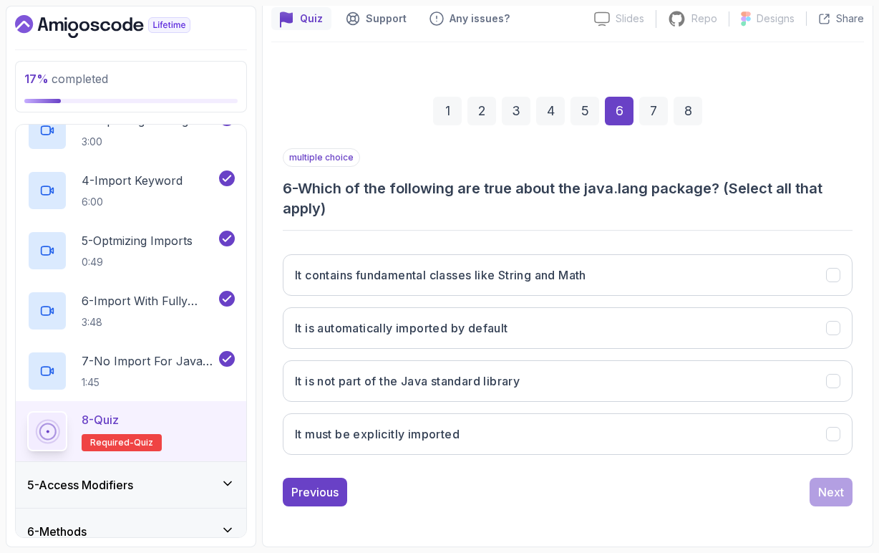
scroll to position [130, 0]
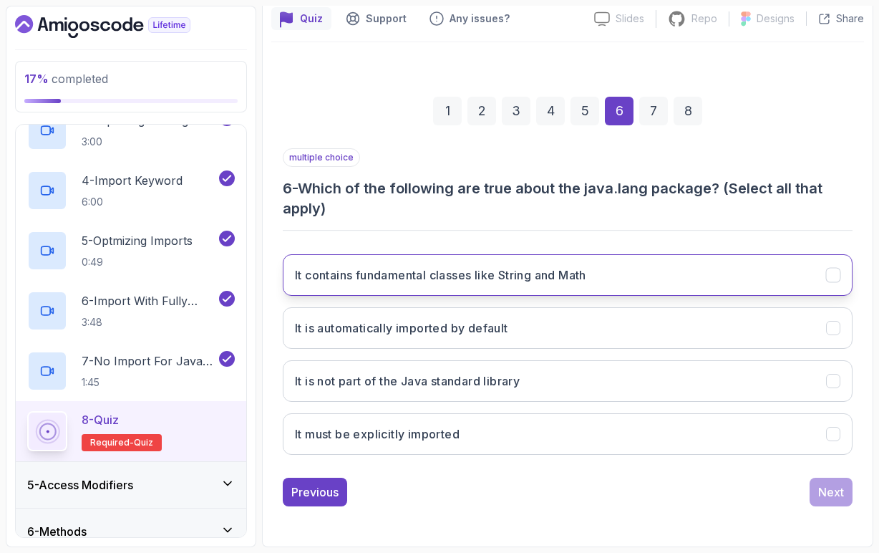
click at [441, 275] on h3 "It contains fundamental classes like String and Math" at bounding box center [440, 274] width 291 height 17
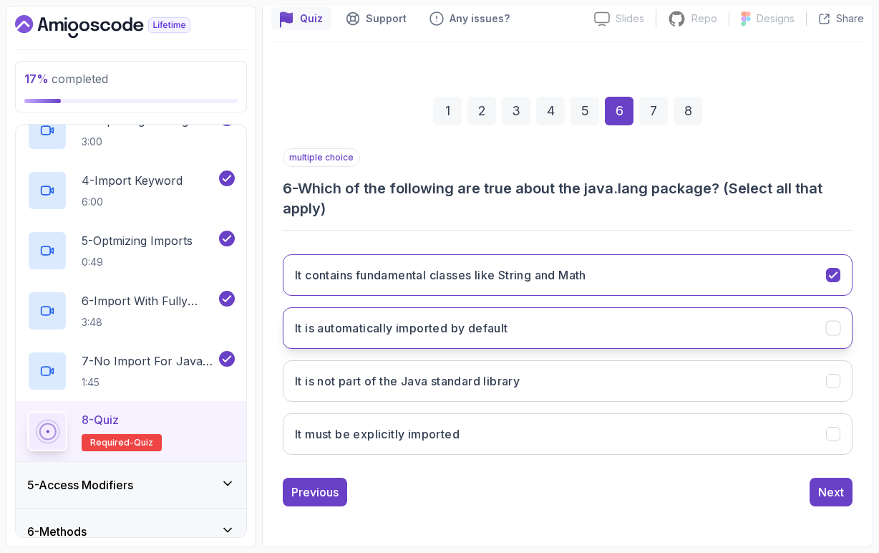
click at [425, 337] on button "It is automatically imported by default" at bounding box center [568, 328] width 570 height 42
click at [818, 493] on button "Next" at bounding box center [831, 492] width 43 height 29
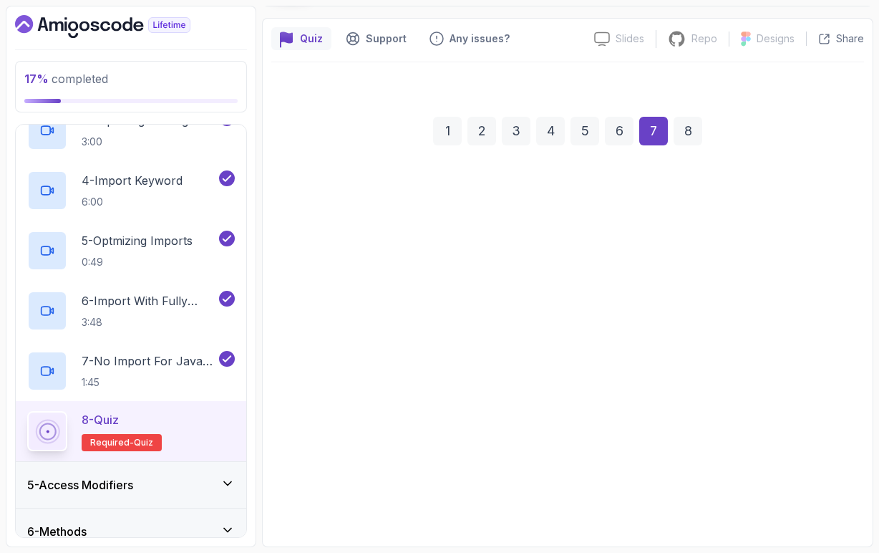
scroll to position [110, 0]
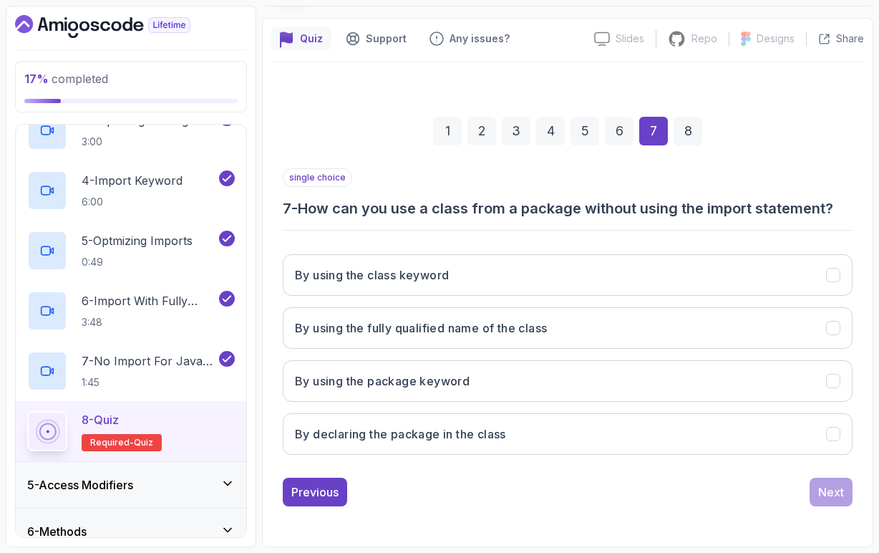
click at [561, 213] on h3 "7 - How can you use a class from a package without using the import statement?" at bounding box center [568, 208] width 570 height 20
click at [730, 210] on h3 "7 - How can you use a class from a package without using the import statement?" at bounding box center [568, 208] width 570 height 20
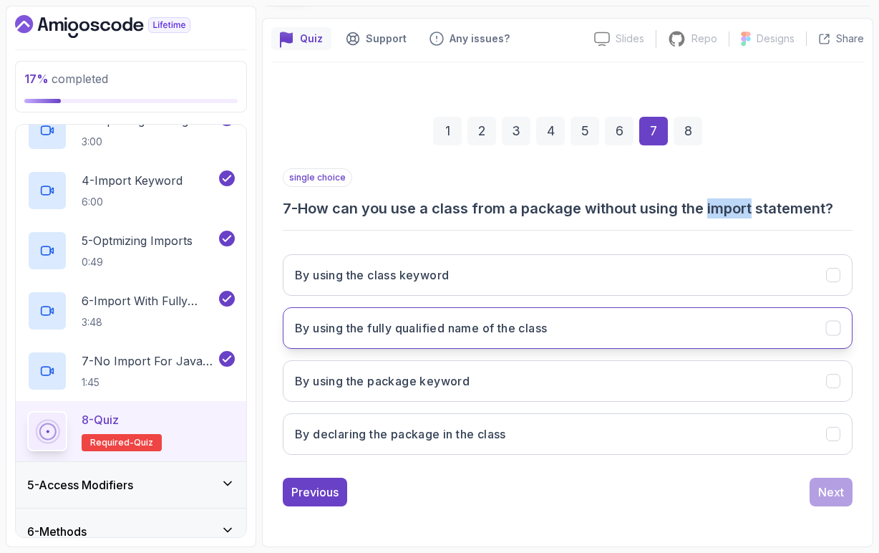
click at [462, 333] on h3 "By using the fully qualified name of the class" at bounding box center [421, 327] width 252 height 17
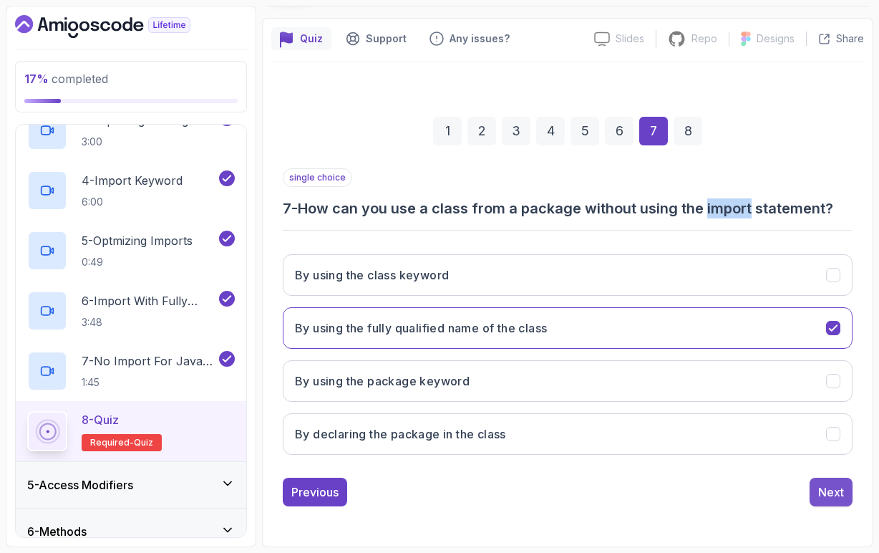
click at [813, 493] on button "Next" at bounding box center [831, 492] width 43 height 29
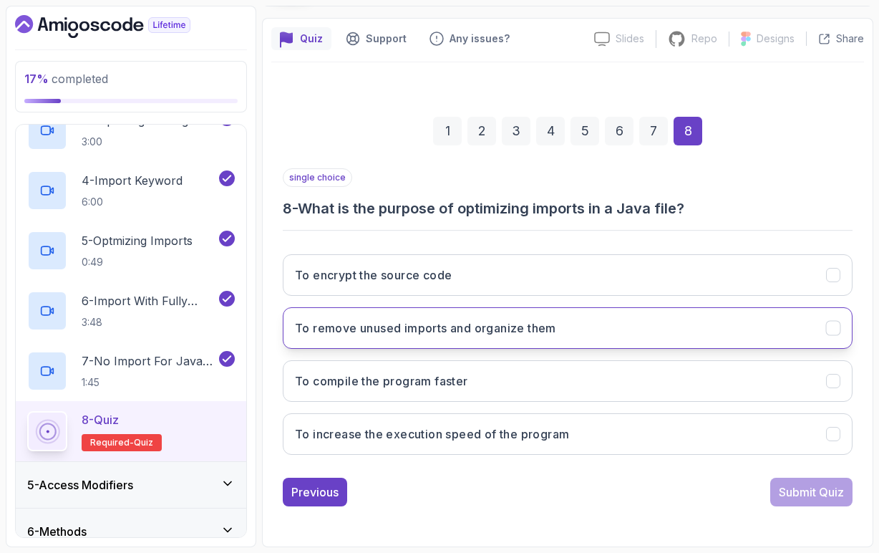
click at [397, 329] on h3 "To remove unused imports and organize them" at bounding box center [425, 327] width 261 height 17
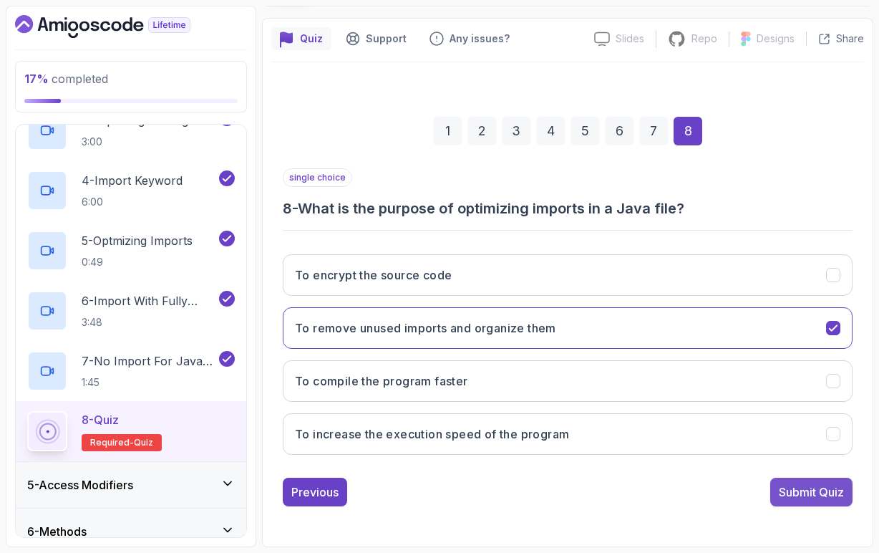
click at [793, 498] on div "Submit Quiz" at bounding box center [811, 491] width 65 height 17
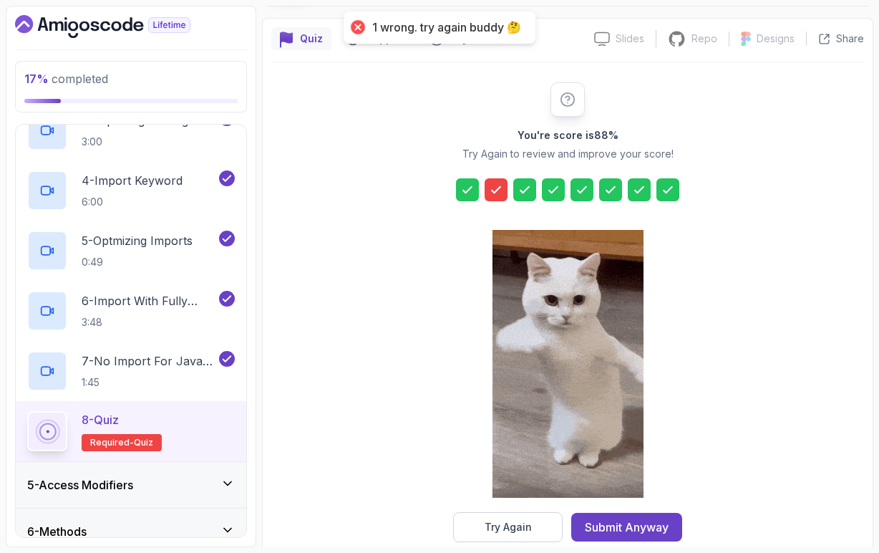
click at [495, 195] on icon at bounding box center [496, 190] width 14 height 14
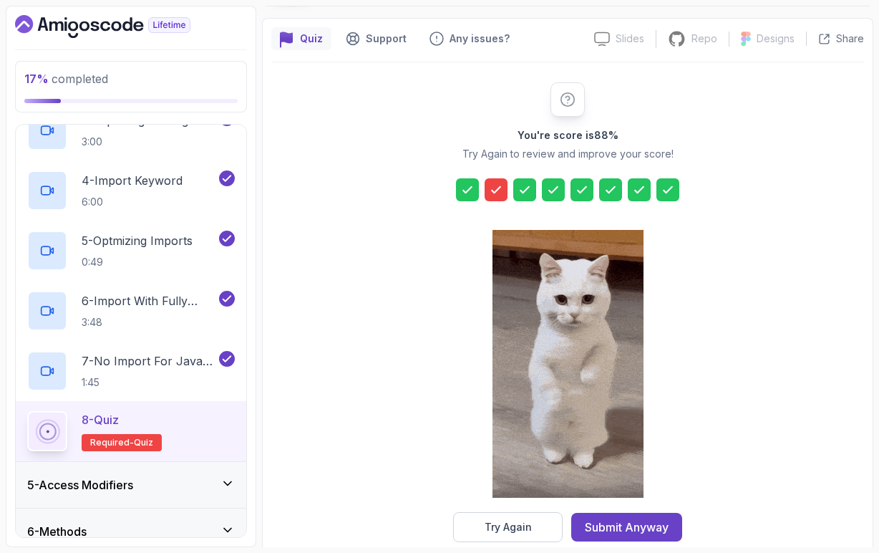
click at [495, 195] on icon at bounding box center [496, 190] width 14 height 14
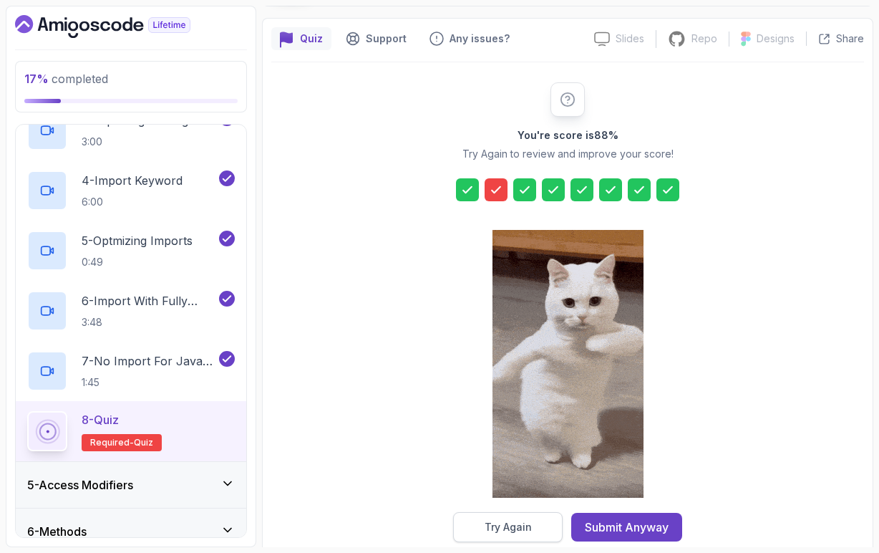
click at [533, 526] on button "Try Again" at bounding box center [508, 527] width 110 height 30
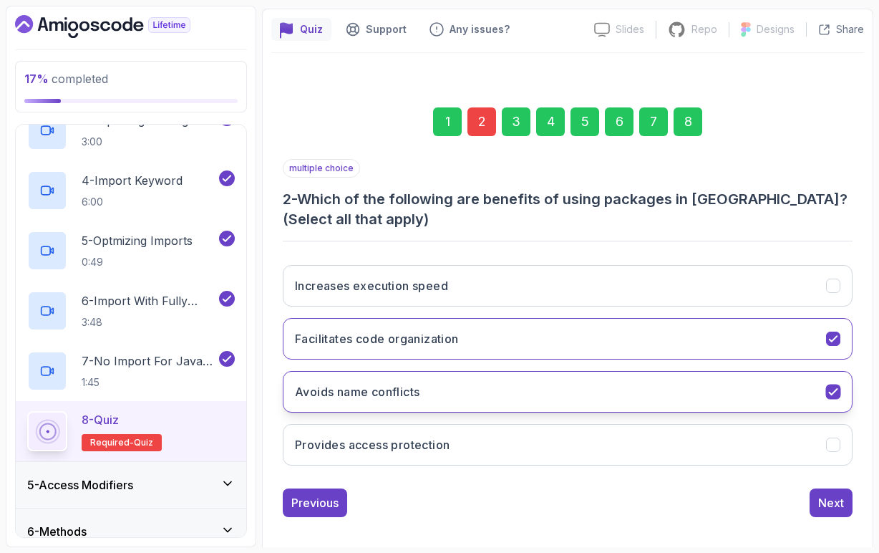
scroll to position [125, 0]
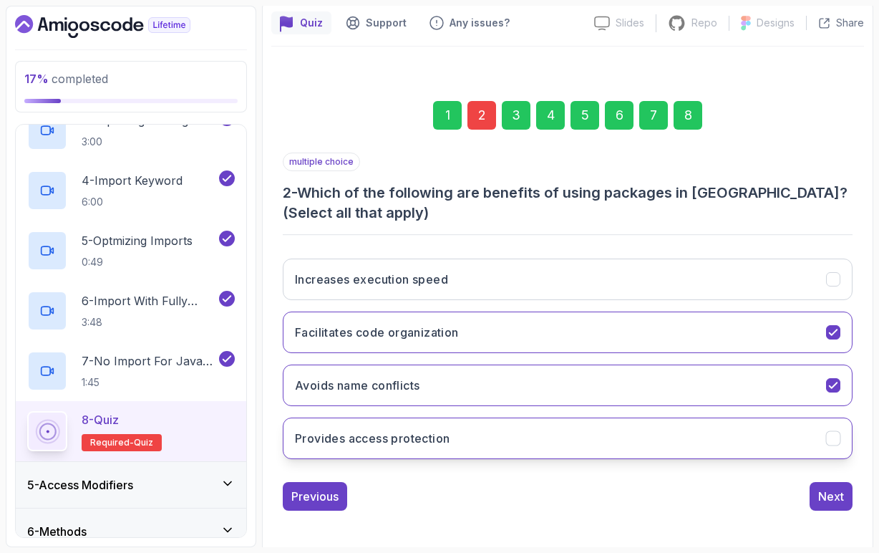
click at [377, 442] on h3 "Provides access protection" at bounding box center [372, 438] width 155 height 17
click at [822, 498] on div "Next" at bounding box center [831, 496] width 26 height 17
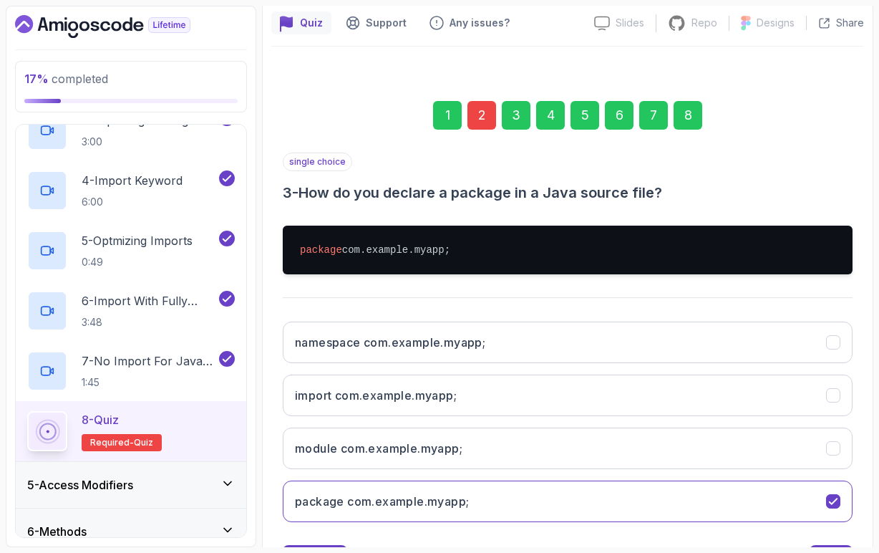
click at [691, 119] on div "8" at bounding box center [688, 115] width 29 height 29
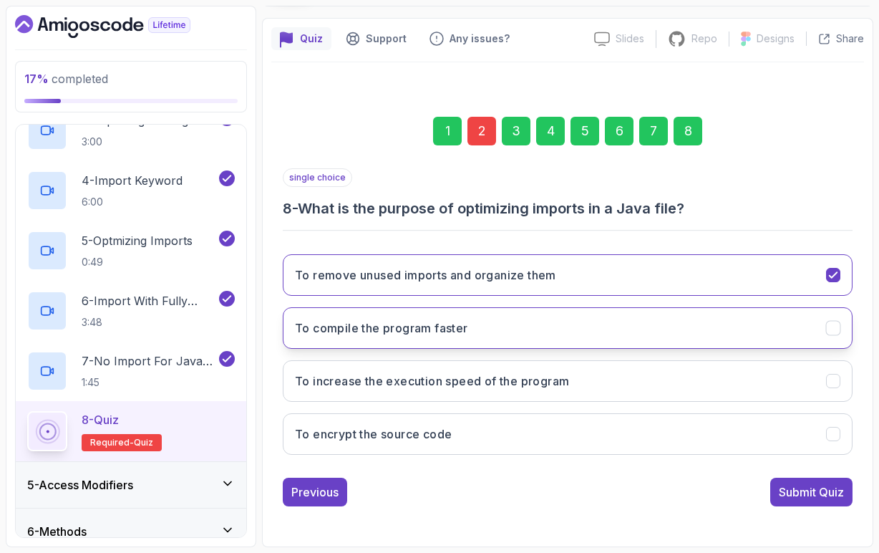
scroll to position [0, 0]
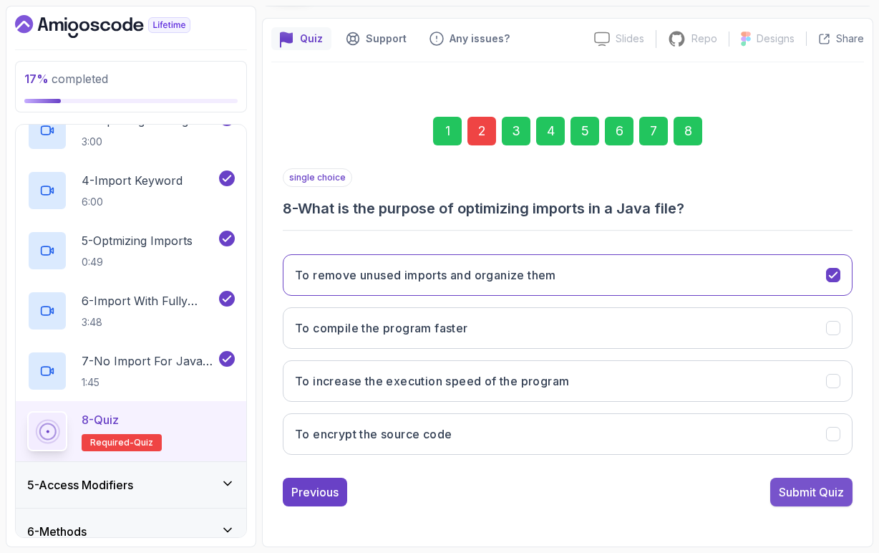
click at [798, 491] on div "Submit Quiz" at bounding box center [811, 491] width 65 height 17
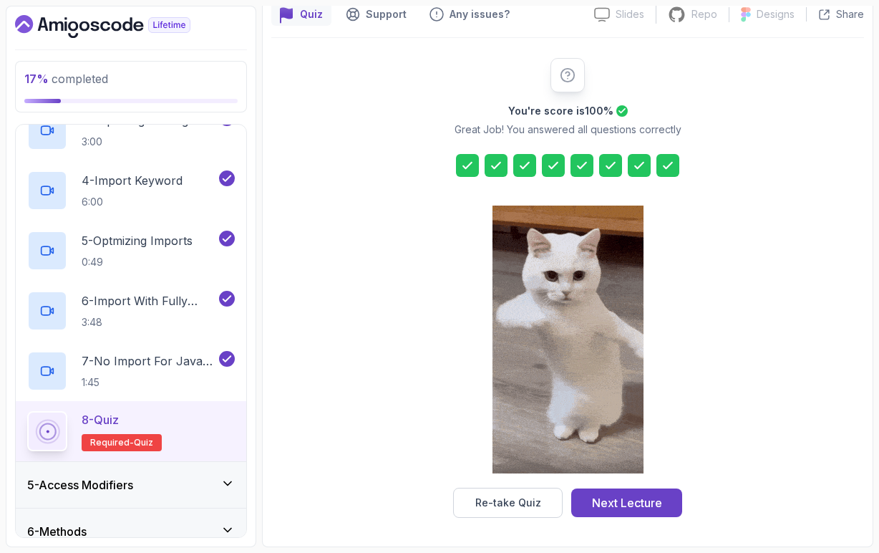
scroll to position [134, 0]
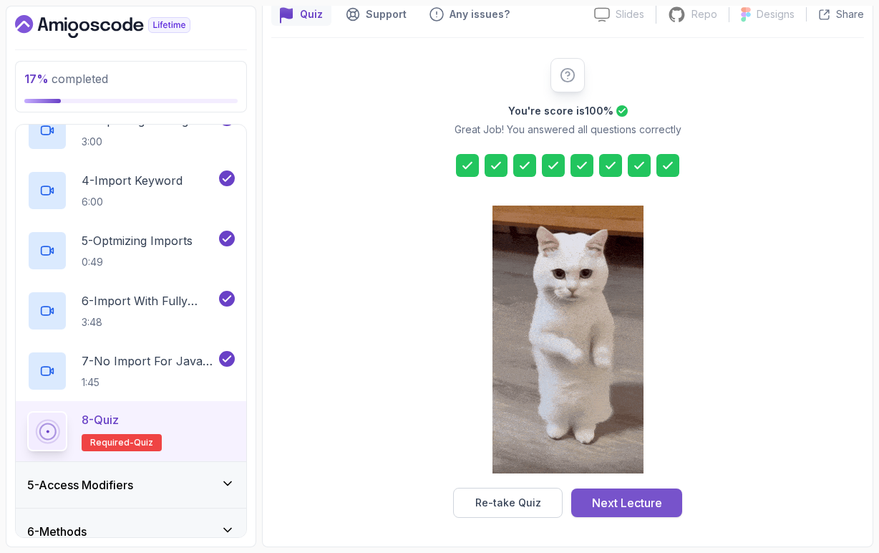
click at [619, 503] on div "Next Lecture" at bounding box center [627, 502] width 70 height 17
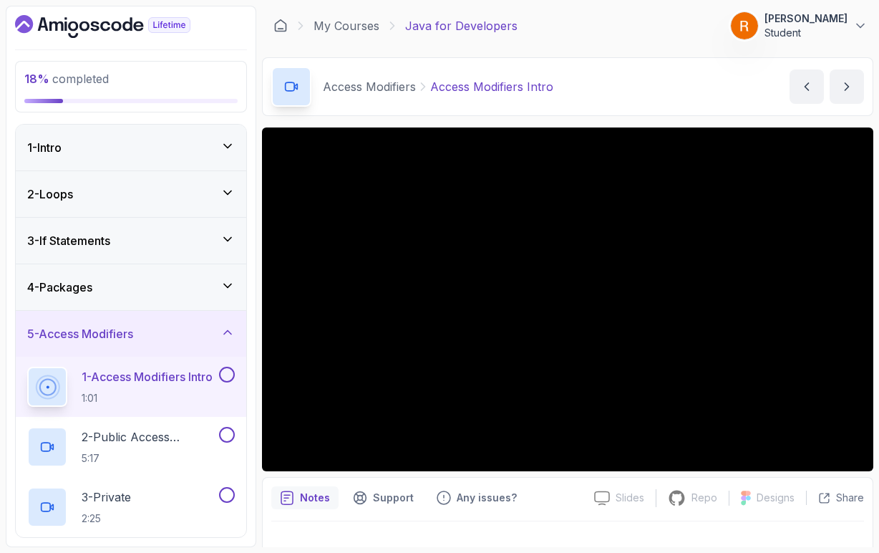
click at [228, 334] on icon at bounding box center [228, 332] width 14 height 14
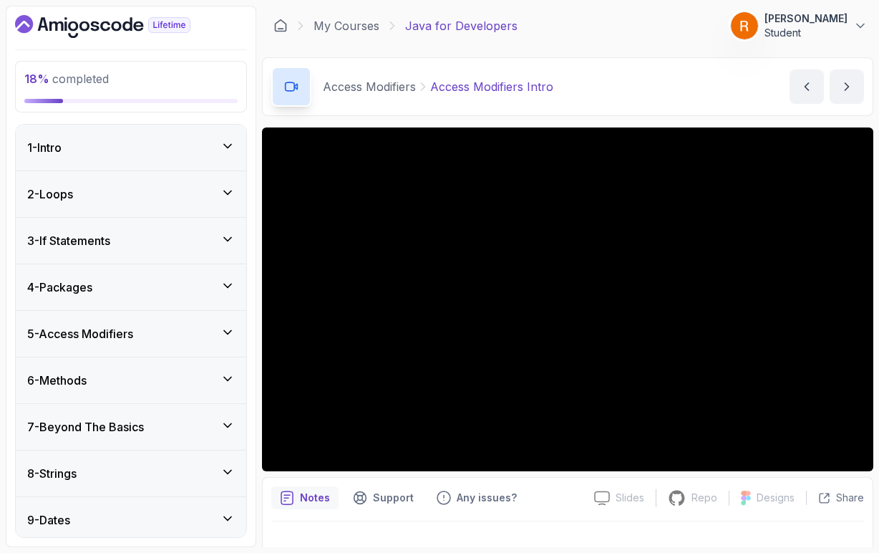
click at [228, 334] on icon at bounding box center [227, 333] width 7 height 4
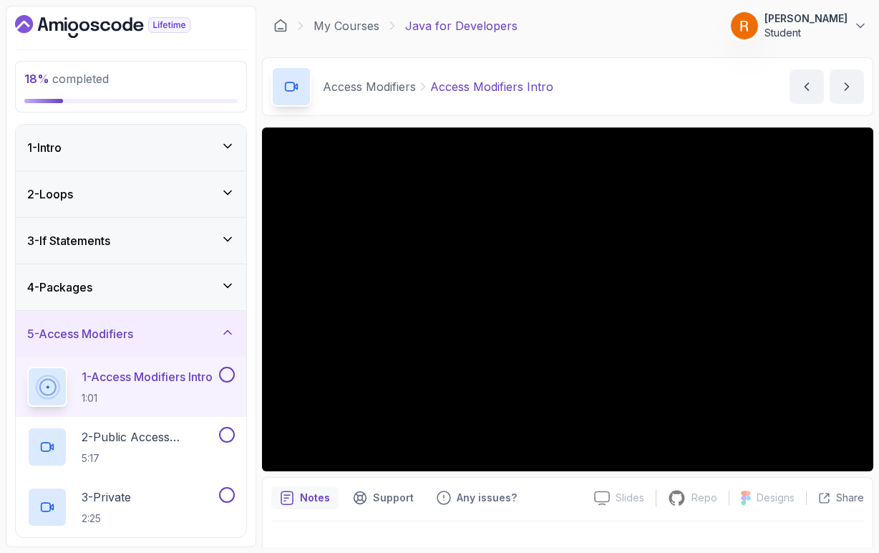
click at [228, 333] on icon at bounding box center [228, 332] width 14 height 14
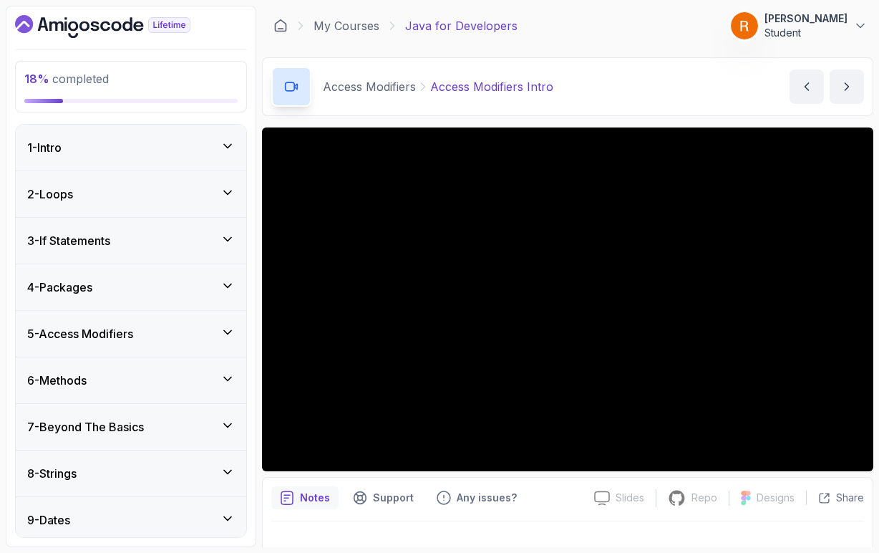
click at [227, 378] on icon at bounding box center [228, 379] width 14 height 14
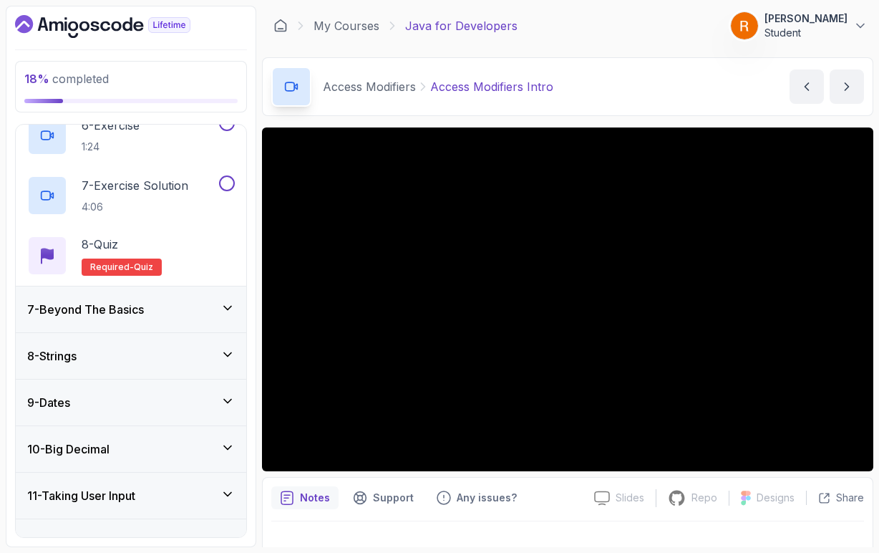
scroll to position [629, 0]
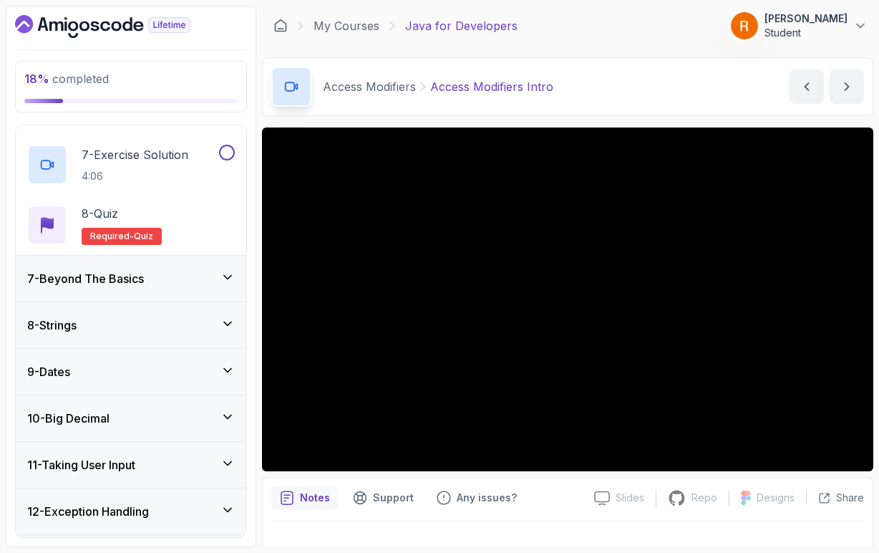
click at [228, 281] on icon at bounding box center [228, 277] width 14 height 14
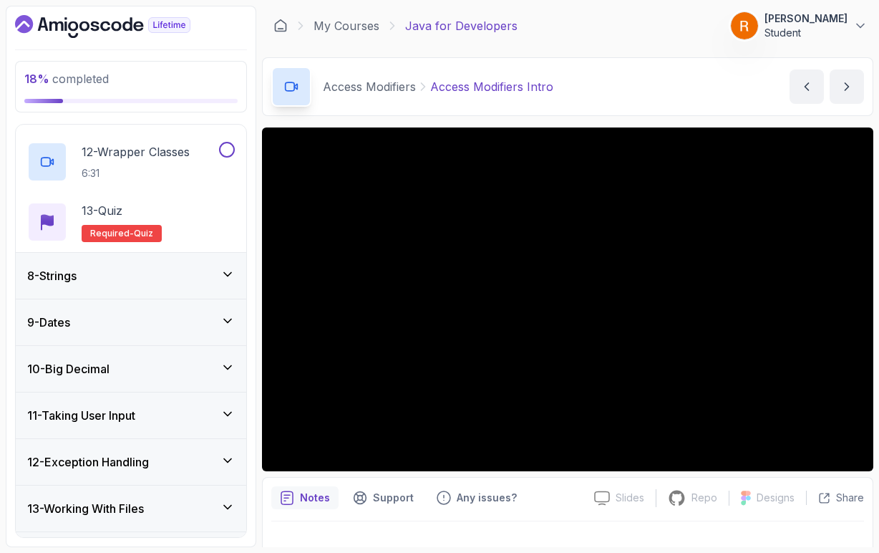
scroll to position [974, 0]
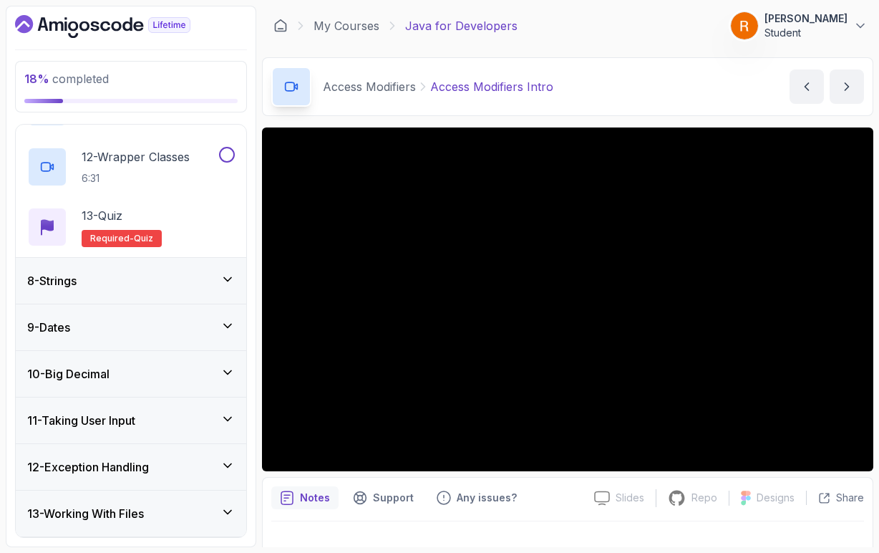
click at [226, 280] on icon at bounding box center [228, 279] width 14 height 14
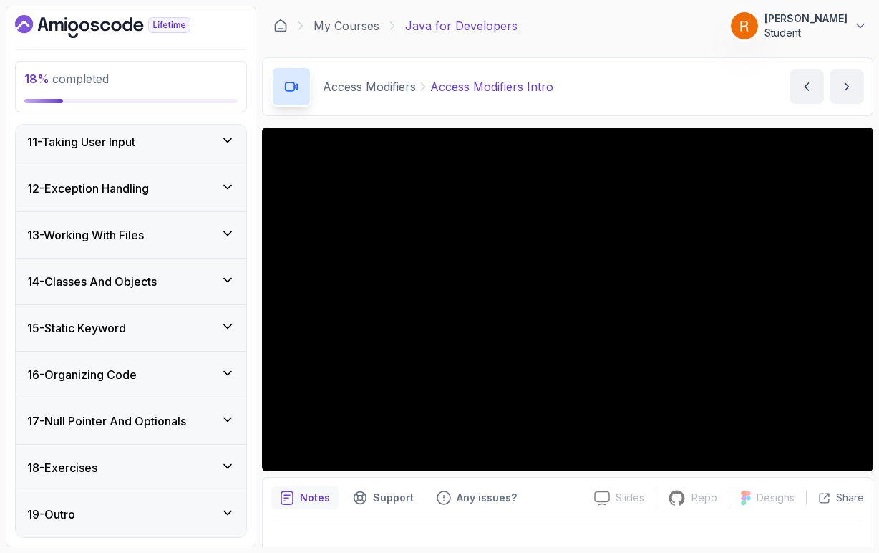
scroll to position [0, 0]
click at [228, 465] on icon at bounding box center [228, 466] width 14 height 14
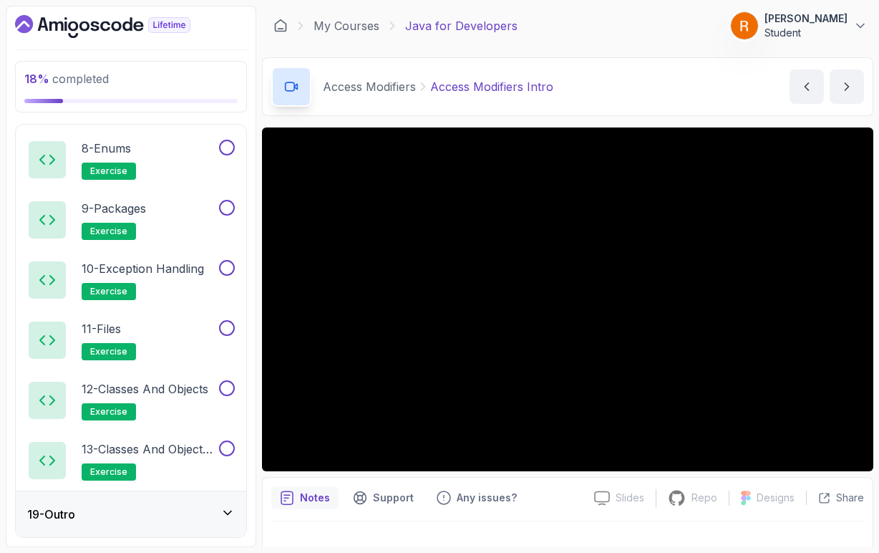
click at [165, 515] on div "19 - Outro" at bounding box center [131, 513] width 208 height 17
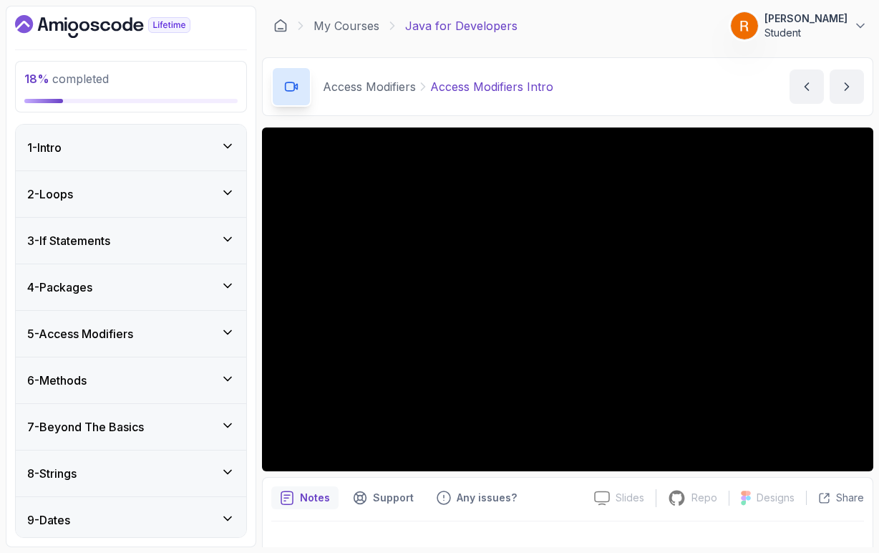
click at [233, 332] on icon at bounding box center [228, 332] width 14 height 14
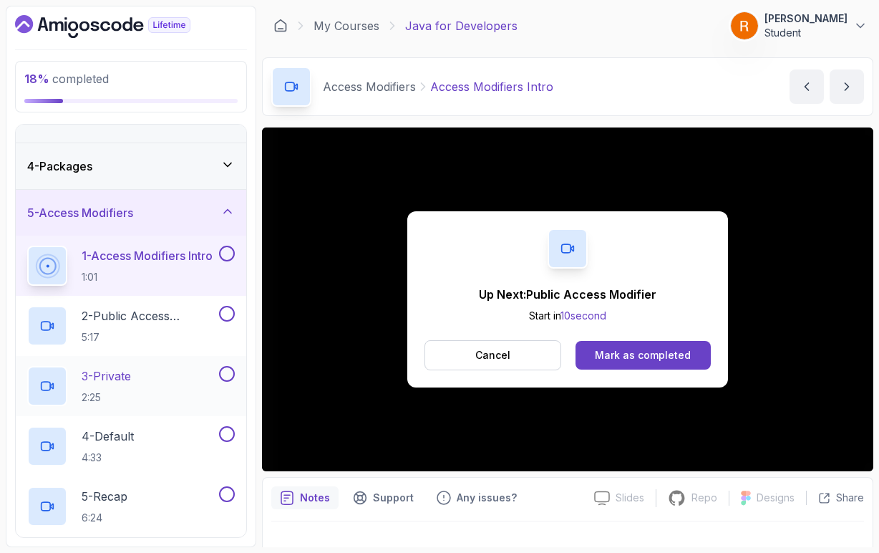
scroll to position [122, 0]
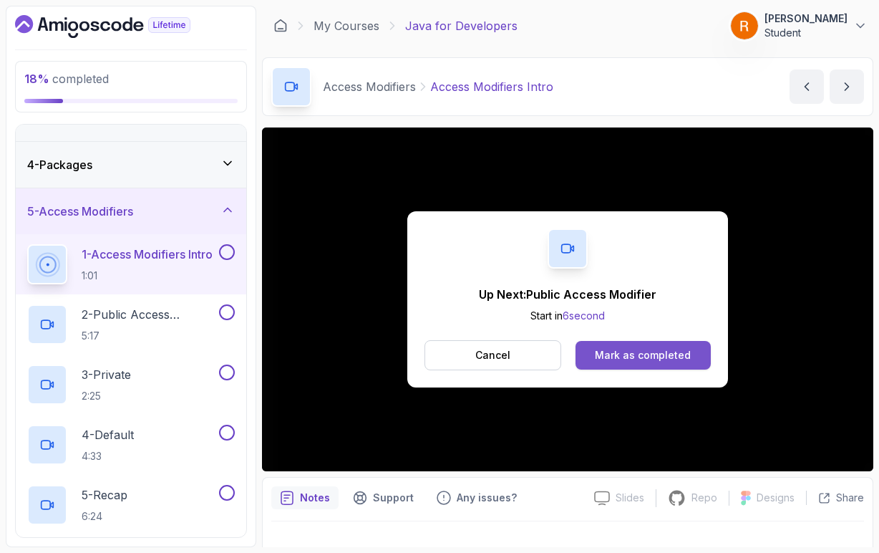
click at [632, 359] on div "Mark as completed" at bounding box center [643, 355] width 96 height 14
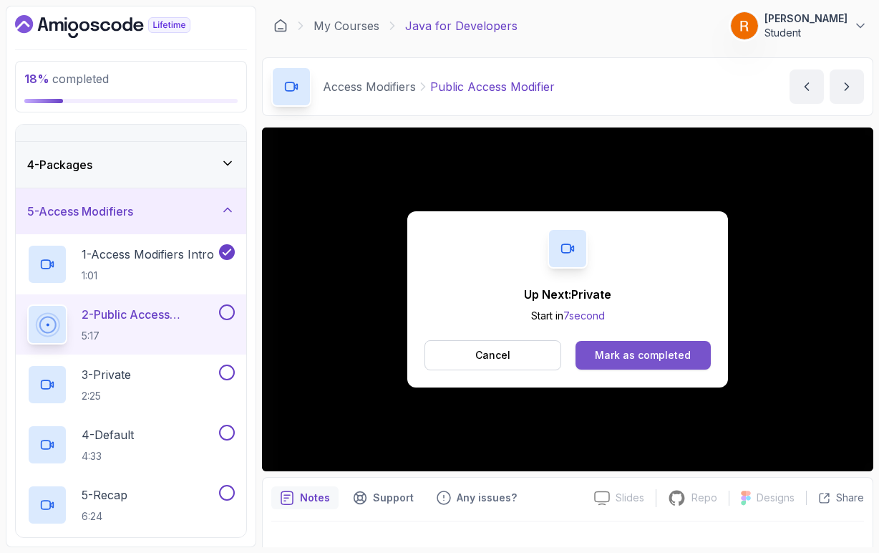
click at [595, 362] on button "Mark as completed" at bounding box center [643, 355] width 135 height 29
